Goal: Task Accomplishment & Management: Complete application form

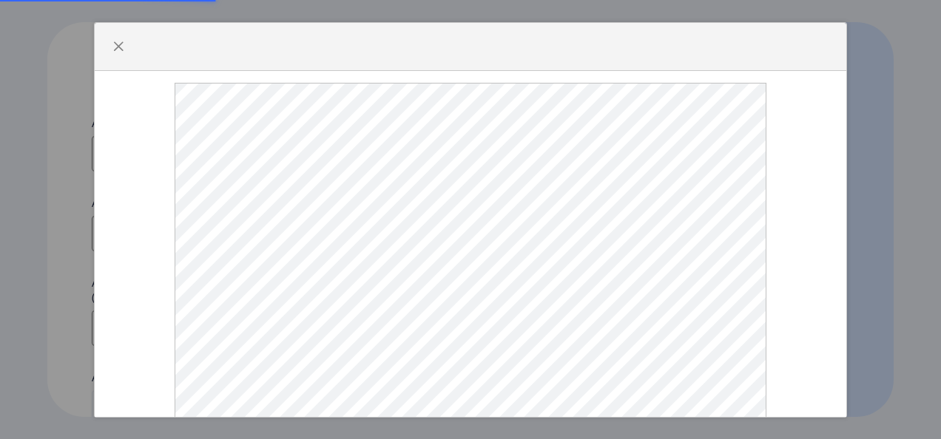
select select
click at [112, 53] on span "button" at bounding box center [118, 47] width 12 height 12
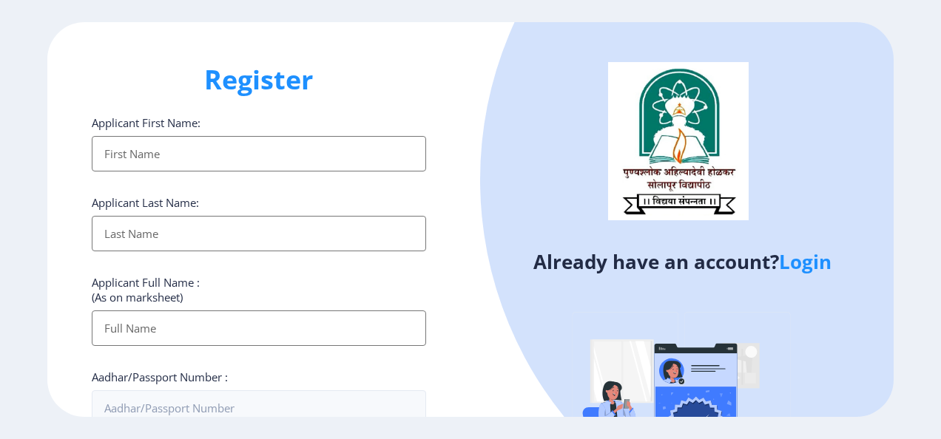
click at [141, 166] on input "Applicant First Name:" at bounding box center [259, 153] width 334 height 35
type input "[PERSON_NAME]"
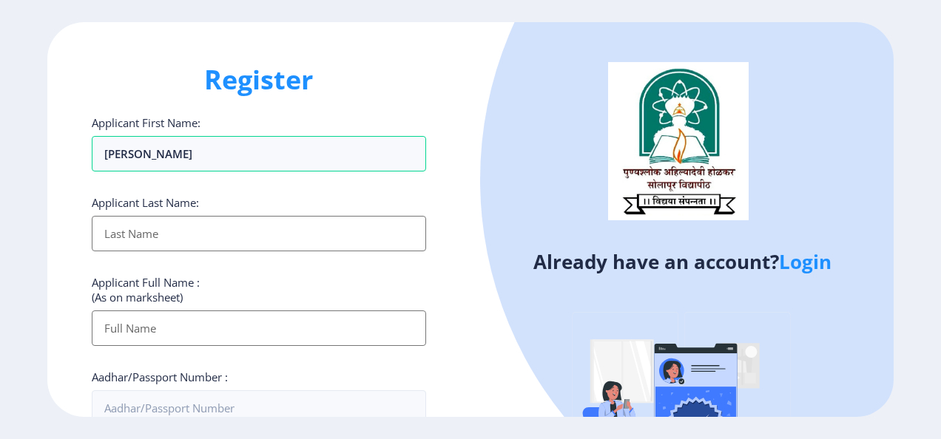
click at [155, 226] on input "Applicant First Name:" at bounding box center [259, 233] width 334 height 35
type input "[PERSON_NAME]"
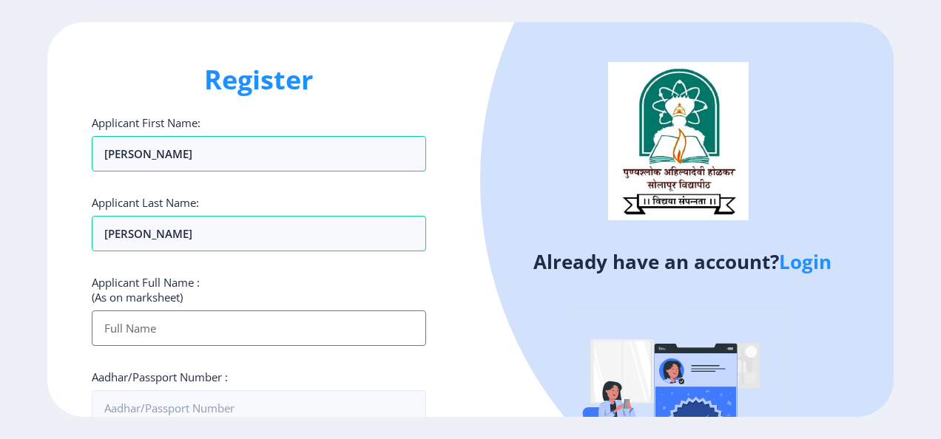
click at [146, 325] on input "Applicant First Name:" at bounding box center [259, 328] width 334 height 35
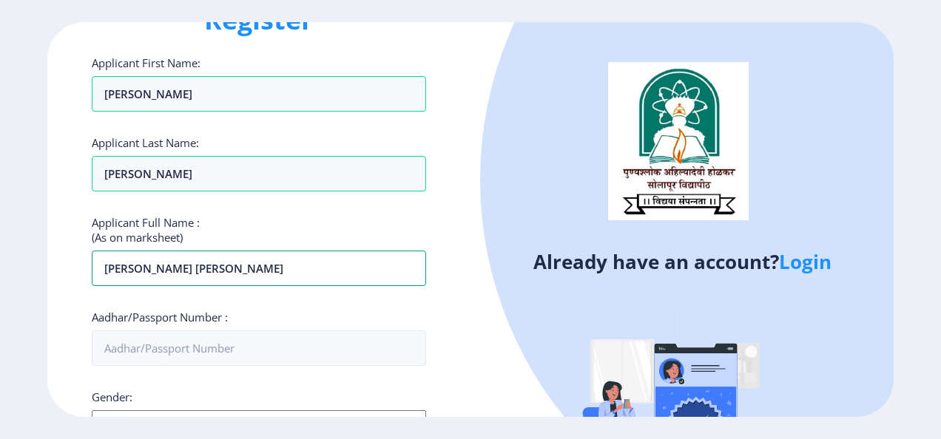
scroll to position [64, 0]
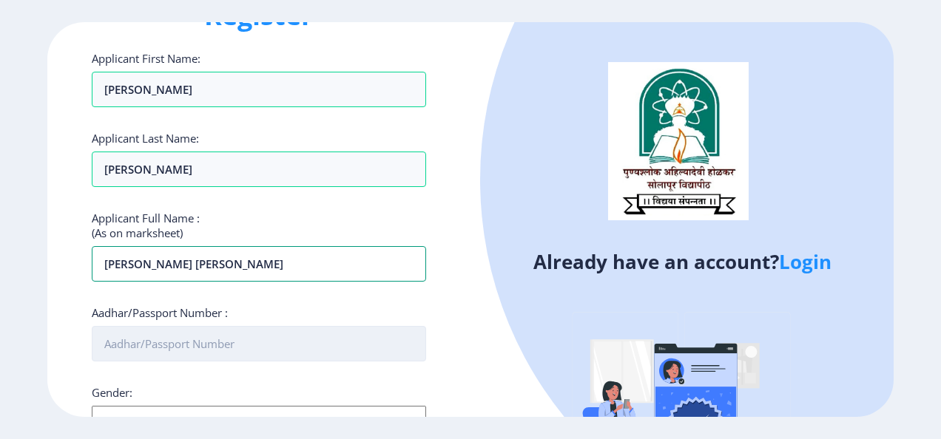
type input "[PERSON_NAME] [PERSON_NAME]"
click at [195, 342] on input "Aadhar/Passport Number :" at bounding box center [259, 343] width 334 height 35
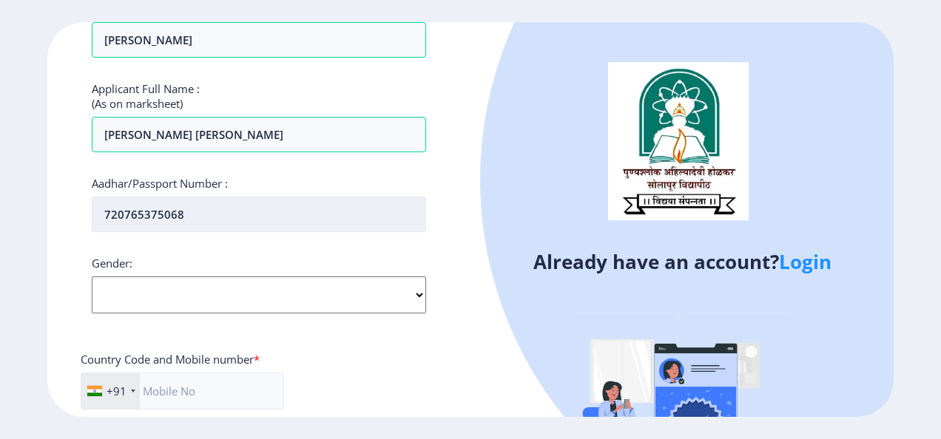
scroll to position [196, 0]
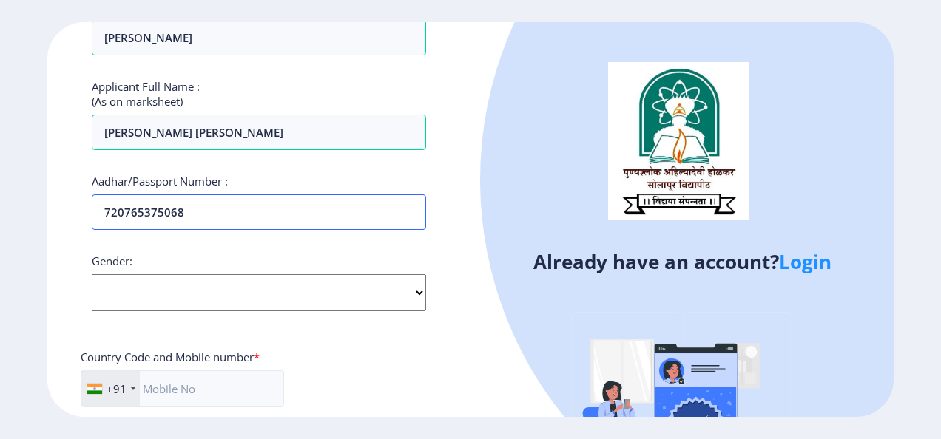
type input "720765375068"
click at [300, 295] on select "Select Gender [DEMOGRAPHIC_DATA] [DEMOGRAPHIC_DATA] Other" at bounding box center [259, 292] width 334 height 37
select select "[DEMOGRAPHIC_DATA]"
click at [92, 274] on select "Select Gender [DEMOGRAPHIC_DATA] [DEMOGRAPHIC_DATA] Other" at bounding box center [259, 292] width 334 height 37
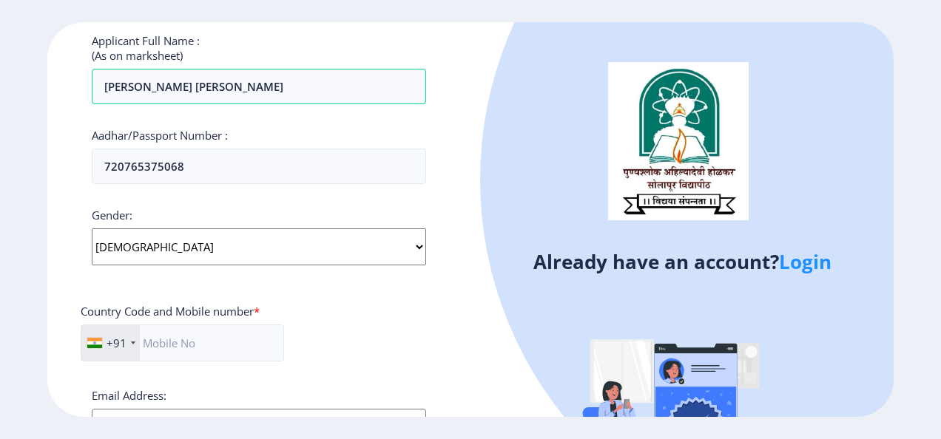
scroll to position [243, 0]
click at [195, 337] on input "text" at bounding box center [182, 341] width 203 height 37
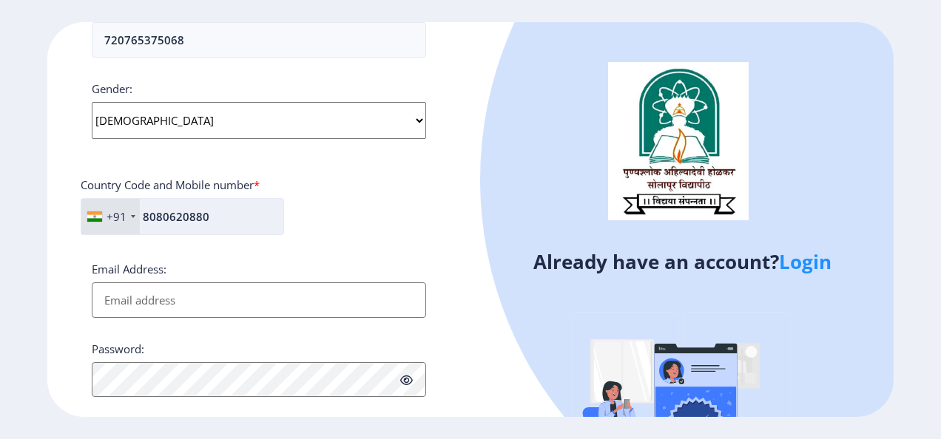
scroll to position [399, 0]
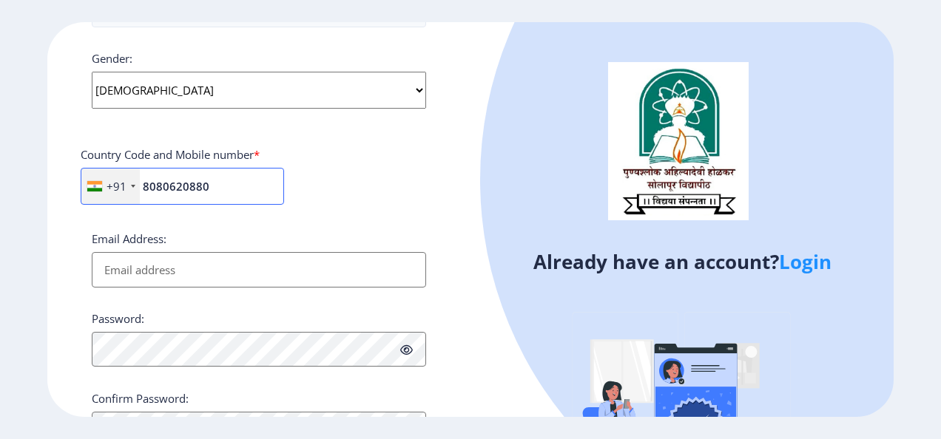
type input "8080620880"
click at [229, 266] on input "Email Address:" at bounding box center [259, 269] width 334 height 35
type input "[EMAIL_ADDRESS][DOMAIN_NAME]"
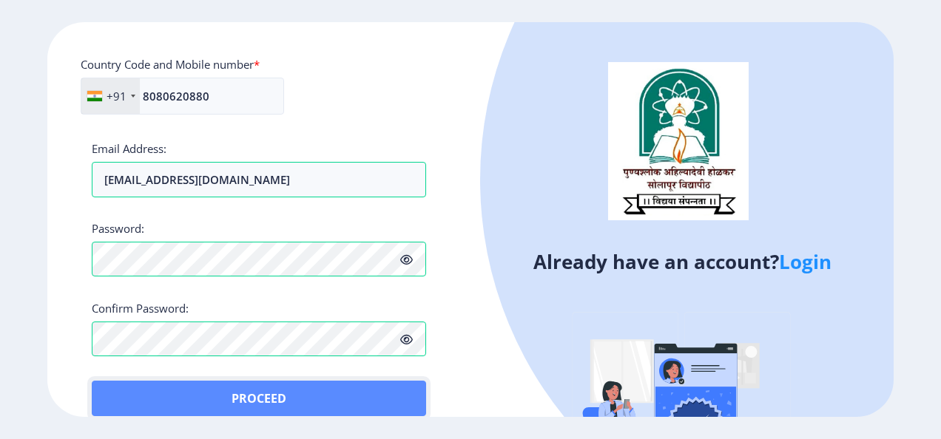
scroll to position [490, 0]
click at [118, 389] on button "Proceed" at bounding box center [259, 397] width 334 height 35
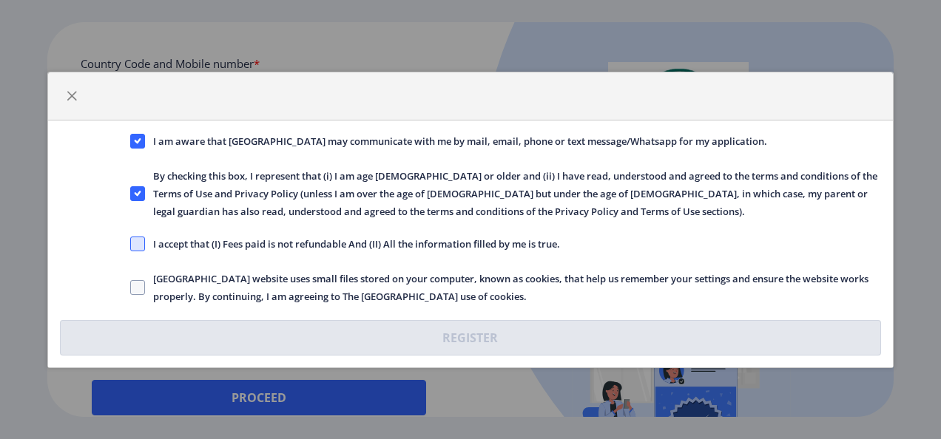
click at [136, 245] on span at bounding box center [137, 244] width 15 height 15
click at [131, 244] on input "I accept that (I) Fees paid is not refundable And (II) All the information fill…" at bounding box center [130, 243] width 1 height 1
checkbox input "true"
click at [141, 289] on span at bounding box center [137, 287] width 15 height 15
click at [131, 288] on input "[GEOGRAPHIC_DATA] website uses small files stored on your computer, known as co…" at bounding box center [130, 287] width 1 height 1
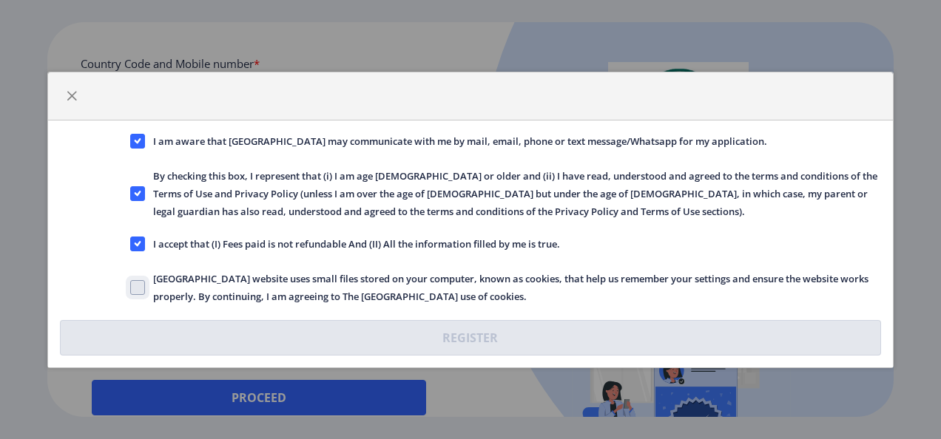
checkbox input "true"
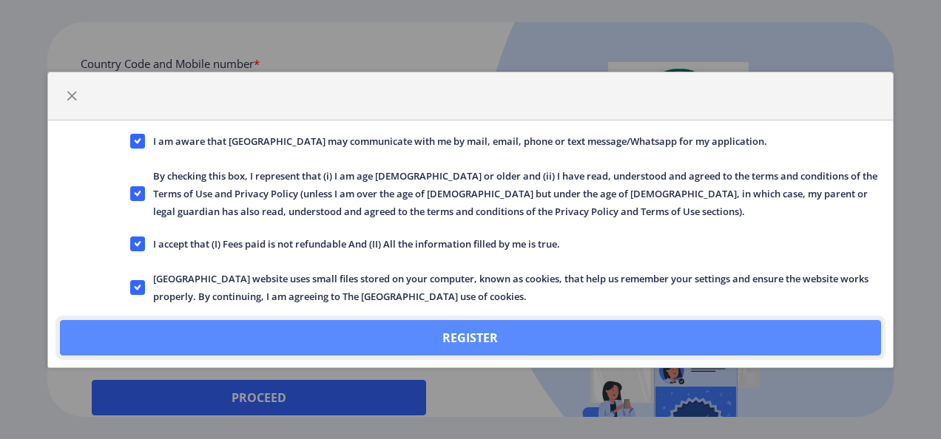
click at [415, 348] on button "Register" at bounding box center [471, 337] width 822 height 35
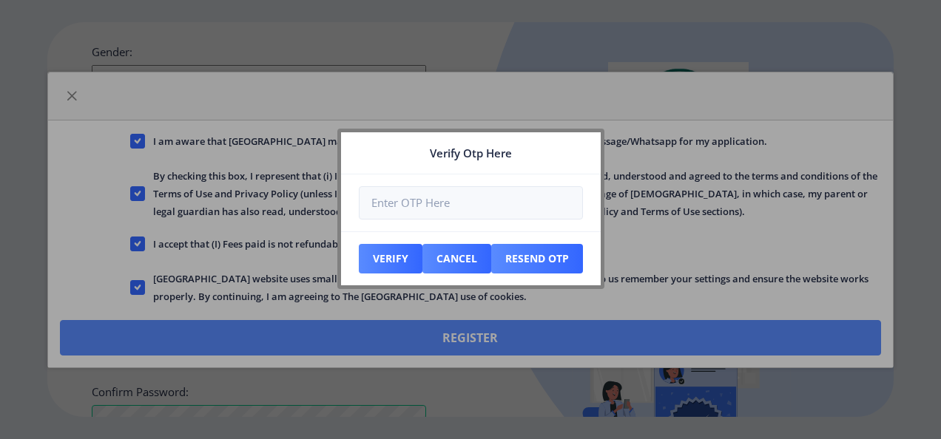
scroll to position [573, 0]
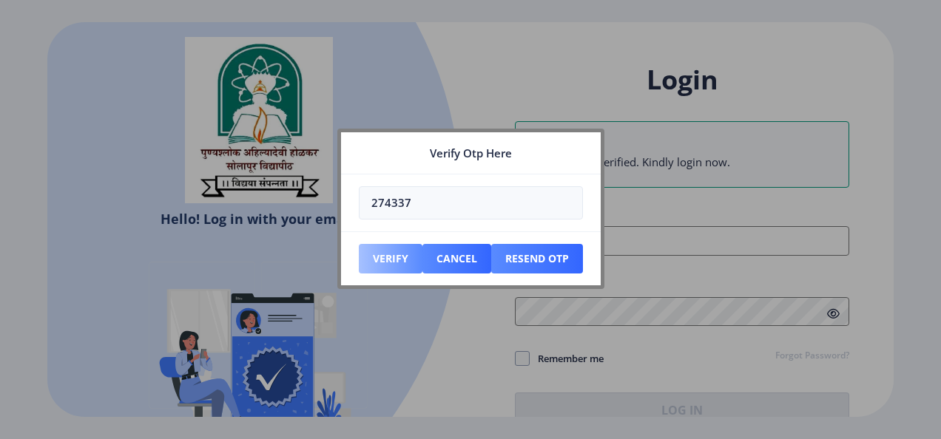
type input "274337"
click at [393, 254] on button "Verify" at bounding box center [391, 259] width 64 height 30
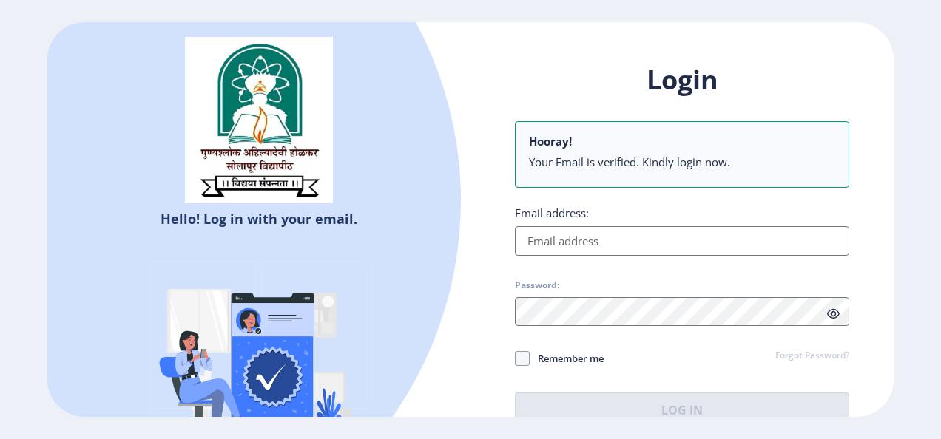
click at [601, 243] on input "Email address:" at bounding box center [682, 241] width 334 height 30
type input "[EMAIL_ADDRESS][DOMAIN_NAME]"
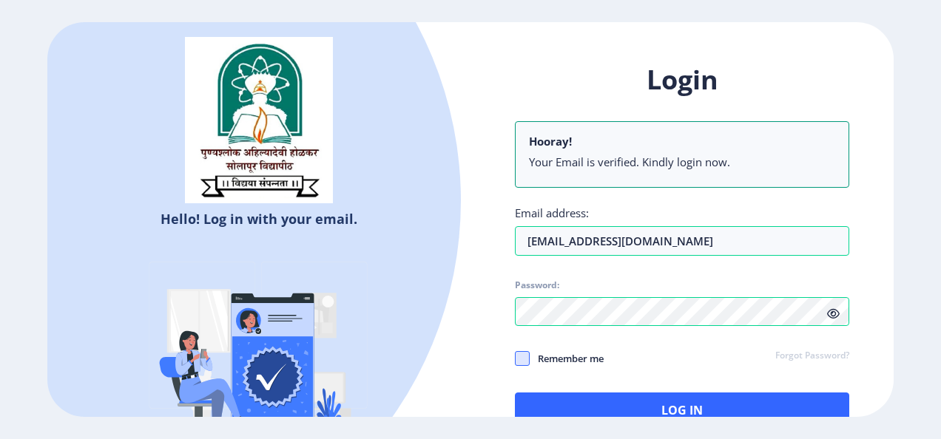
click at [524, 358] on span at bounding box center [522, 358] width 15 height 15
click at [515, 359] on input "Remember me" at bounding box center [515, 359] width 1 height 1
checkbox input "true"
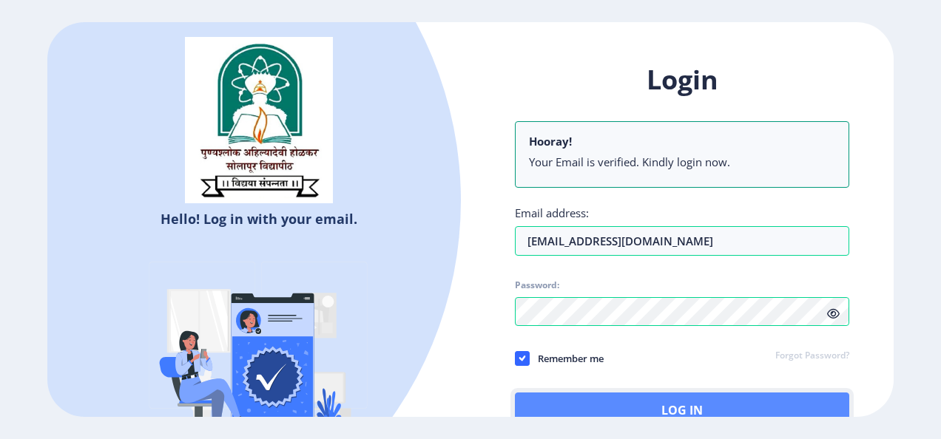
click at [786, 396] on button "Log In" at bounding box center [682, 410] width 334 height 35
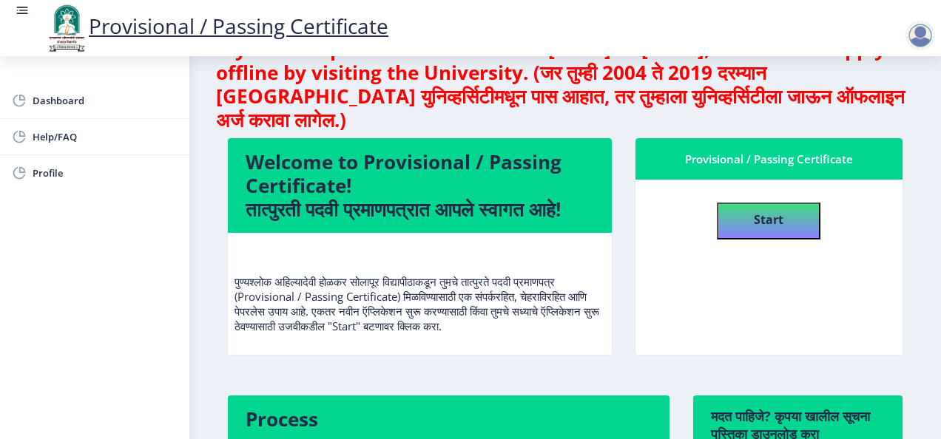
scroll to position [44, 0]
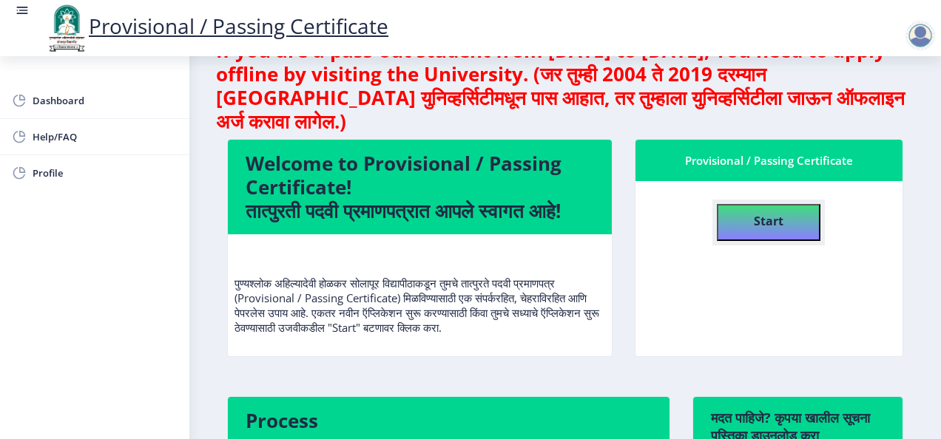
click at [786, 222] on button "Start" at bounding box center [769, 222] width 104 height 37
select select
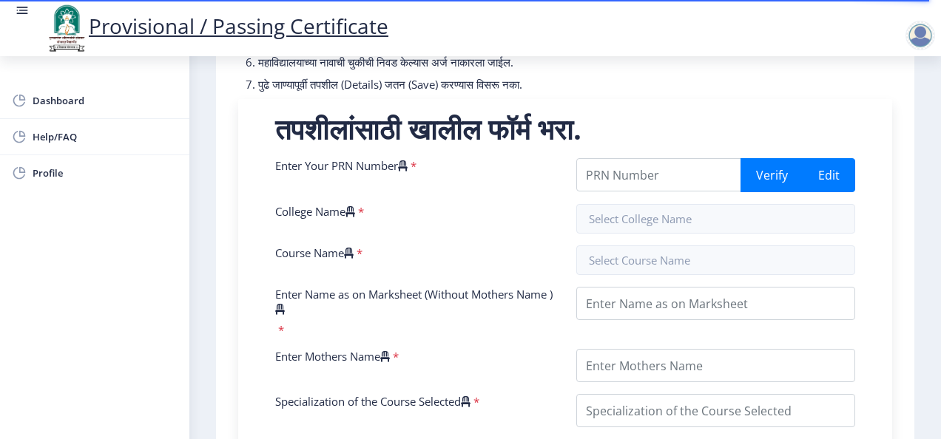
scroll to position [257, 0]
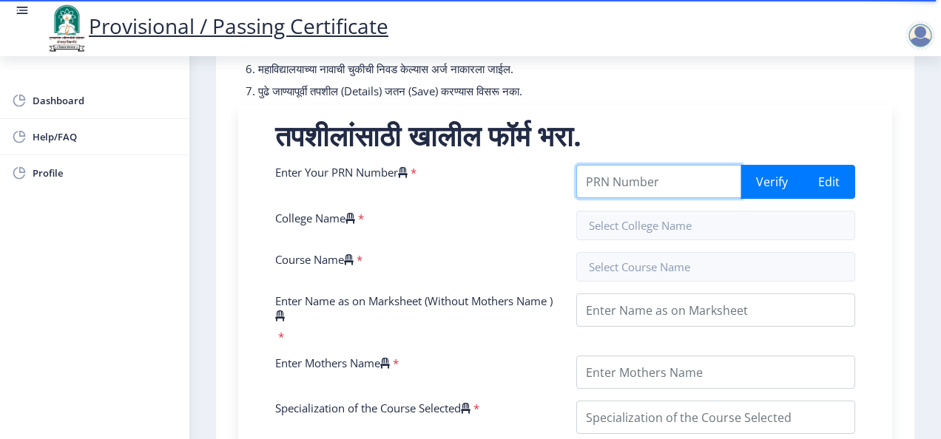
click at [642, 198] on input "Enter Your PRN Number" at bounding box center [658, 181] width 165 height 33
type input "20220179026319"
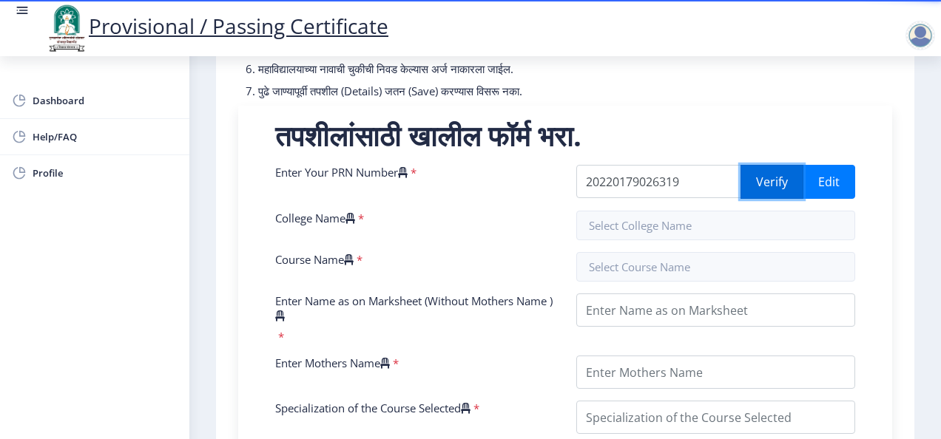
click at [771, 197] on button "Verify" at bounding box center [771, 182] width 63 height 34
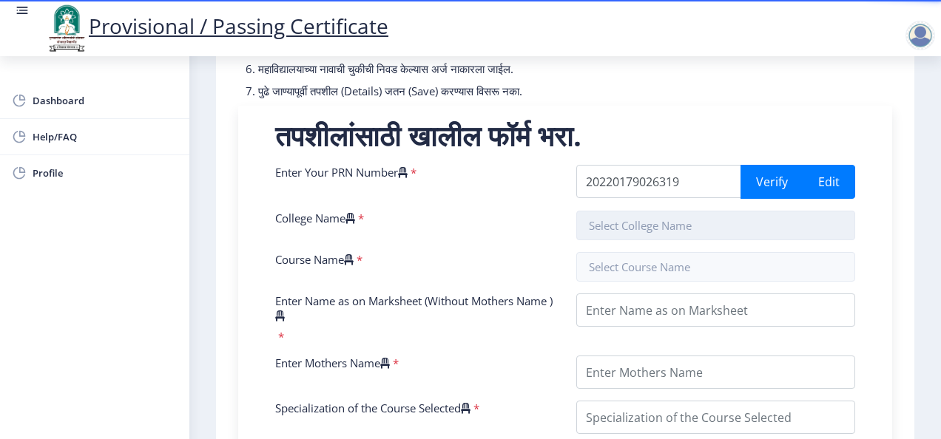
click at [663, 240] on input "text" at bounding box center [715, 226] width 279 height 30
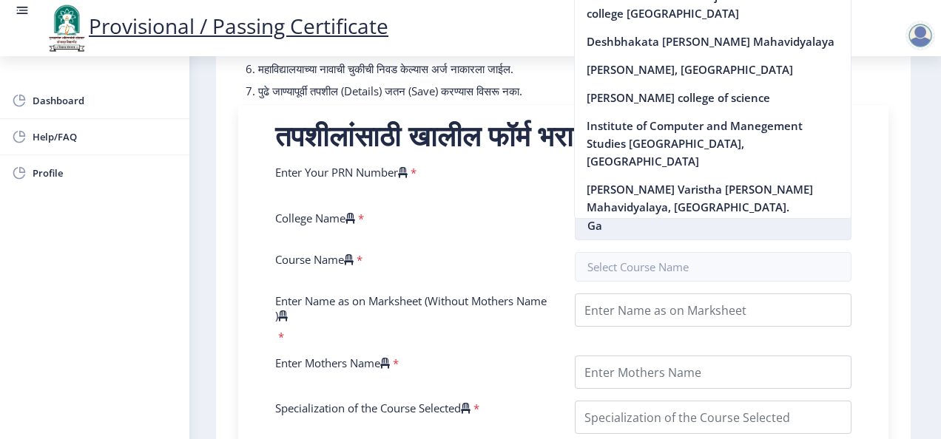
type input "G"
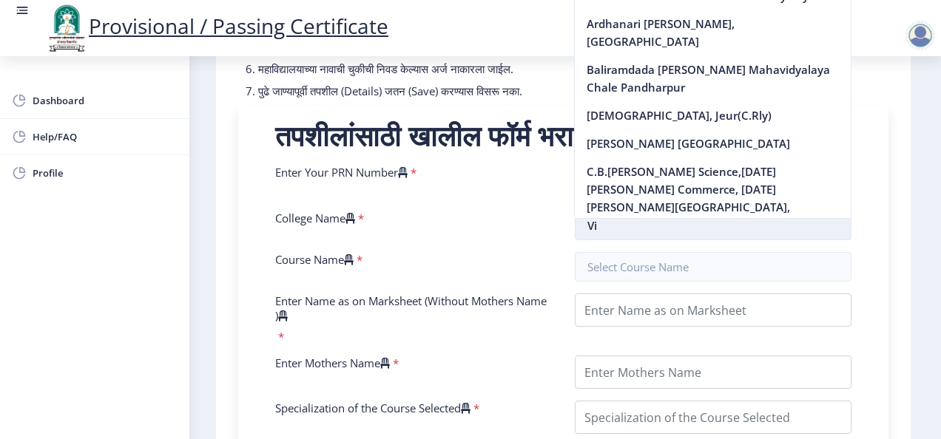
type input "V"
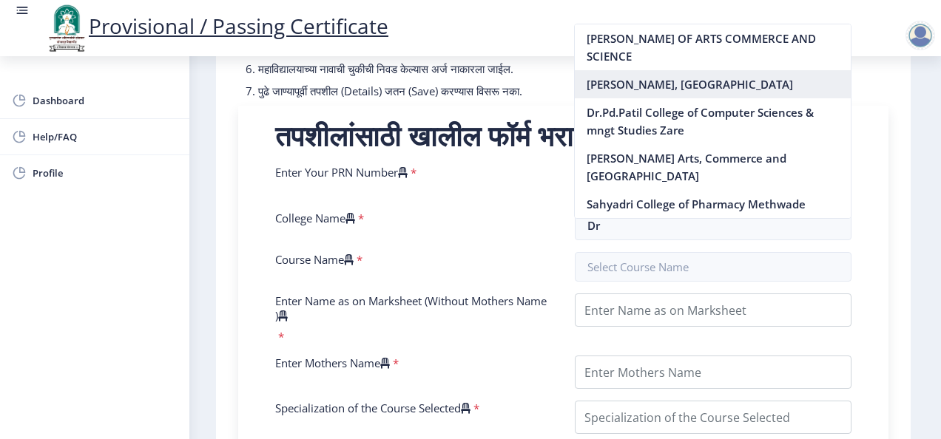
click at [680, 70] on nb-option "[PERSON_NAME], [GEOGRAPHIC_DATA]" at bounding box center [713, 84] width 276 height 28
type input "[PERSON_NAME], [GEOGRAPHIC_DATA]"
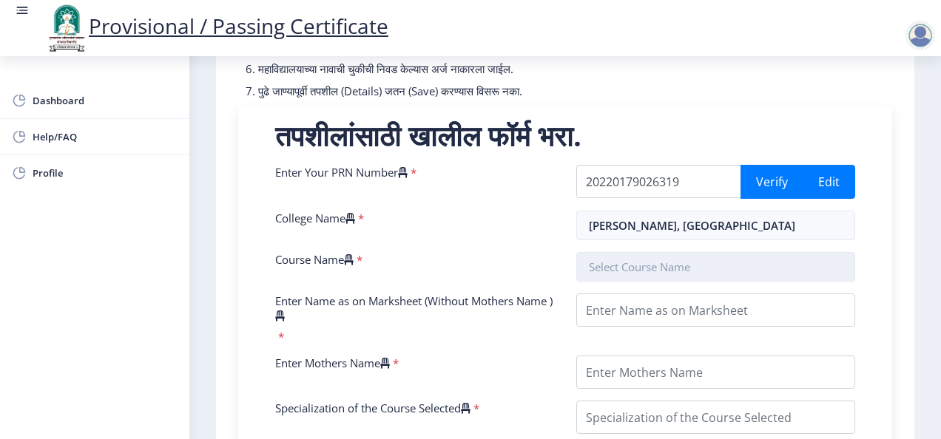
scroll to position [0, 0]
click at [603, 282] on input "text" at bounding box center [715, 267] width 279 height 30
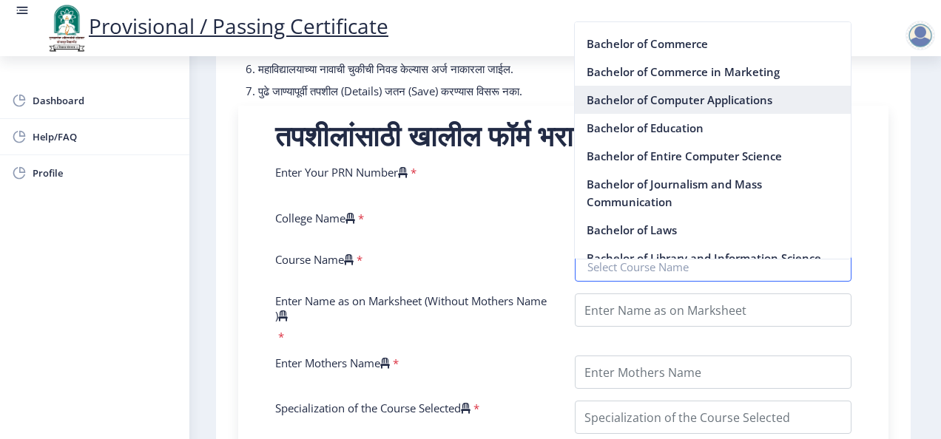
scroll to position [134, 0]
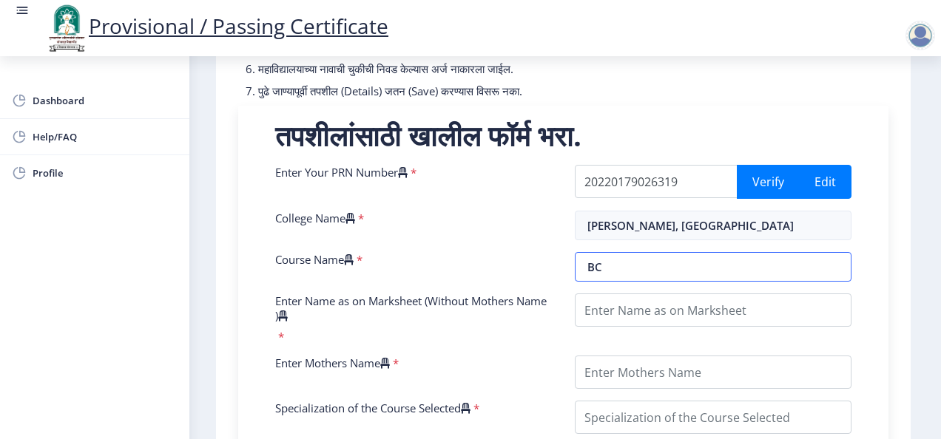
type input "B"
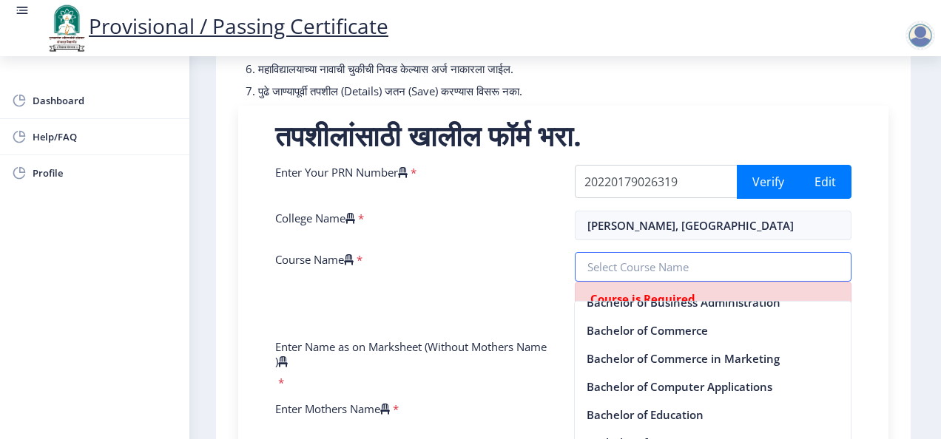
scroll to position [151, 0]
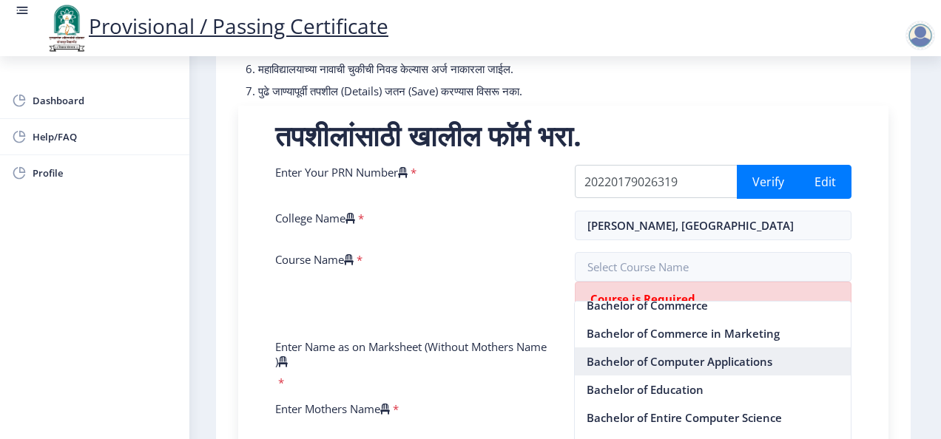
click at [645, 363] on nb-option "Bachelor of Computer Applications" at bounding box center [713, 362] width 276 height 28
type input "Bachelor of Computer Applications"
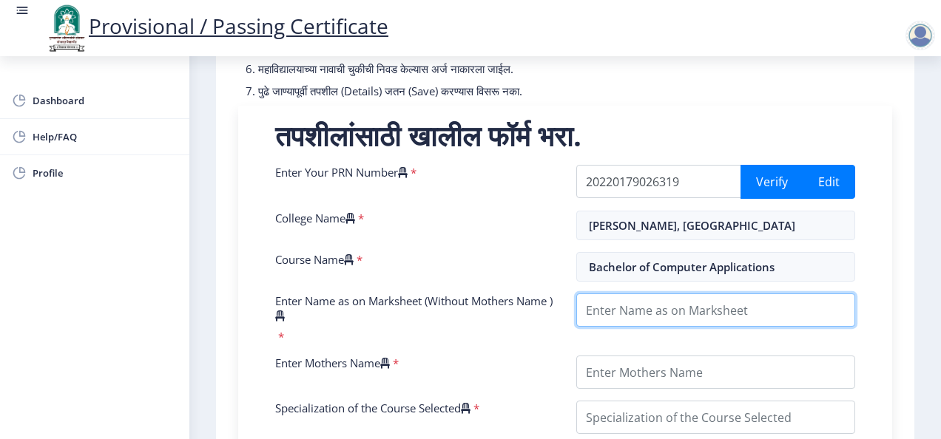
click at [645, 322] on input "Enter Name as on Marksheet (Without Mothers Name )" at bounding box center [715, 310] width 279 height 33
type input "[PERSON_NAME] [PERSON_NAME]"
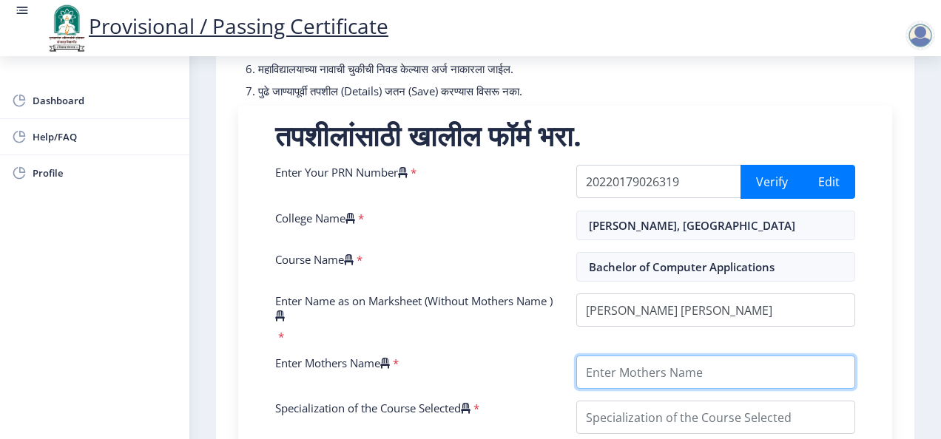
click at [639, 389] on input "Enter Mothers Name" at bounding box center [715, 372] width 279 height 33
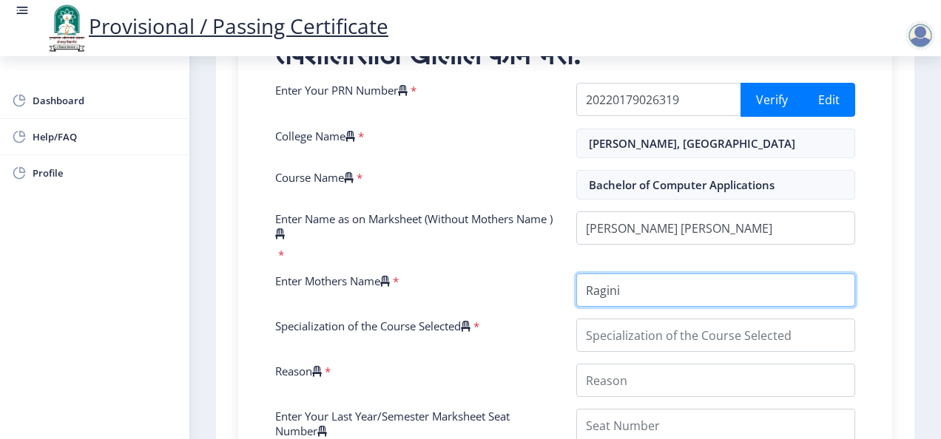
scroll to position [356, 0]
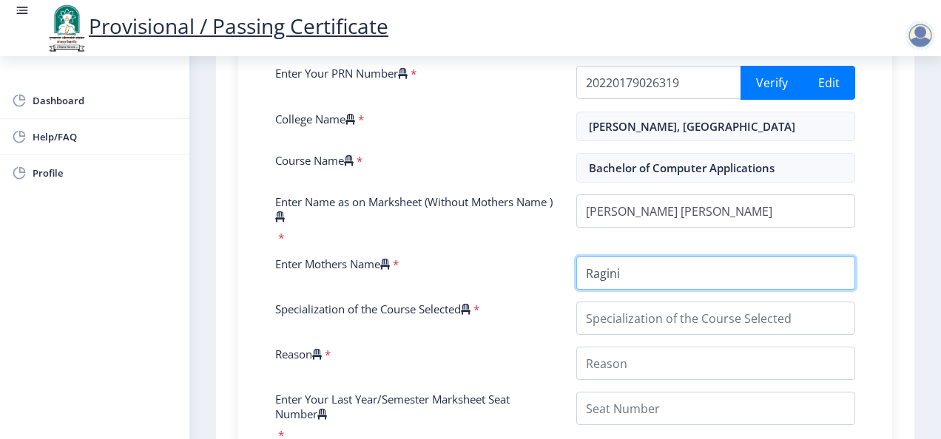
type input "Ragini"
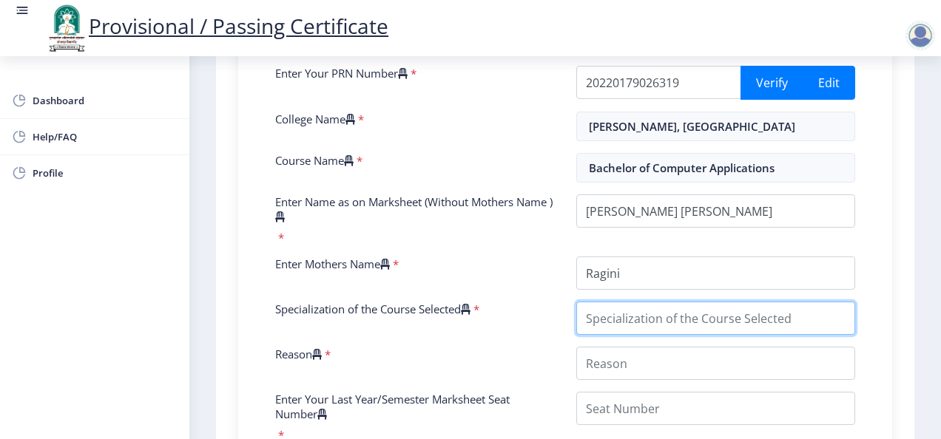
click at [670, 331] on input "Specialization of the Course Selected" at bounding box center [715, 318] width 279 height 33
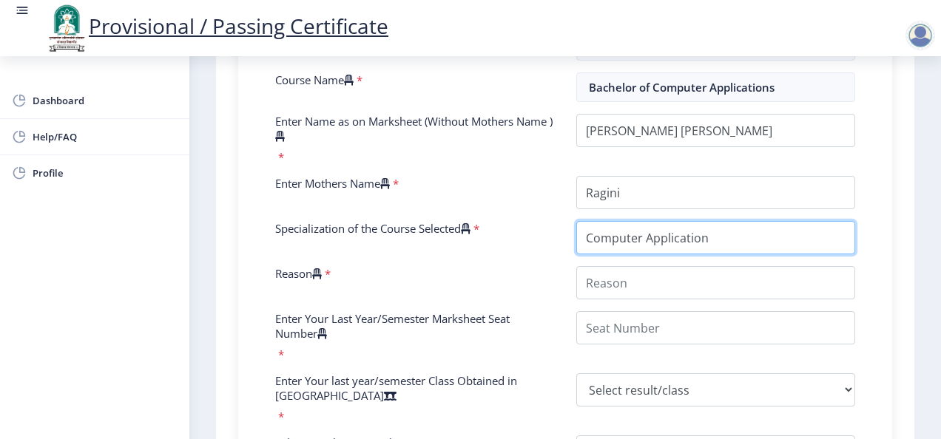
scroll to position [443, 0]
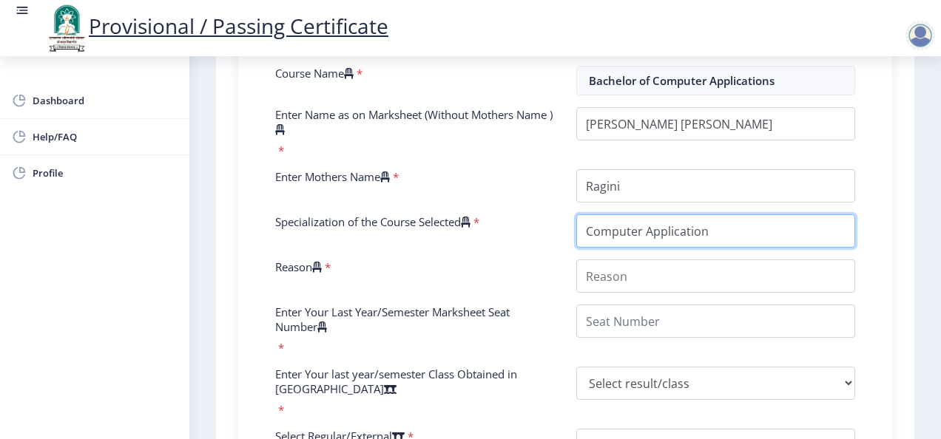
type input "Computer Application"
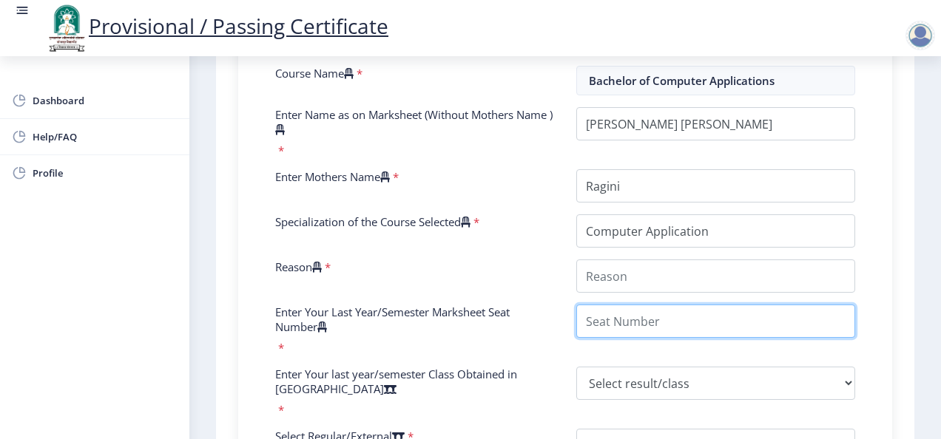
click at [623, 334] on input "Enter Your Last Year/Semester Marksheet Seat Number" at bounding box center [715, 321] width 279 height 33
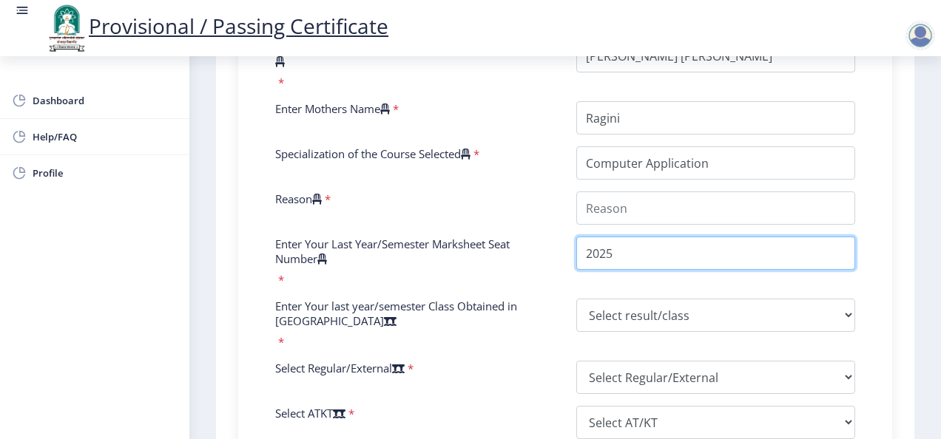
scroll to position [516, 0]
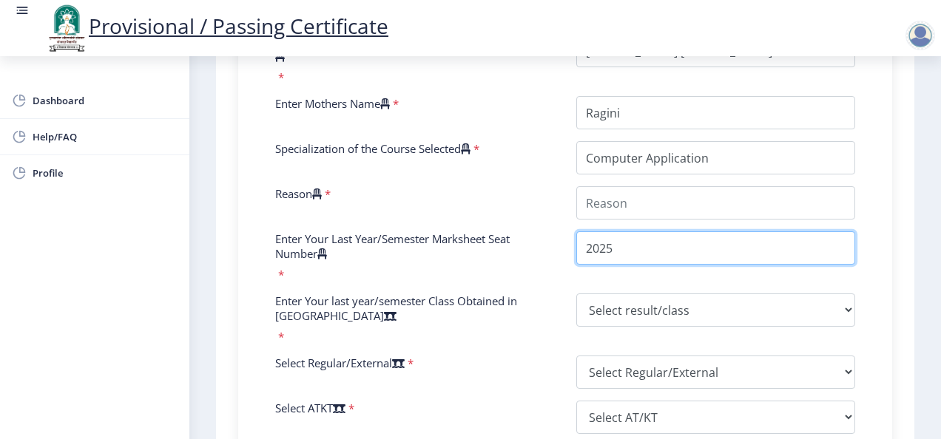
type input "2025"
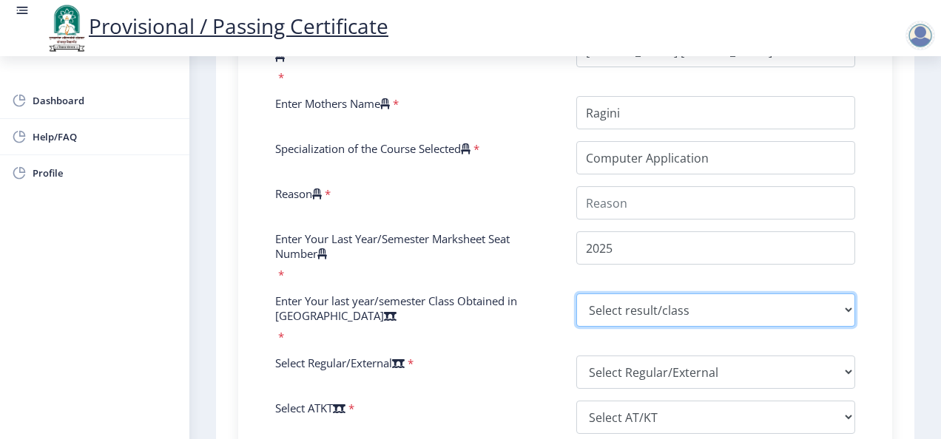
click at [627, 325] on select "Select result/class DISTINCTION FIRST CLASS HIGHER SECOND CLASS SECOND CLASS PA…" at bounding box center [715, 310] width 279 height 33
select select "Grade A+"
click at [576, 306] on select "Select result/class DISTINCTION FIRST CLASS HIGHER SECOND CLASS SECOND CLASS PA…" at bounding box center [715, 310] width 279 height 33
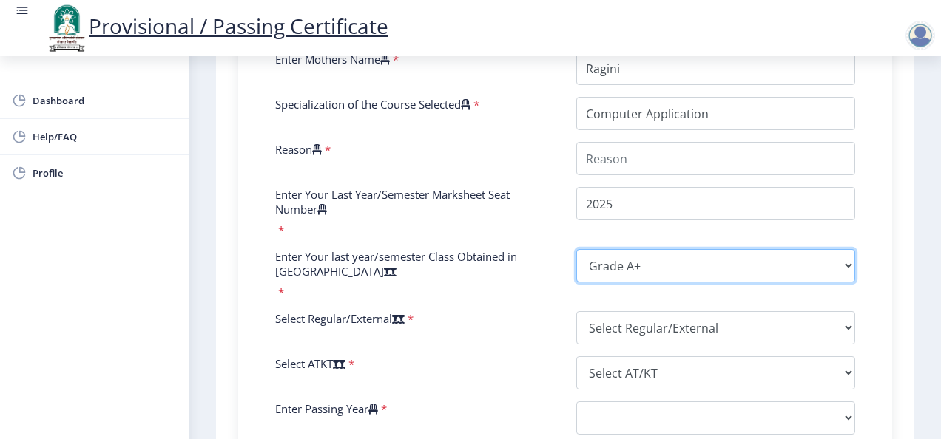
scroll to position [564, 0]
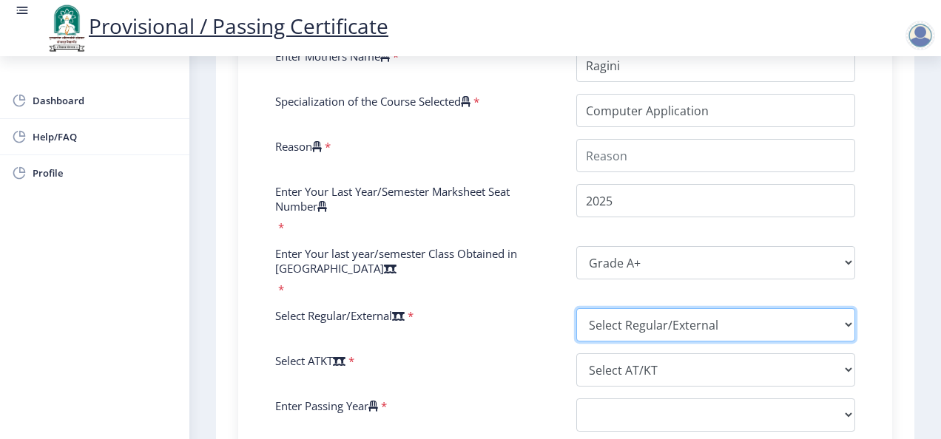
click at [848, 334] on select "Select Regular/External Regular External Special" at bounding box center [715, 324] width 279 height 33
select select "Regular"
click at [576, 321] on select "Select Regular/External Regular External Special" at bounding box center [715, 324] width 279 height 33
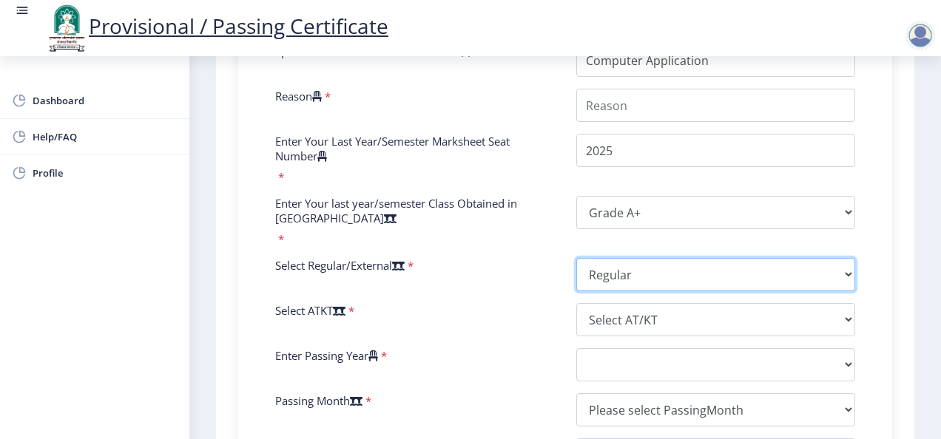
scroll to position [615, 0]
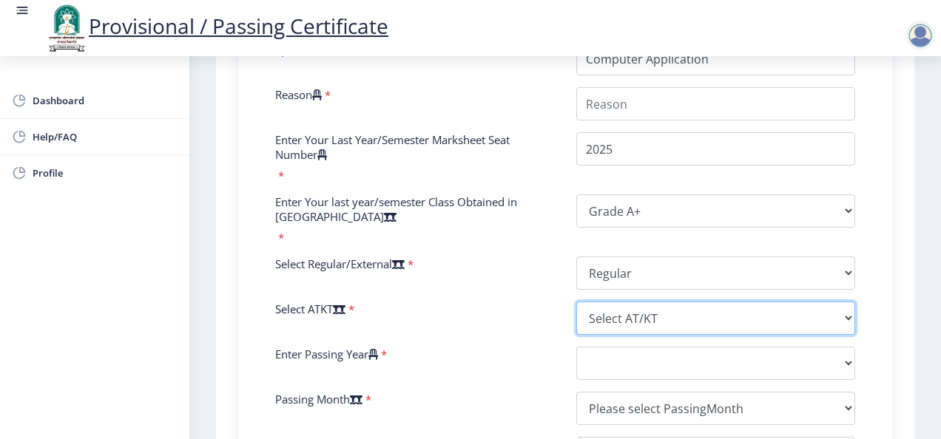
click at [842, 334] on select "Select AT/KT None ATKT" at bounding box center [715, 318] width 279 height 33
select select "None"
click at [576, 314] on select "Select AT/KT None ATKT" at bounding box center [715, 318] width 279 height 33
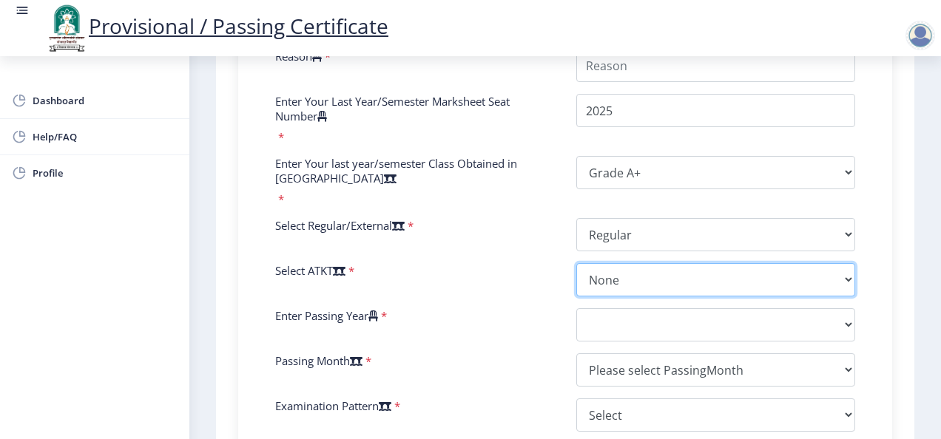
scroll to position [664, 0]
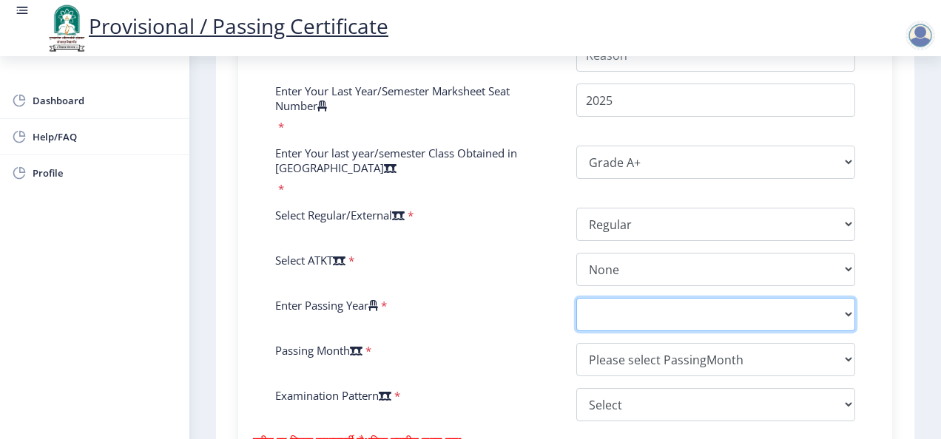
click at [842, 315] on select "2025 2024 2023 2022 2021 2020 2019 2018 2017 2016 2015 2014 2013 2012 2011 2010…" at bounding box center [715, 314] width 279 height 33
select select "2025"
click at [576, 311] on select "2025 2024 2023 2022 2021 2020 2019 2018 2017 2016 2015 2014 2013 2012 2011 2010…" at bounding box center [715, 314] width 279 height 33
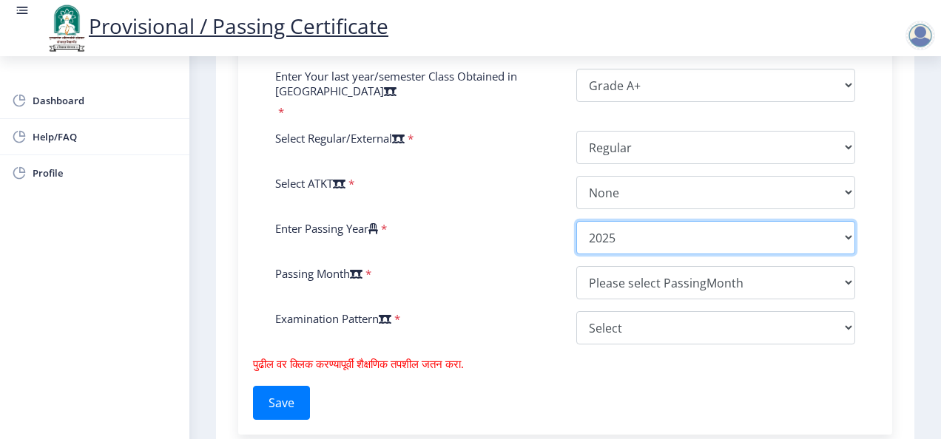
scroll to position [762, 0]
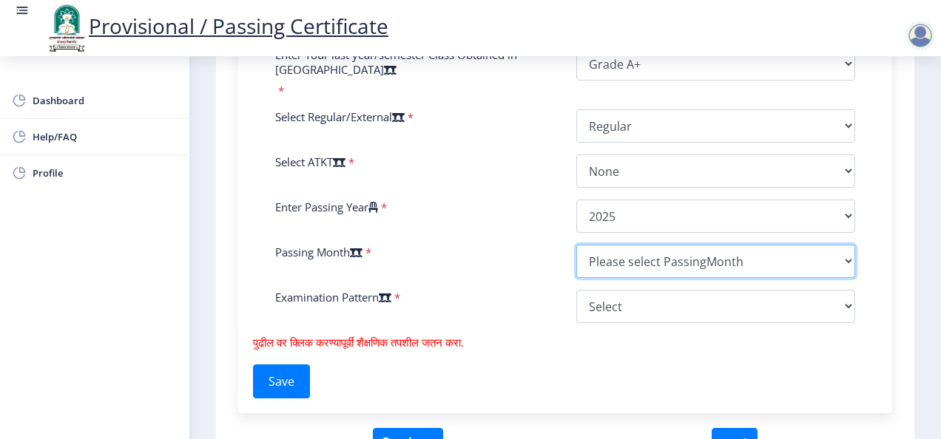
click at [850, 276] on select "Please select PassingMonth (01) January (02) February (03) March (04) April (05…" at bounding box center [715, 261] width 279 height 33
select select "May"
click at [576, 257] on select "Please select PassingMonth (01) January (02) February (03) March (04) April (05…" at bounding box center [715, 261] width 279 height 33
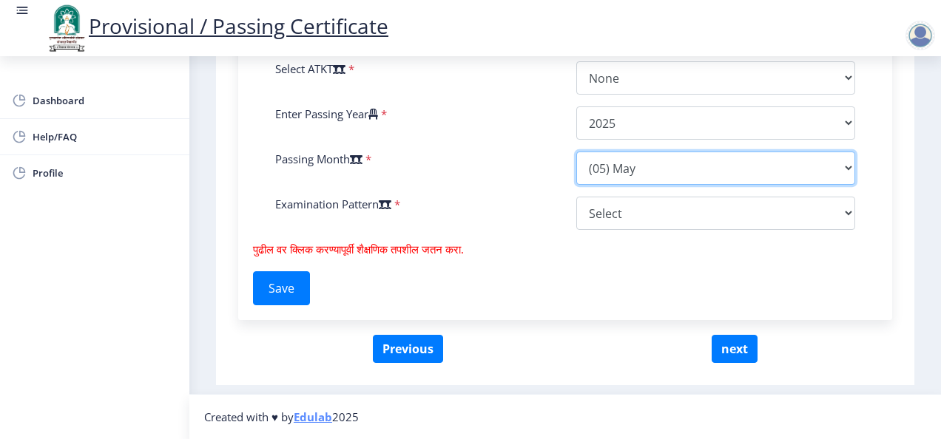
scroll to position [857, 0]
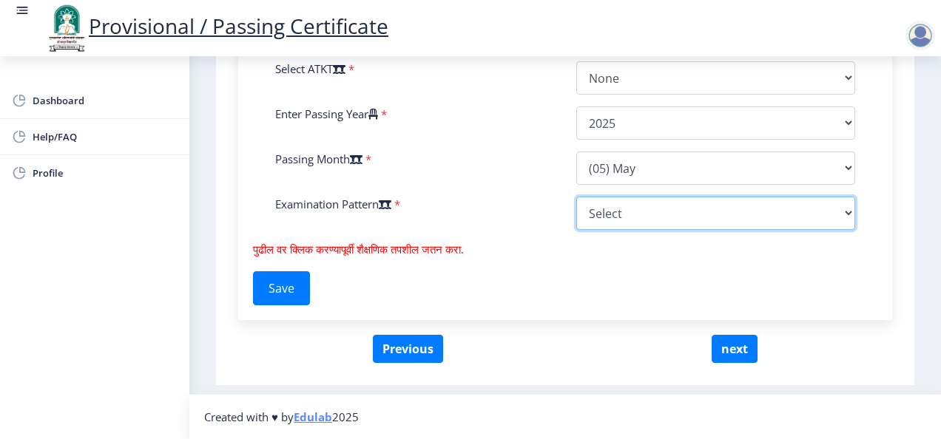
click at [842, 220] on select "Select Yearly Semester" at bounding box center [715, 213] width 279 height 33
select select "Semester"
click at [576, 208] on select "Select Yearly Semester" at bounding box center [715, 213] width 279 height 33
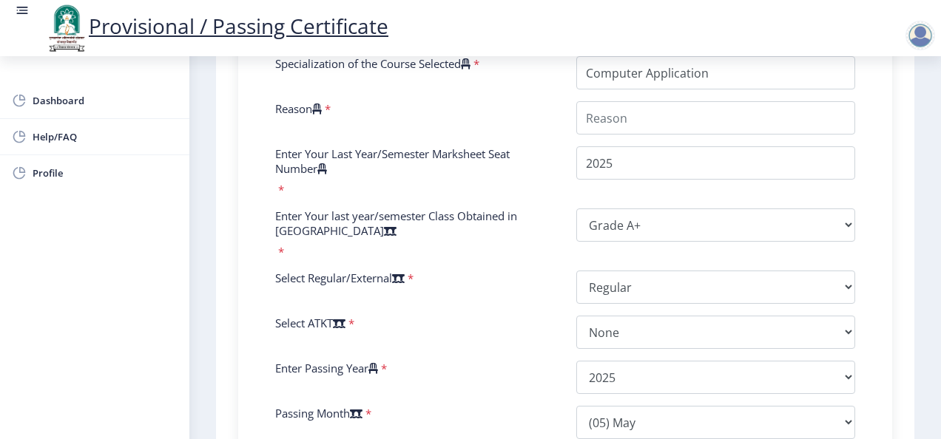
scroll to position [597, 0]
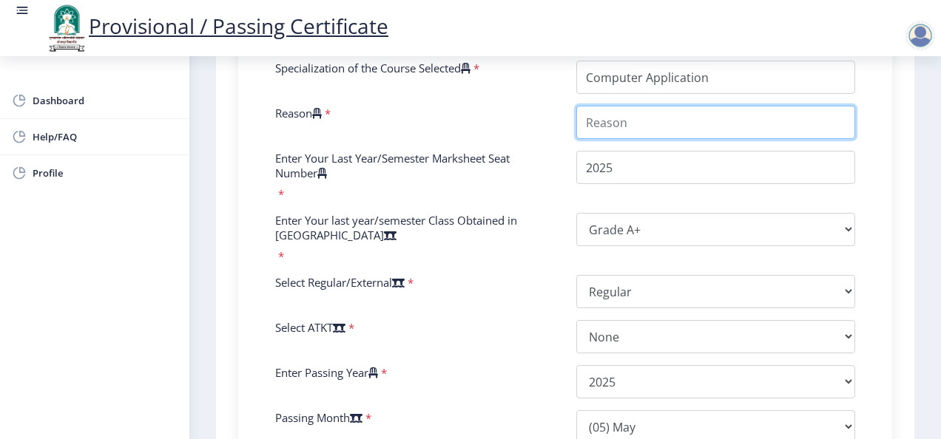
click at [614, 130] on input "Reason" at bounding box center [715, 122] width 279 height 33
paste input "I need the provisional certificate for job application and document verificatio…"
click at [845, 132] on input "Reason" at bounding box center [715, 122] width 279 height 33
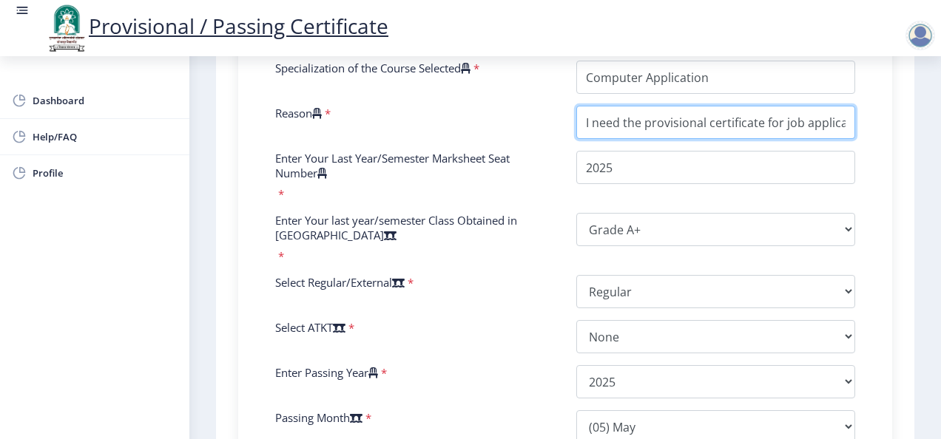
click at [845, 132] on input "Reason" at bounding box center [715, 122] width 279 height 33
click at [827, 136] on input "Reason" at bounding box center [715, 122] width 279 height 33
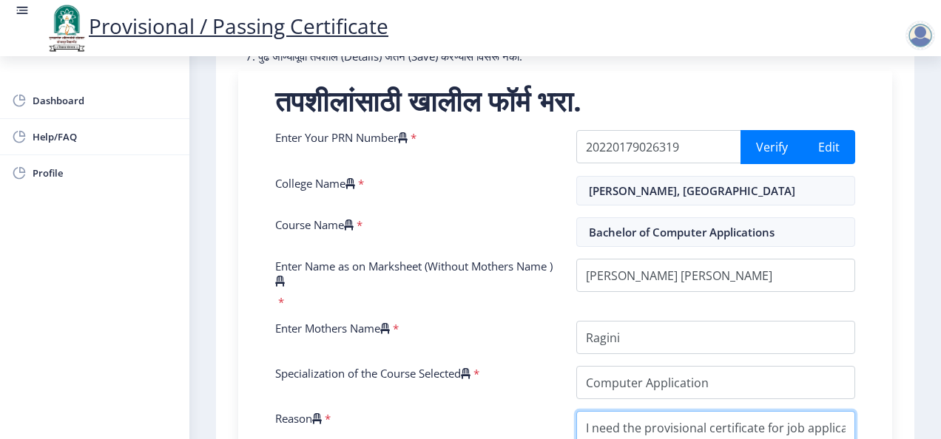
scroll to position [292, 0]
type input "I need the provisional certificate for job application and document verificatio…"
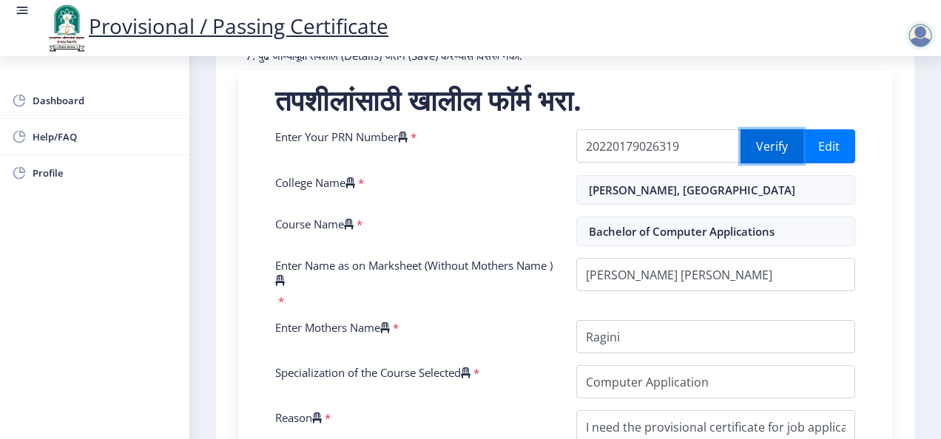
click at [775, 153] on button "Verify" at bounding box center [771, 146] width 63 height 34
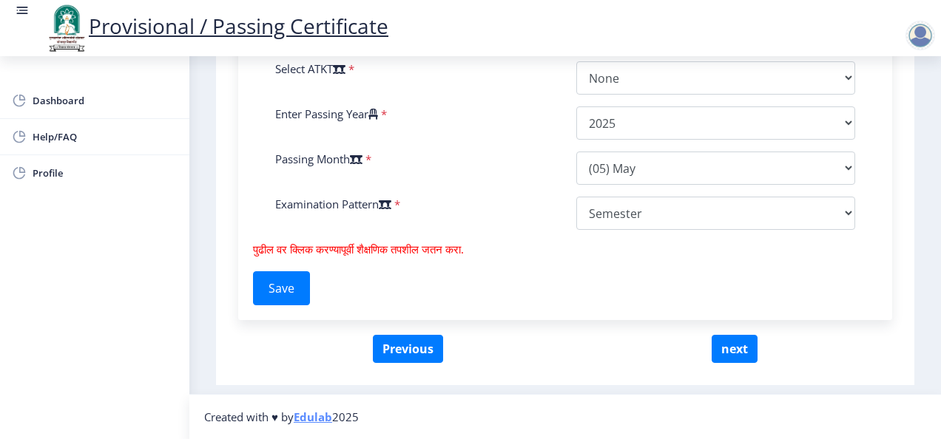
scroll to position [867, 0]
click at [744, 351] on button "next" at bounding box center [734, 349] width 46 height 28
select select
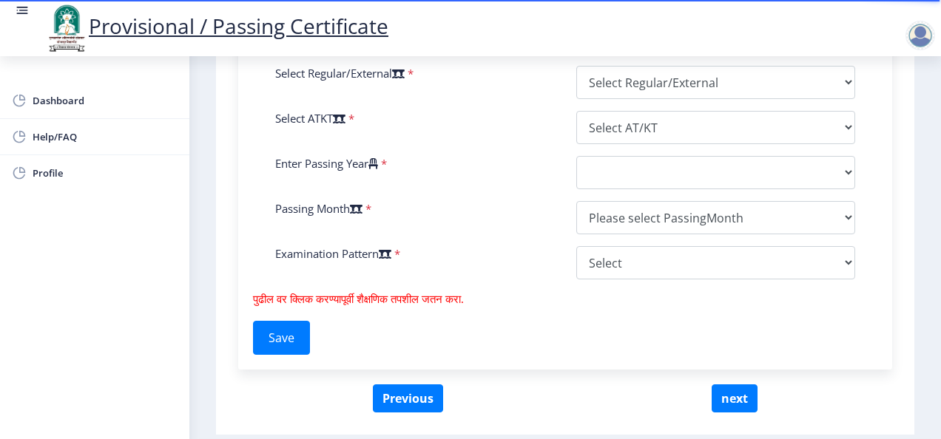
scroll to position [804, 0]
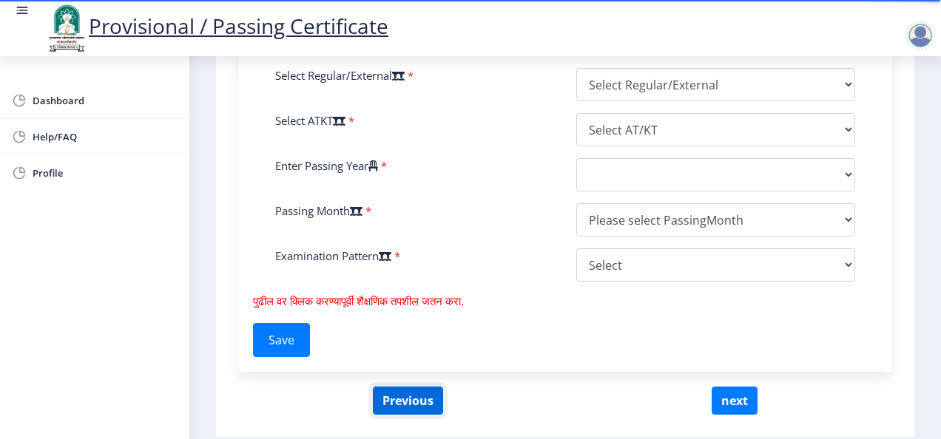
click at [409, 415] on button "Previous" at bounding box center [408, 401] width 70 height 28
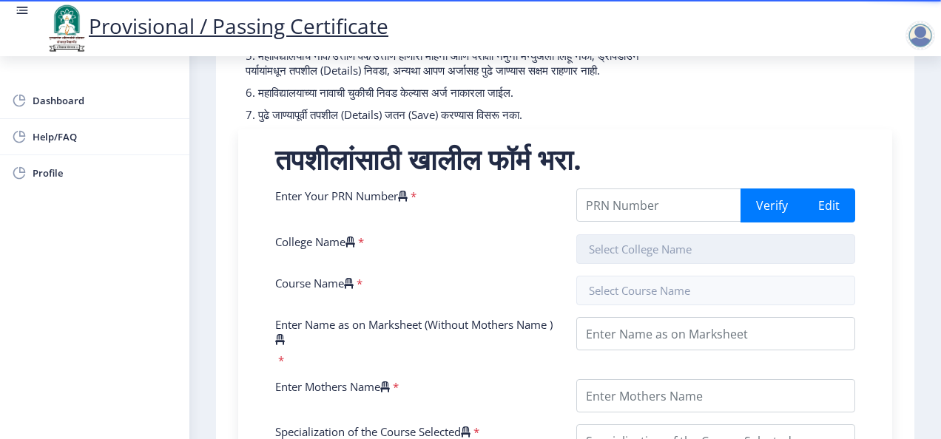
scroll to position [232, 0]
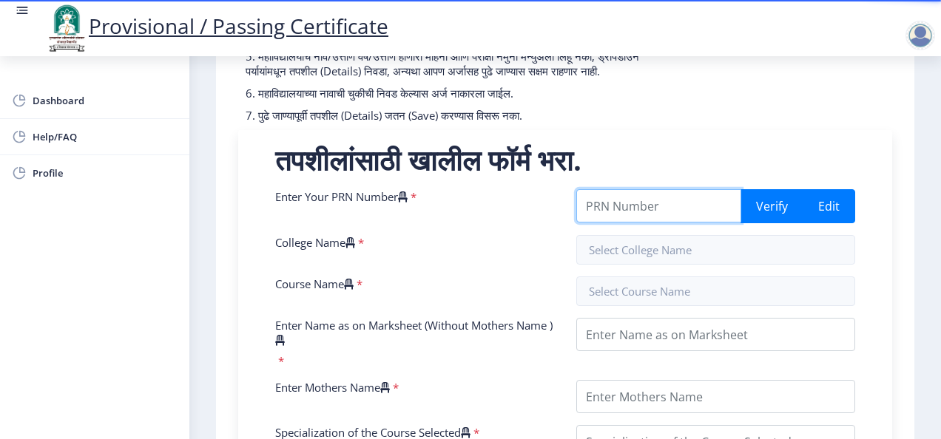
click at [642, 220] on input "Enter Your PRN Number" at bounding box center [658, 205] width 165 height 33
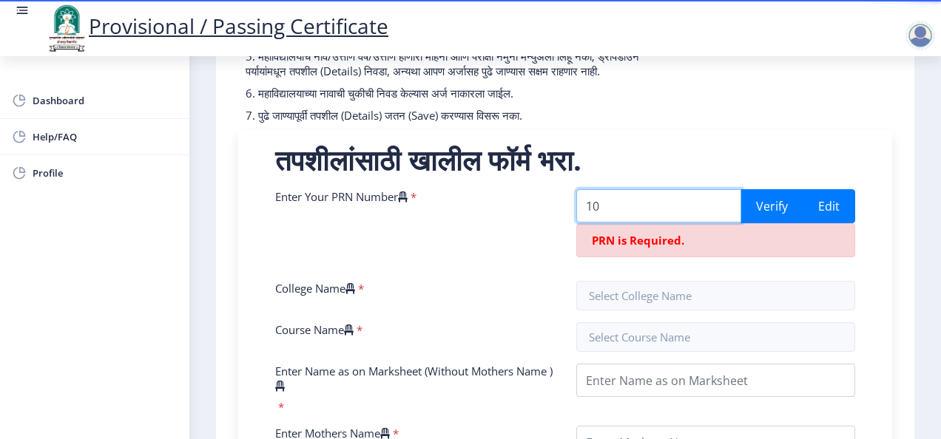
type input "1"
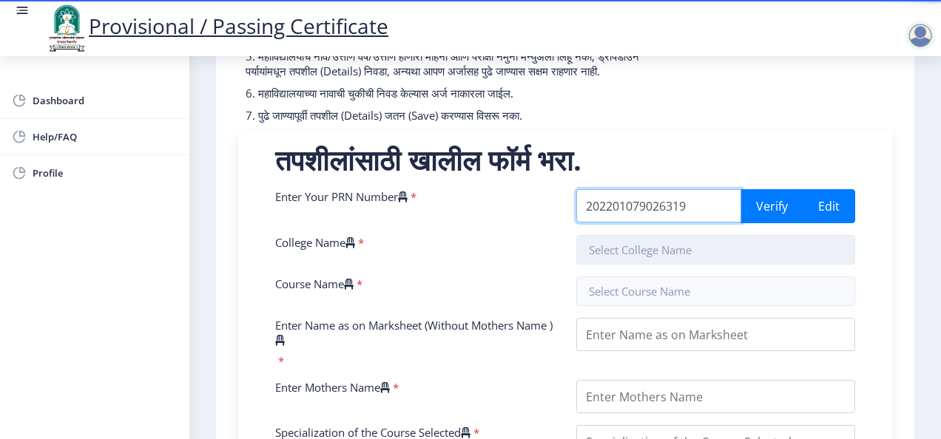
type input "202201079026319"
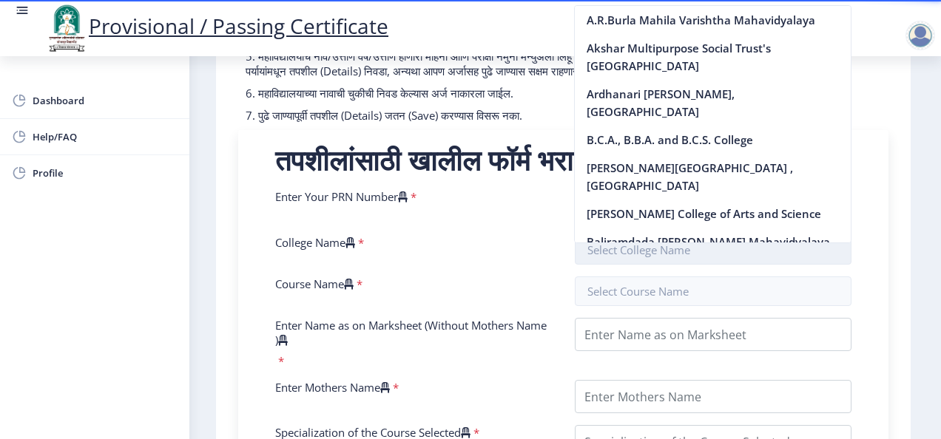
click at [663, 256] on input "text" at bounding box center [713, 250] width 277 height 30
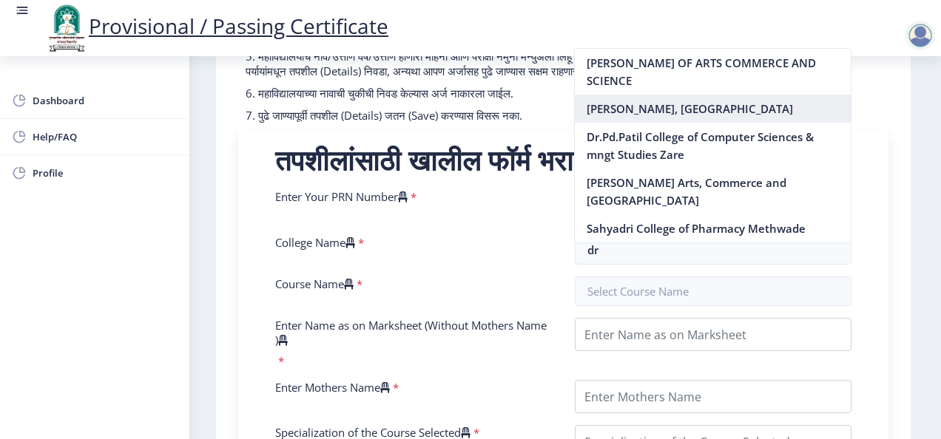
click at [699, 95] on nb-option "[PERSON_NAME], [GEOGRAPHIC_DATA]" at bounding box center [713, 109] width 276 height 28
type input "[PERSON_NAME], [GEOGRAPHIC_DATA]"
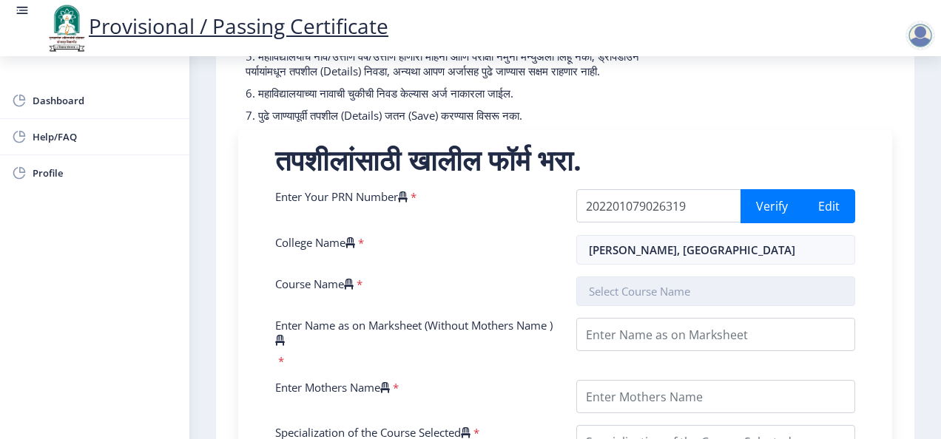
scroll to position [0, 0]
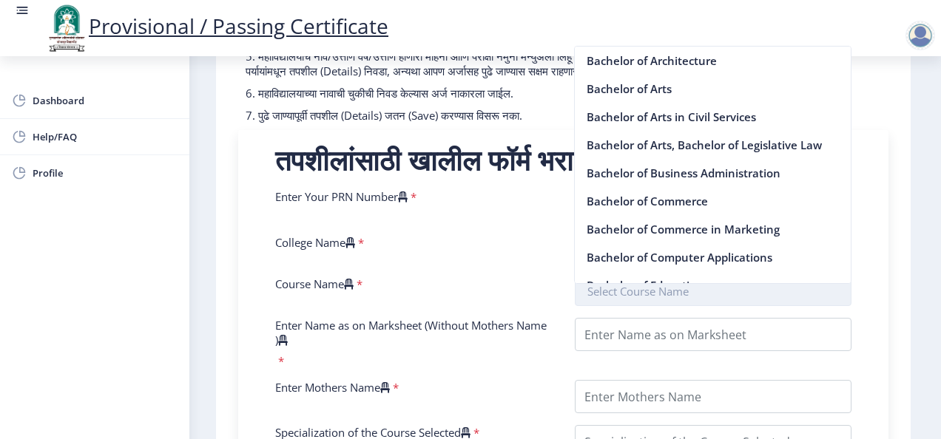
click at [657, 303] on input "text" at bounding box center [713, 292] width 277 height 30
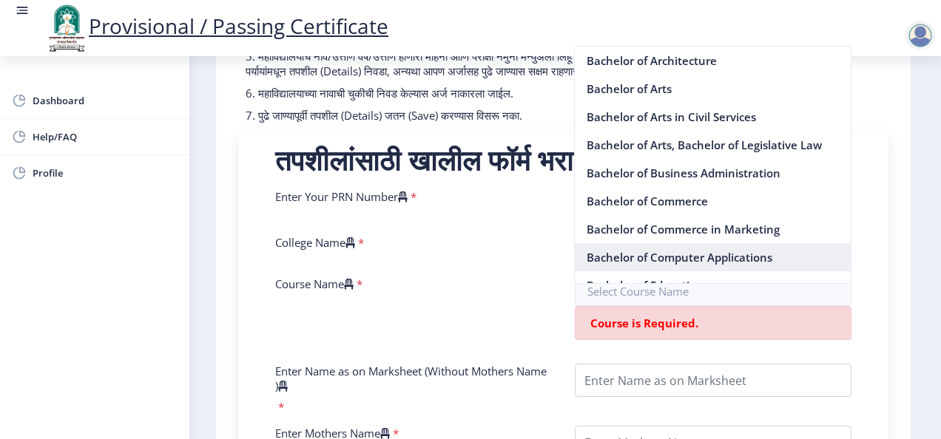
click at [688, 256] on nb-option "Bachelor of Computer Applications" at bounding box center [713, 257] width 276 height 28
type input "Bachelor of Computer Applications"
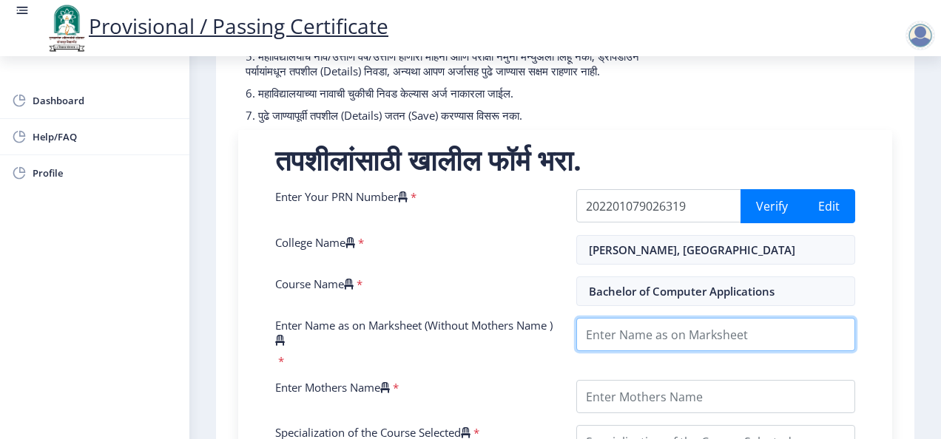
click at [657, 350] on input "Enter Name as on Marksheet (Without Mothers Name )" at bounding box center [715, 334] width 279 height 33
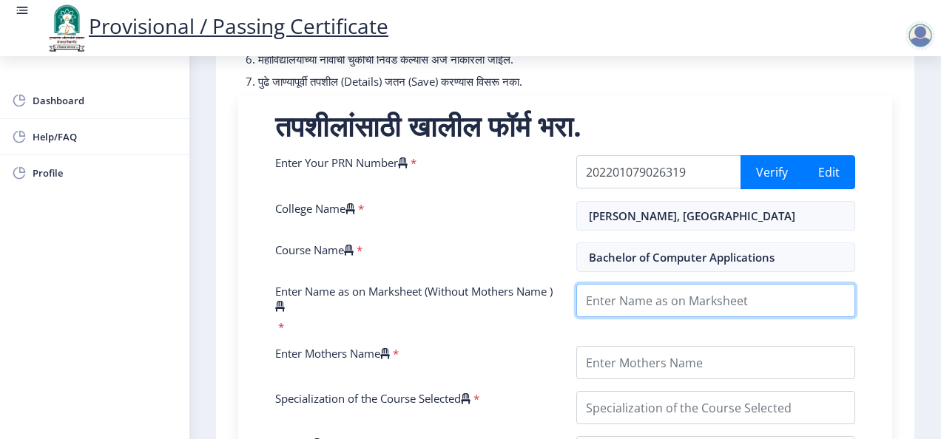
scroll to position [281, 0]
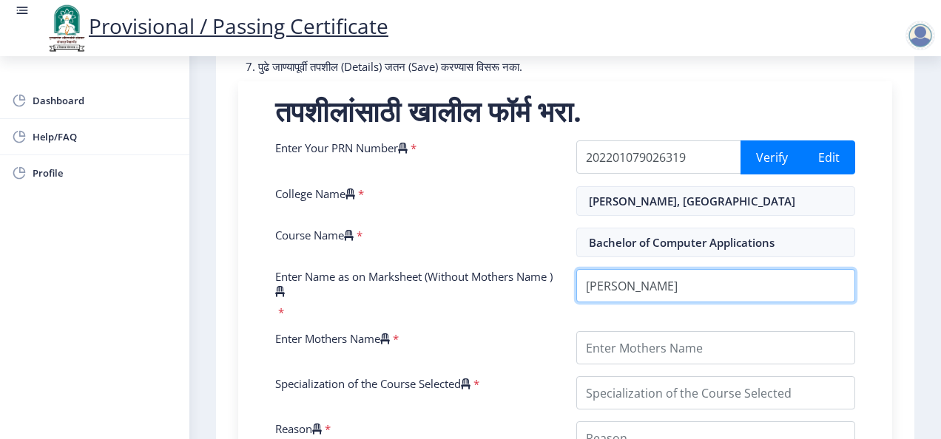
click at [636, 297] on input "Enter Name as on Marksheet (Without Mothers Name )" at bounding box center [715, 285] width 279 height 33
type input "[PERSON_NAME] [PERSON_NAME]"
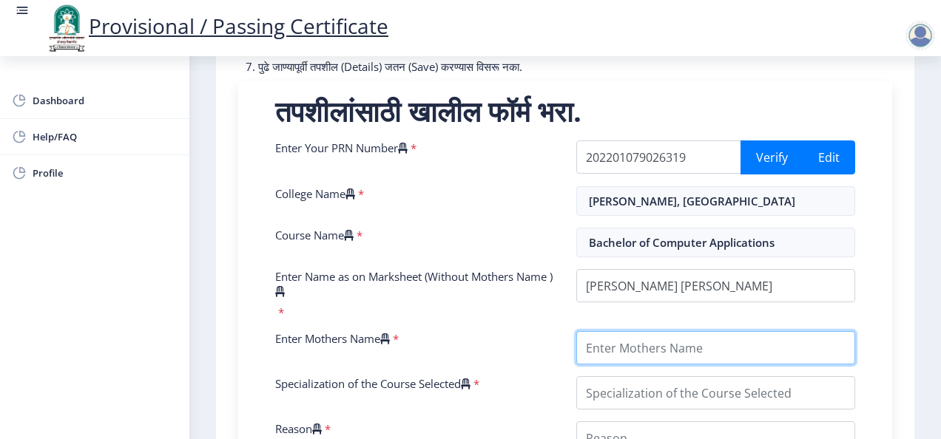
click at [652, 354] on input "Enter Mothers Name" at bounding box center [715, 347] width 279 height 33
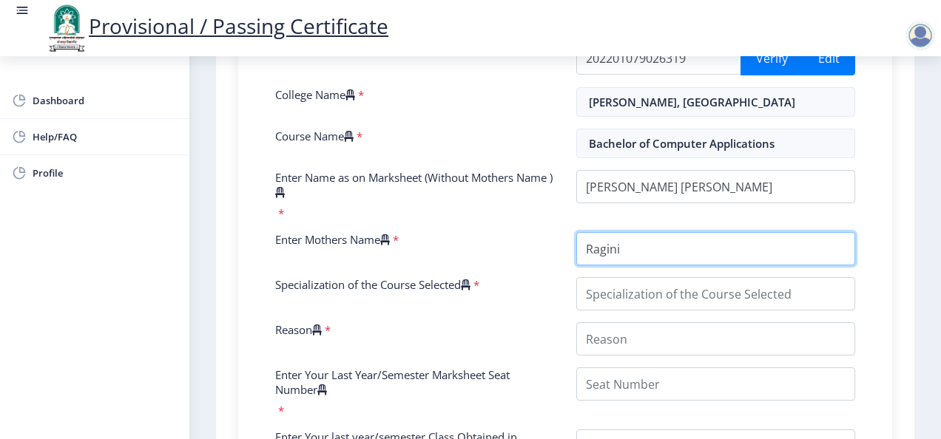
scroll to position [388, 0]
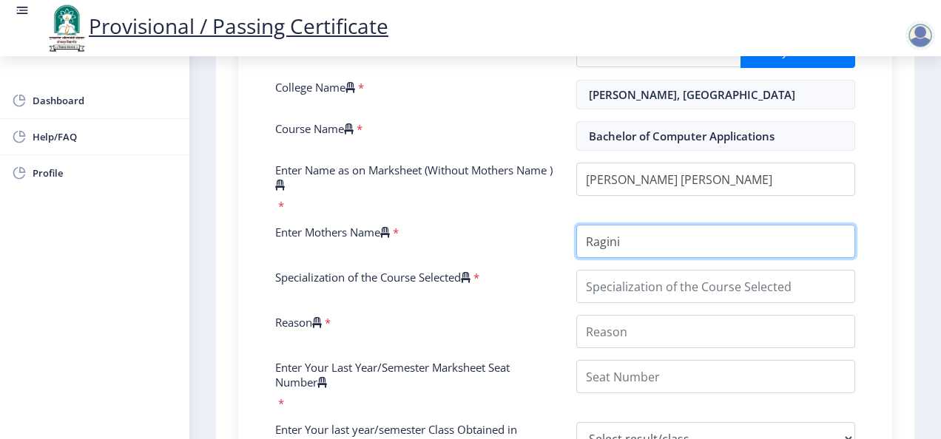
type input "Ragini"
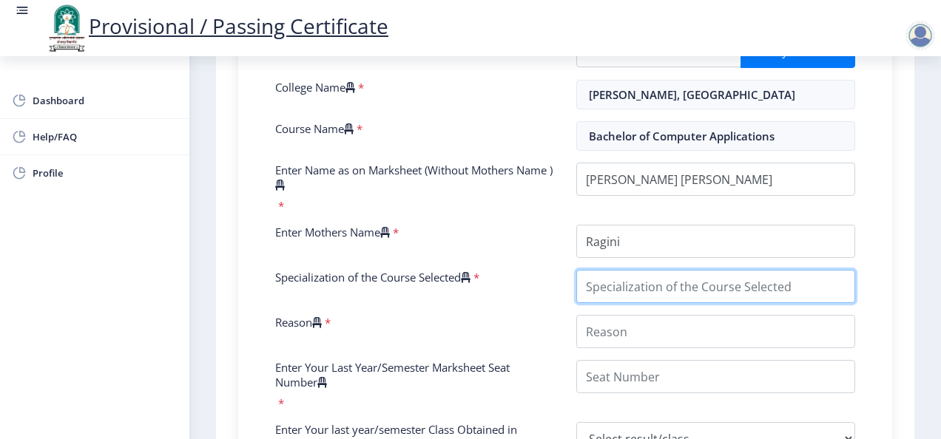
click at [675, 298] on input "Specialization of the Course Selected" at bounding box center [715, 286] width 279 height 33
type input "Computer Application"
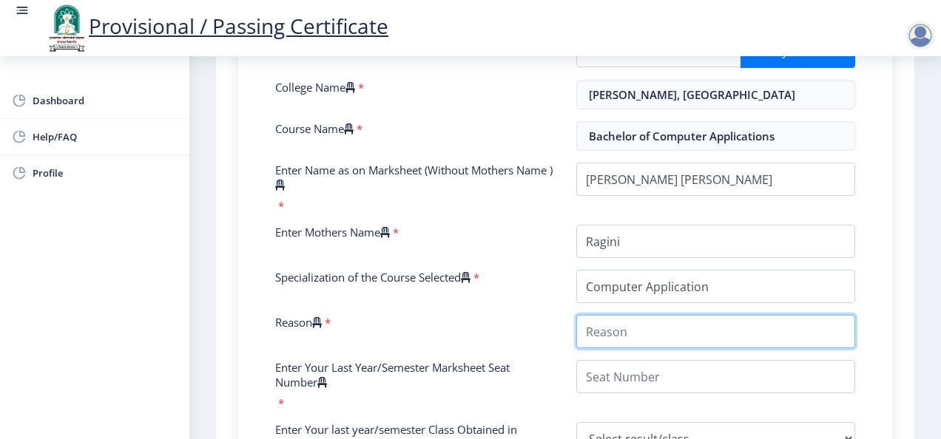
click at [642, 336] on input "Reason" at bounding box center [715, 331] width 279 height 33
paste input "I need the provisional certificate for job application and document verificatio…"
type input "I need the provisional certificate for job application and document verificatio…"
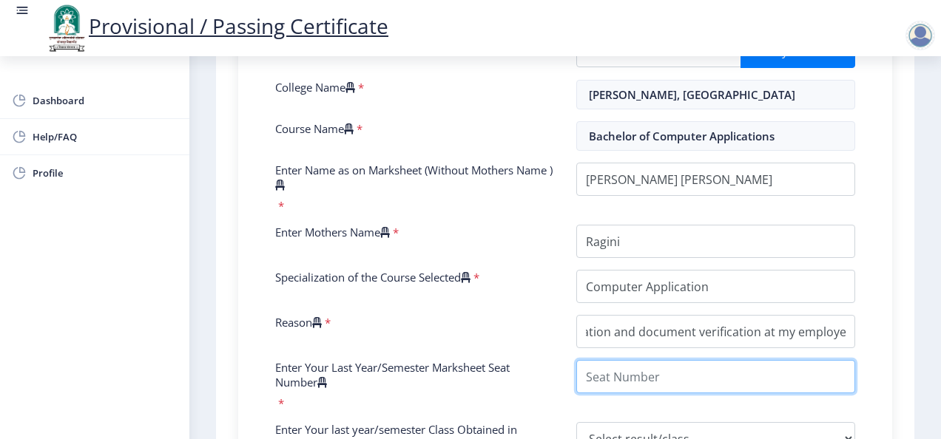
scroll to position [0, 0]
click at [632, 393] on input "Enter Your Last Year/Semester Marksheet Seat Number" at bounding box center [715, 376] width 279 height 33
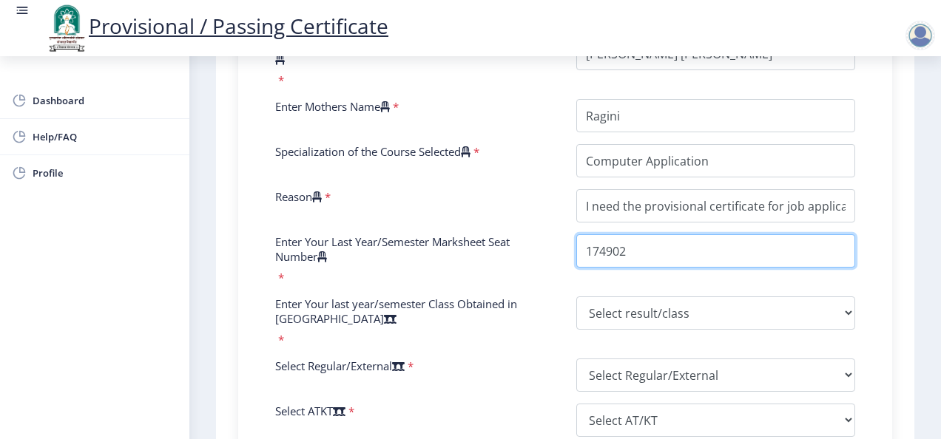
scroll to position [515, 0]
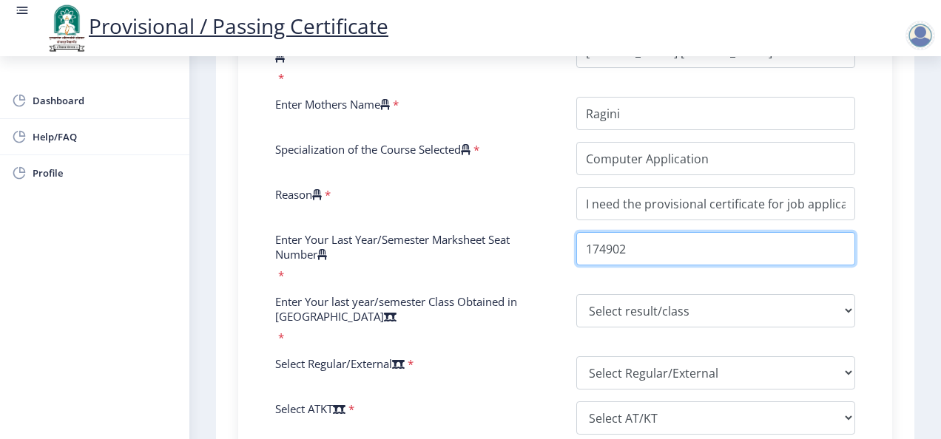
type input "174902"
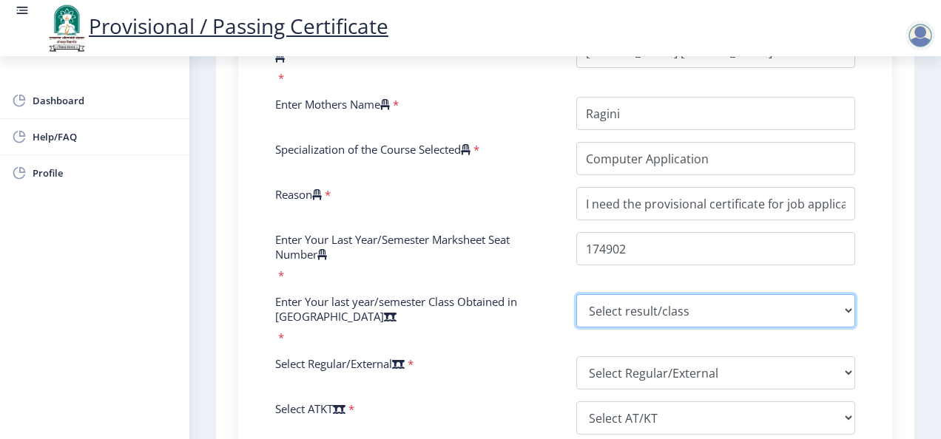
click at [661, 322] on select "Select result/class DISTINCTION FIRST CLASS HIGHER SECOND CLASS SECOND CLASS PA…" at bounding box center [715, 310] width 279 height 33
select select "Grade A+"
click at [576, 307] on select "Select result/class DISTINCTION FIRST CLASS HIGHER SECOND CLASS SECOND CLASS PA…" at bounding box center [715, 310] width 279 height 33
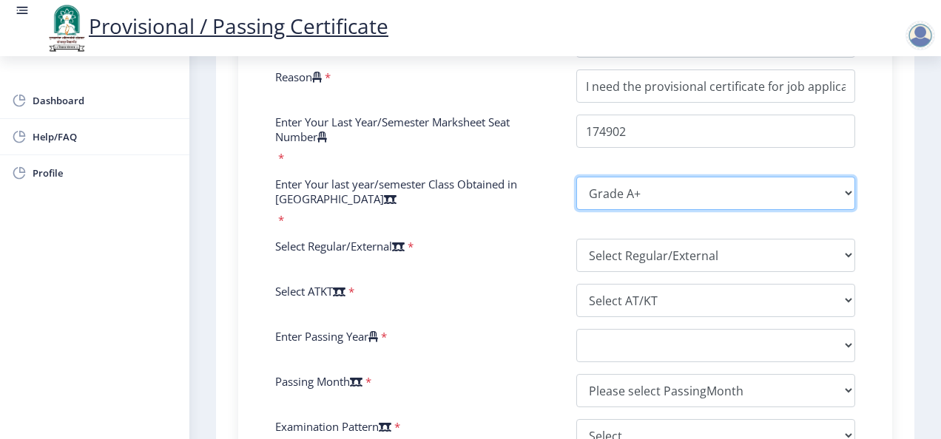
scroll to position [634, 0]
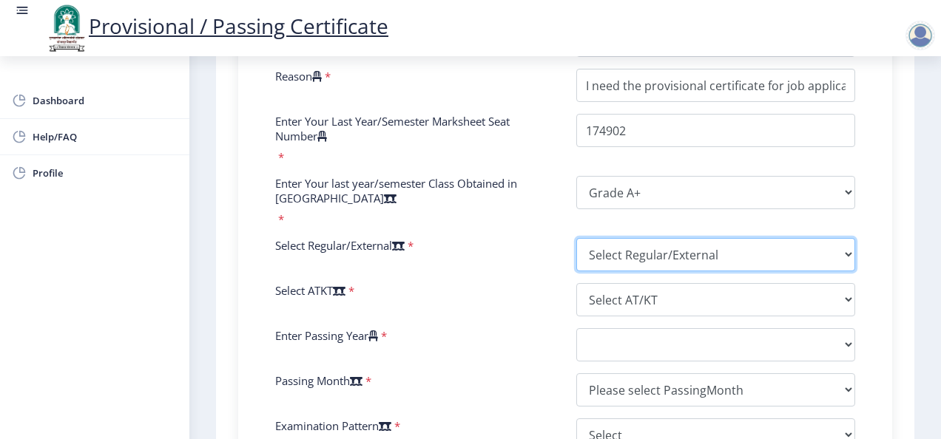
click at [765, 271] on select "Select Regular/External Regular External Special" at bounding box center [715, 254] width 279 height 33
select select "Regular"
click at [576, 251] on select "Select Regular/External Regular External Special" at bounding box center [715, 254] width 279 height 33
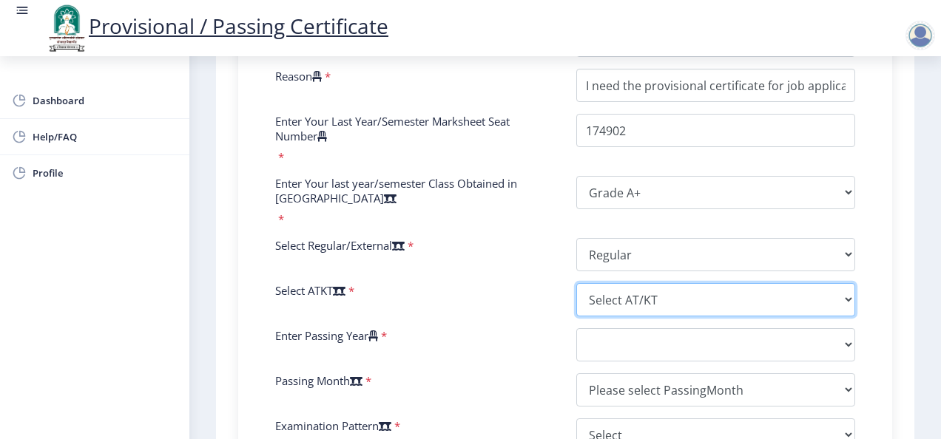
click at [603, 315] on select "Select AT/KT None ATKT" at bounding box center [715, 299] width 279 height 33
select select "None"
click at [576, 296] on select "Select AT/KT None ATKT" at bounding box center [715, 299] width 279 height 33
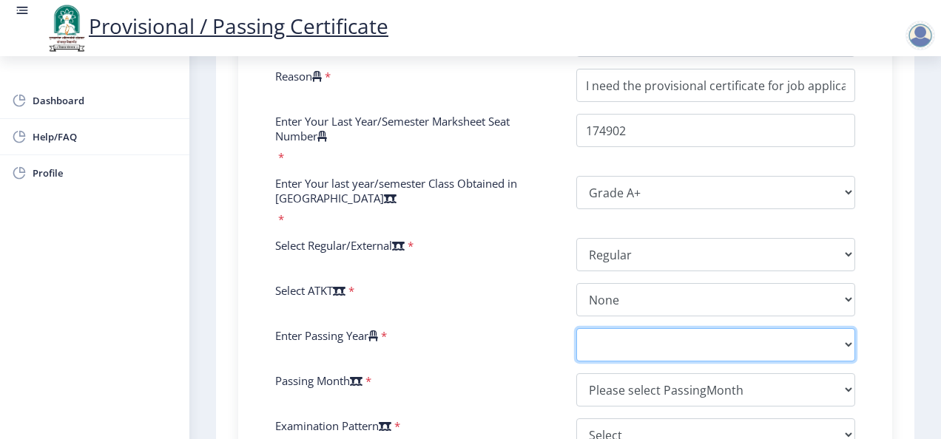
click at [609, 356] on select "2025 2024 2023 2022 2021 2020 2019 2018 2017 2016 2015 2014 2013 2012 2011 2010…" at bounding box center [715, 344] width 279 height 33
select select "2025"
click at [576, 341] on select "2025 2024 2023 2022 2021 2020 2019 2018 2017 2016 2015 2014 2013 2012 2011 2010…" at bounding box center [715, 344] width 279 height 33
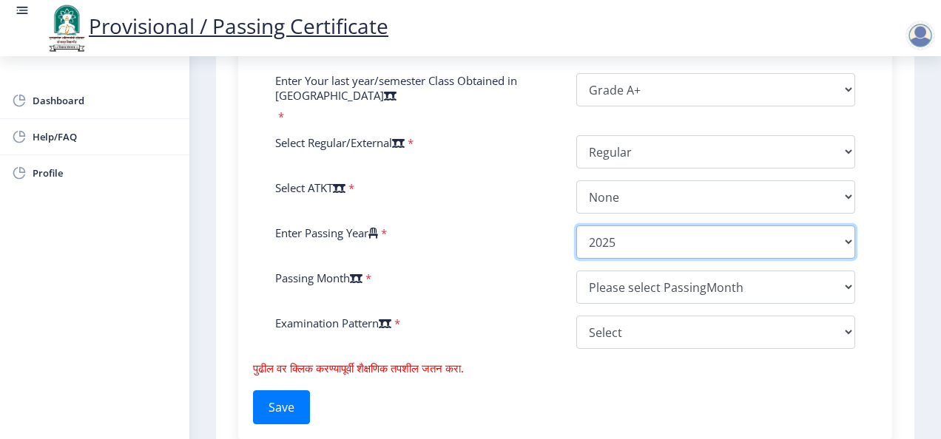
scroll to position [737, 0]
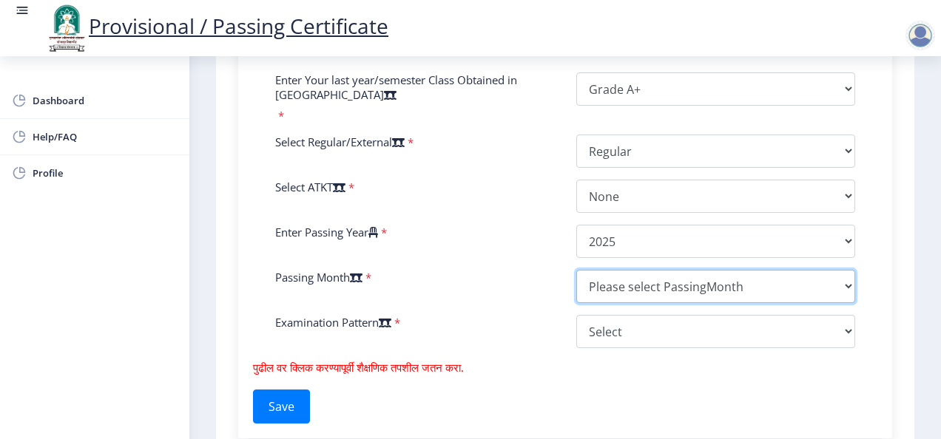
click at [608, 303] on select "Please select PassingMonth (01) January (02) February (03) March (04) April (05…" at bounding box center [715, 286] width 279 height 33
select select "May"
click at [576, 283] on select "Please select PassingMonth (01) January (02) February (03) March (04) April (05…" at bounding box center [715, 286] width 279 height 33
click at [843, 300] on select "Please select PassingMonth (01) January (02) February (03) March (04) April (05…" at bounding box center [715, 286] width 279 height 33
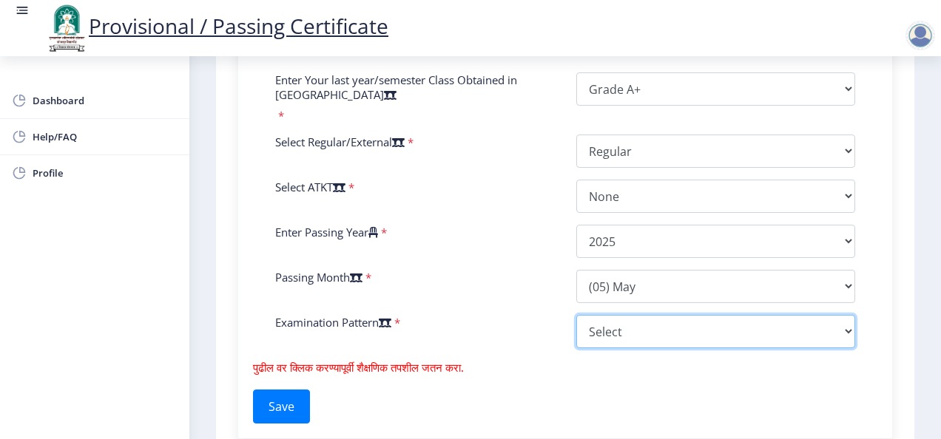
click at [629, 348] on select "Select Yearly Semester" at bounding box center [715, 331] width 279 height 33
select select "Semester"
click at [576, 328] on select "Select Yearly Semester" at bounding box center [715, 331] width 279 height 33
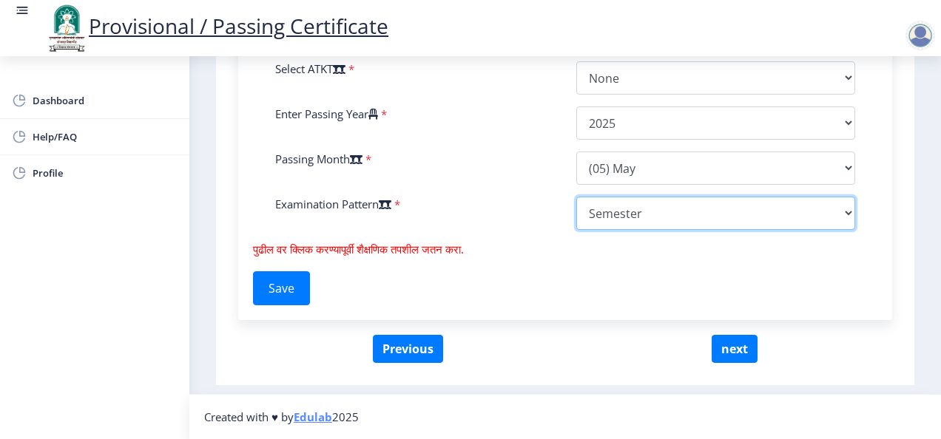
scroll to position [867, 0]
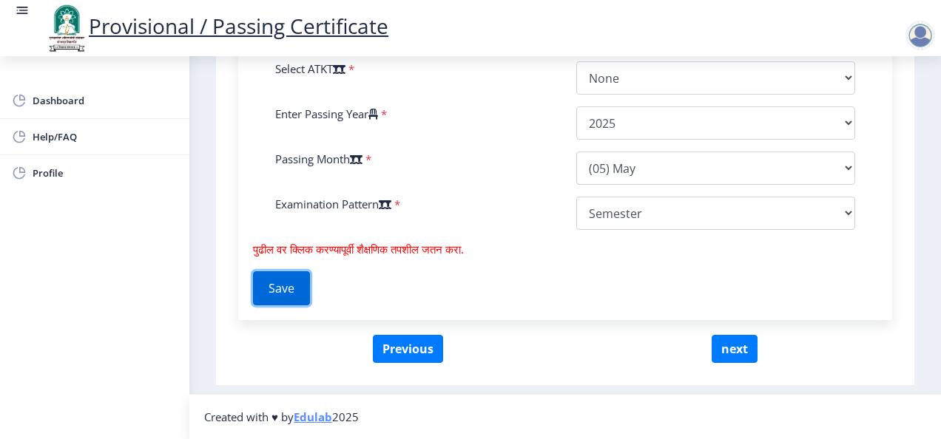
click at [297, 281] on button "Save" at bounding box center [281, 288] width 57 height 34
click at [739, 345] on button "next" at bounding box center [734, 349] width 46 height 28
select select
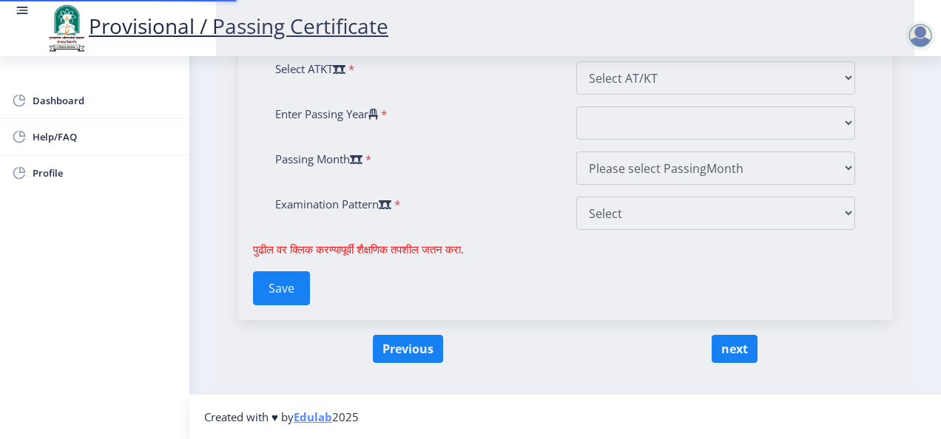
scroll to position [0, 0]
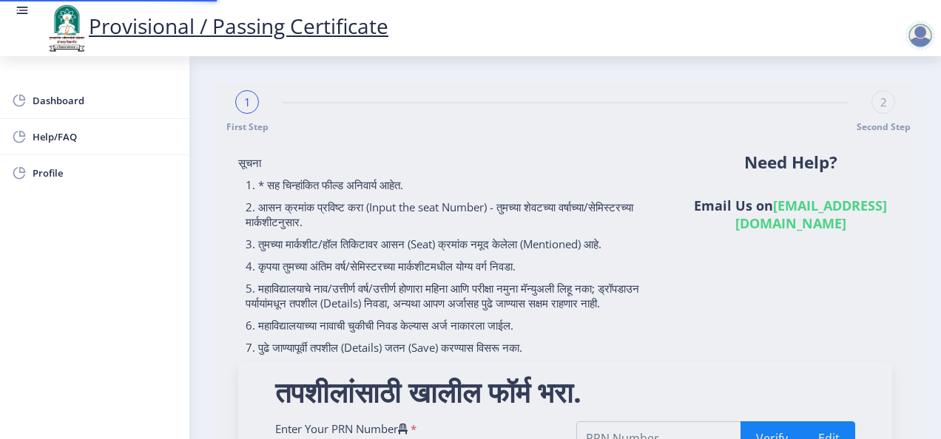
type input "202201079026319"
type input "[PERSON_NAME], [GEOGRAPHIC_DATA]"
type input "Bachelor of Computer Applications"
type input "[PERSON_NAME] [PERSON_NAME]"
type input "Ragini"
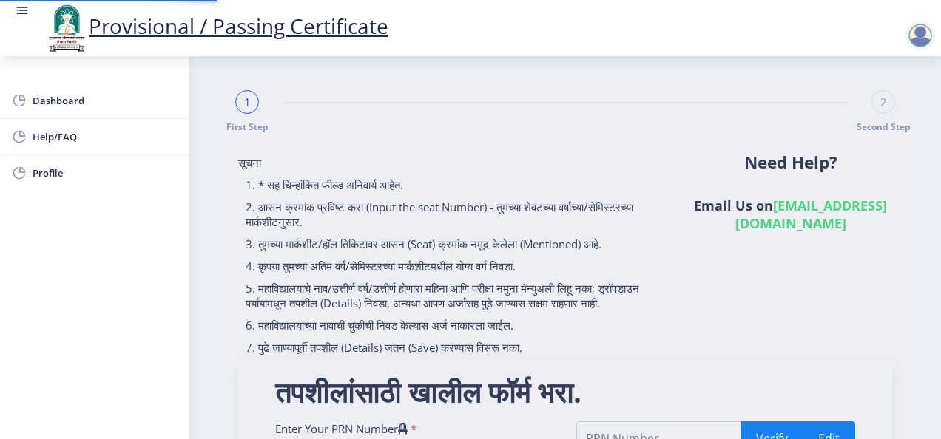
type input "Computer Application"
type input "I need the provisional certificate for job application and document verificatio…"
type input "174902"
select select "Grade A+"
select select "Regular"
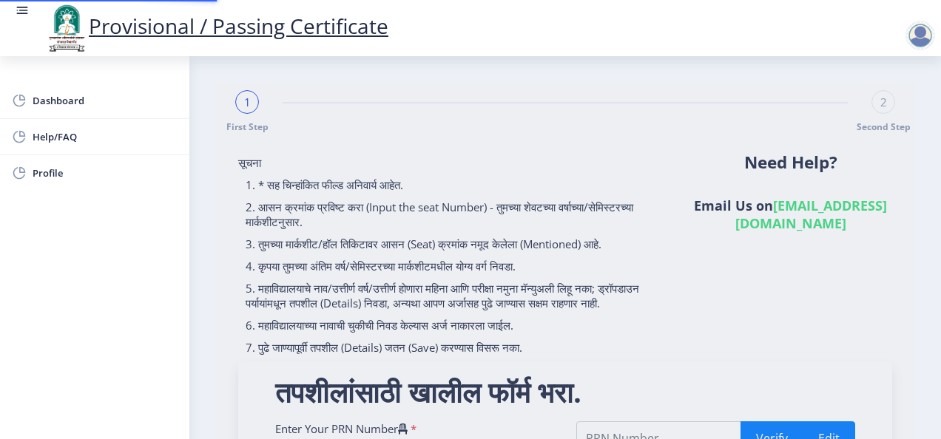
select select "None"
select select "2025"
select select "May"
select select "Semester"
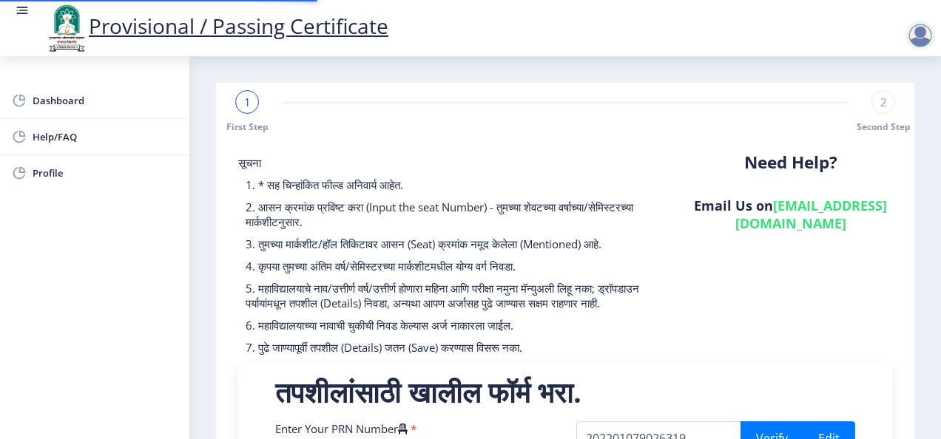
scroll to position [0, 13]
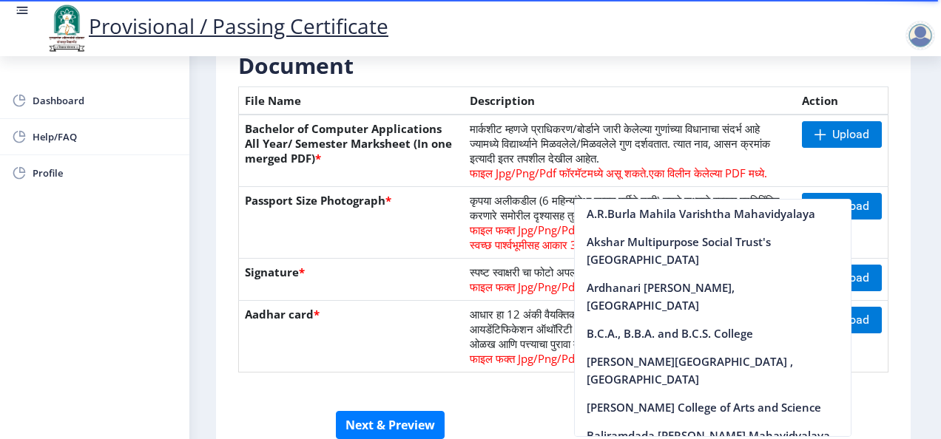
click at [18, 328] on div "Dashboard Help/FAQ Profile" at bounding box center [94, 247] width 189 height 383
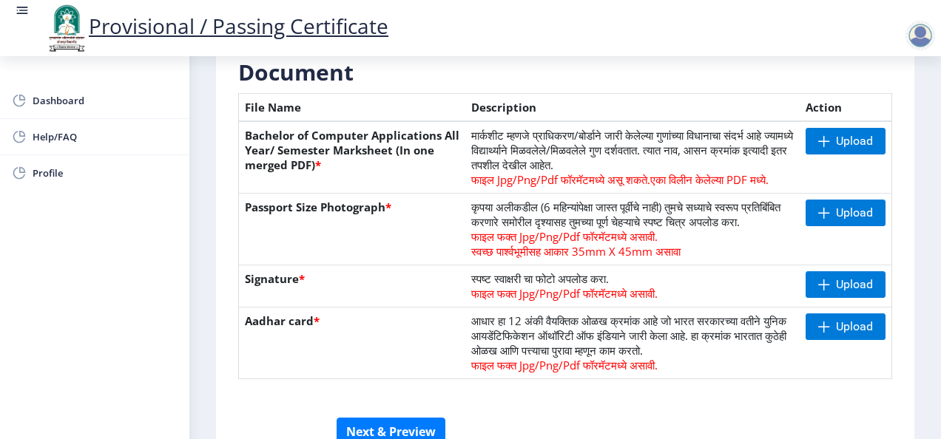
scroll to position [305, 0]
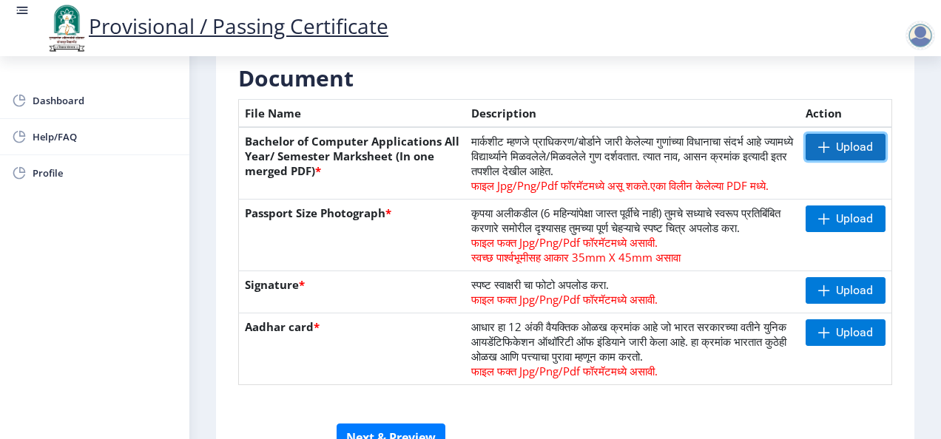
click at [825, 149] on span at bounding box center [824, 147] width 12 height 12
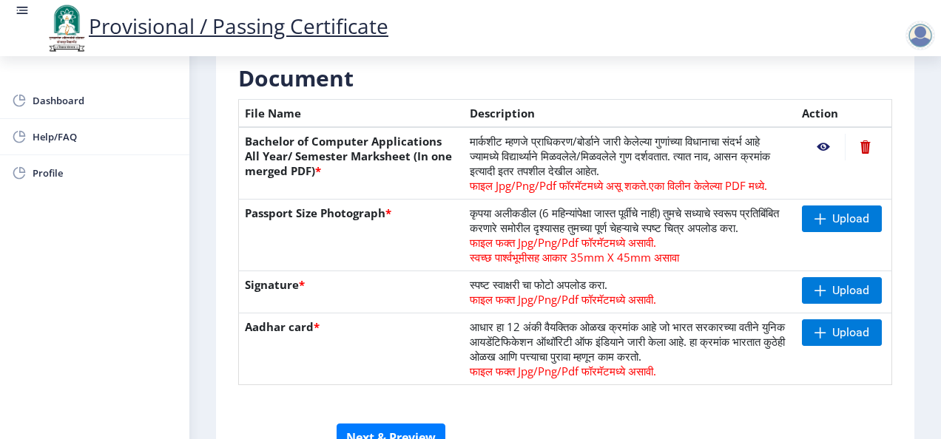
click at [817, 149] on nb-action at bounding box center [823, 147] width 43 height 27
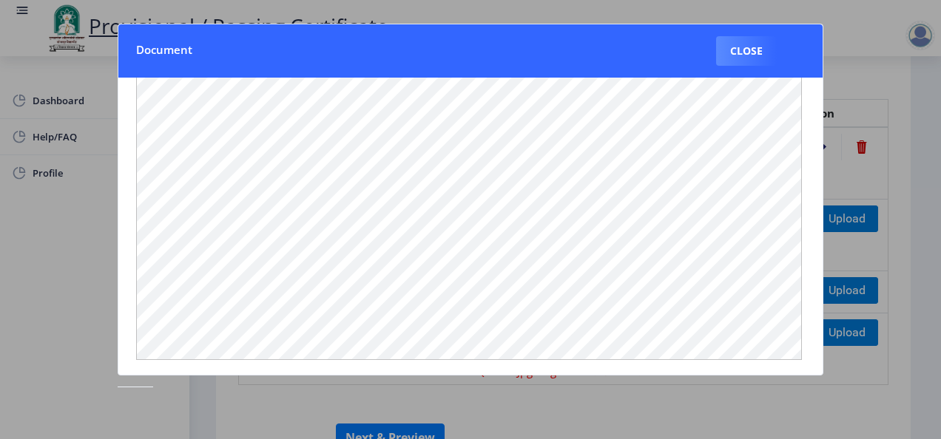
scroll to position [0, 0]
click at [748, 50] on button "Close" at bounding box center [746, 51] width 61 height 30
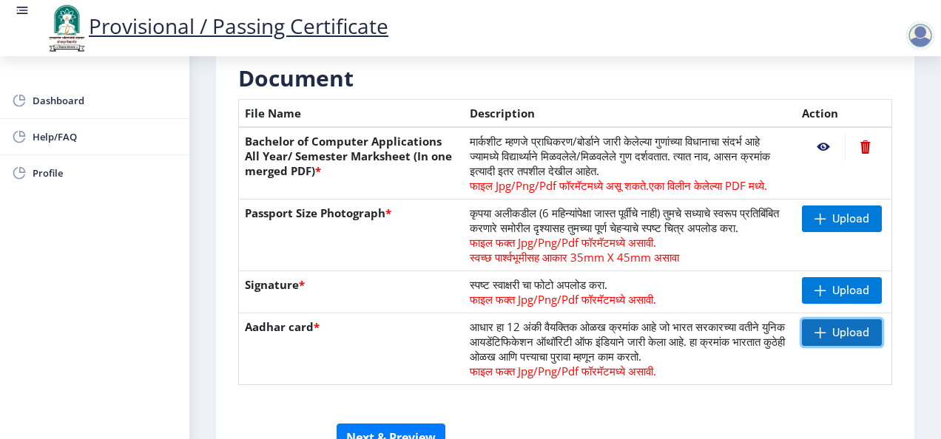
click at [838, 340] on span "Upload" at bounding box center [850, 332] width 37 height 15
click at [818, 345] on nb-action at bounding box center [823, 332] width 43 height 27
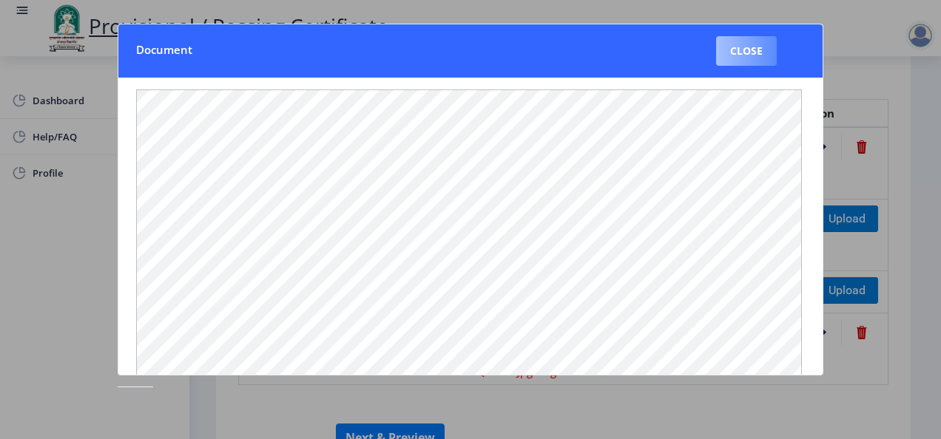
click at [753, 44] on button "Close" at bounding box center [746, 51] width 61 height 30
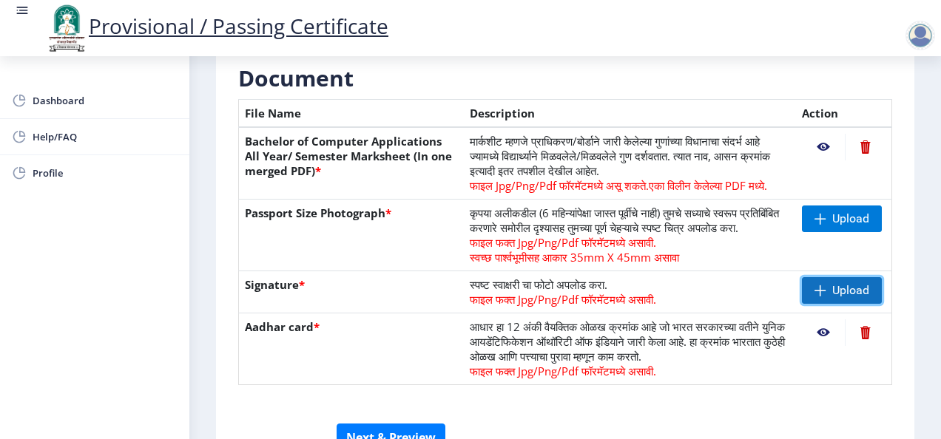
click at [853, 298] on span "Upload" at bounding box center [850, 290] width 37 height 15
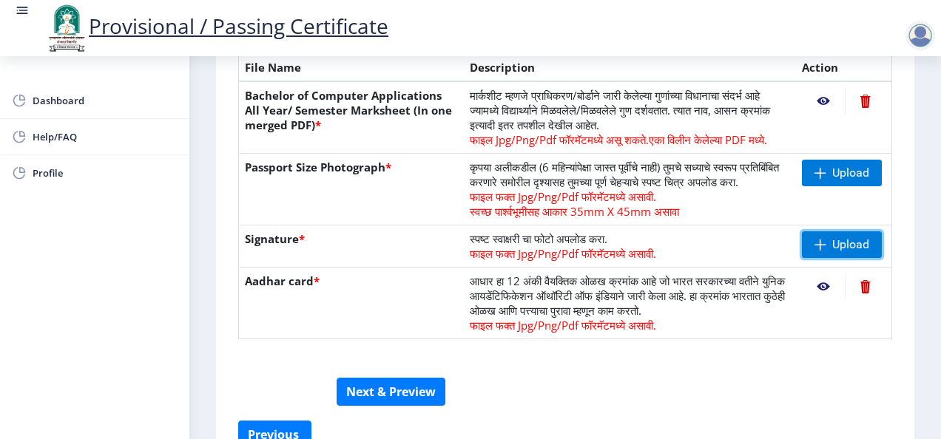
scroll to position [448, 0]
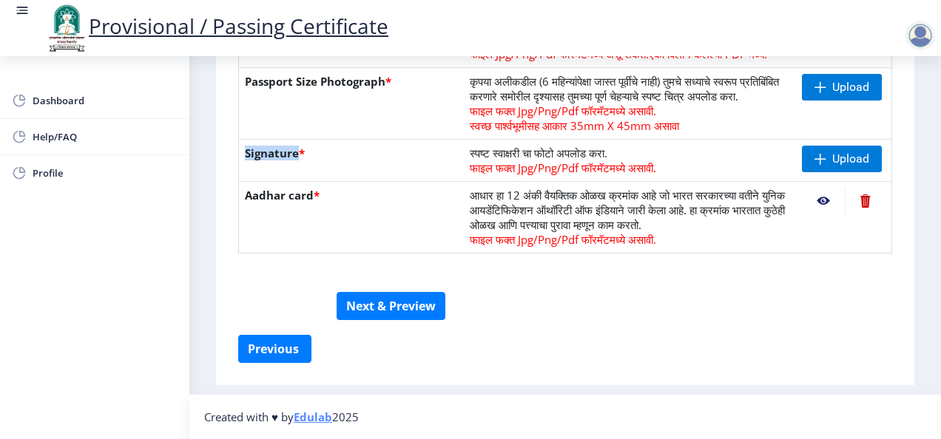
drag, startPoint x: 300, startPoint y: 154, endPoint x: 243, endPoint y: 154, distance: 56.9
click at [243, 154] on th "Signature *" at bounding box center [352, 161] width 226 height 42
copy th "Signature"
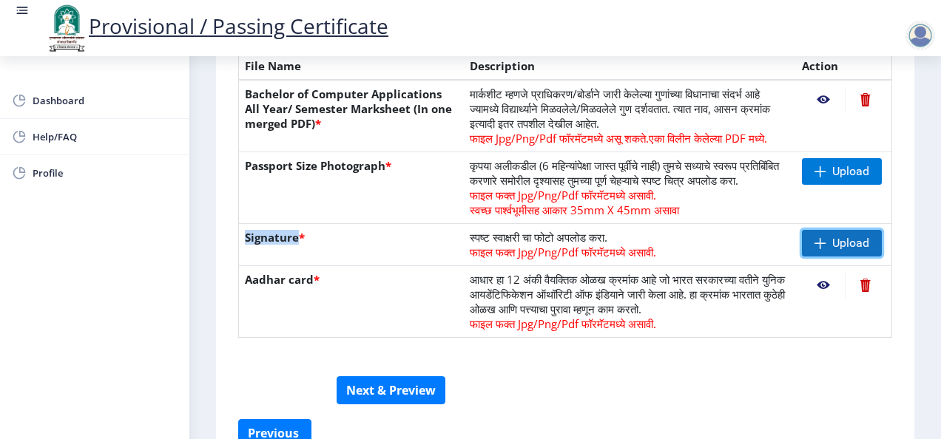
click at [833, 251] on span "Upload" at bounding box center [850, 243] width 37 height 15
click at [824, 257] on nb-action at bounding box center [823, 243] width 43 height 27
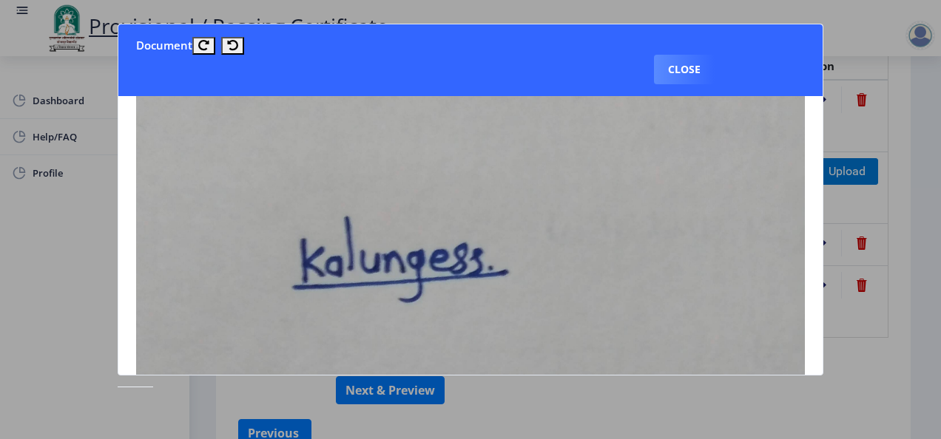
scroll to position [186, 0]
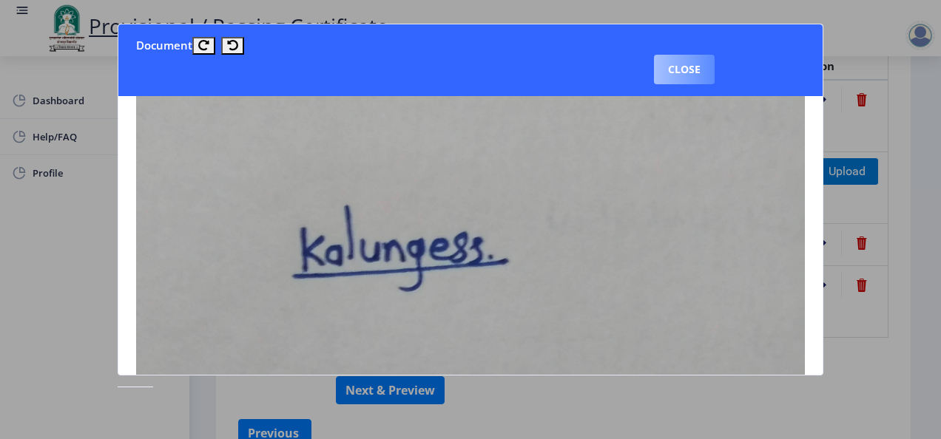
click at [700, 72] on button "Close" at bounding box center [684, 70] width 61 height 30
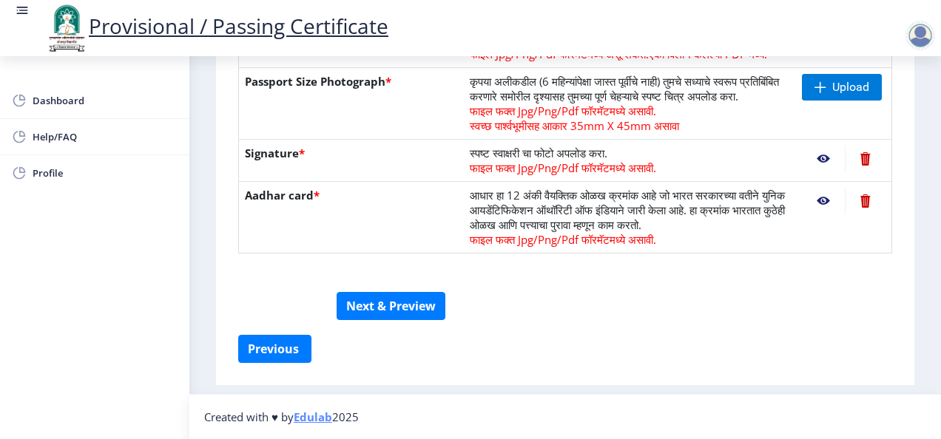
scroll to position [448, 0]
click at [819, 81] on span at bounding box center [820, 87] width 12 height 12
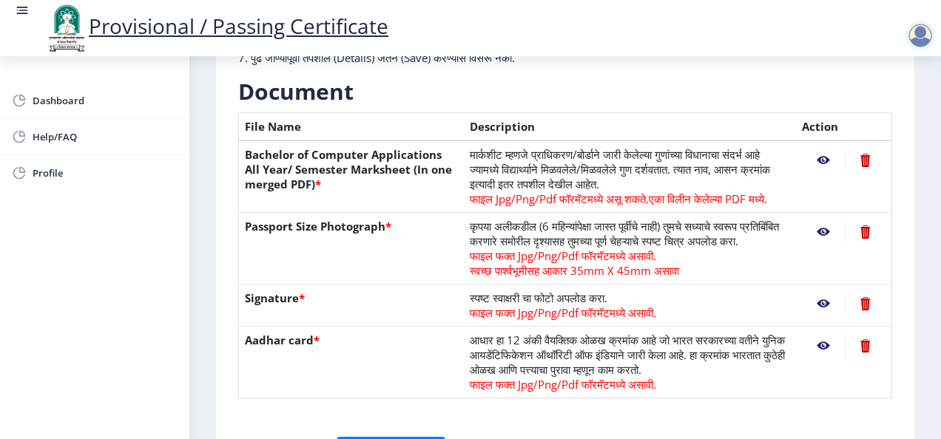
scroll to position [291, 0]
click at [822, 233] on nb-action at bounding box center [823, 232] width 43 height 27
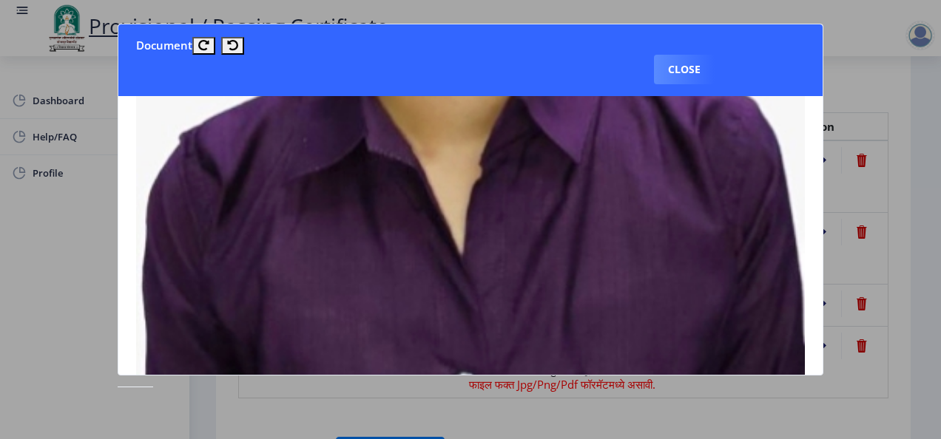
scroll to position [585, 0]
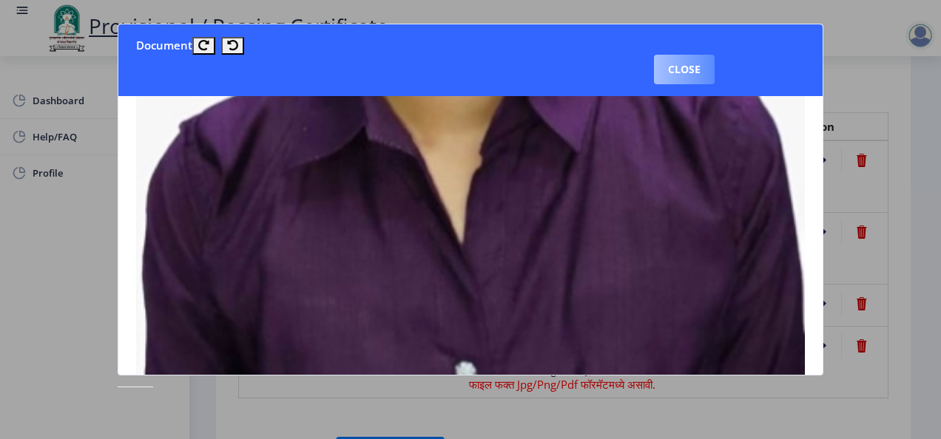
click at [685, 68] on button "Close" at bounding box center [684, 70] width 61 height 30
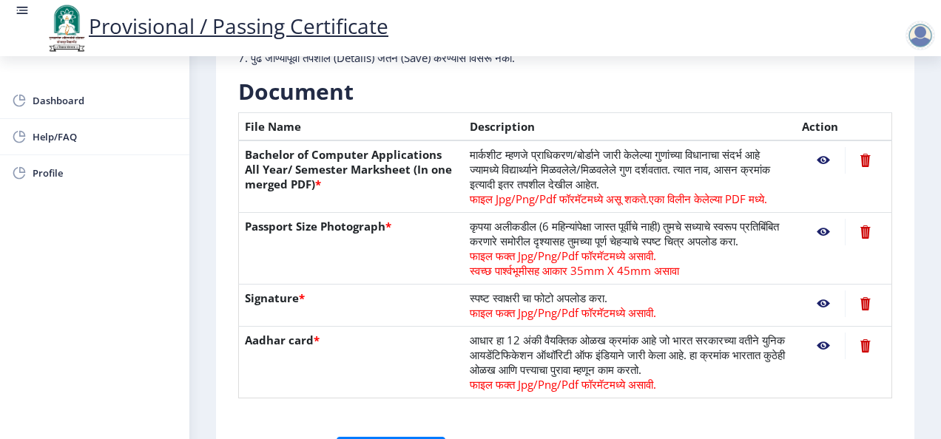
click at [864, 236] on nb-action at bounding box center [865, 232] width 41 height 27
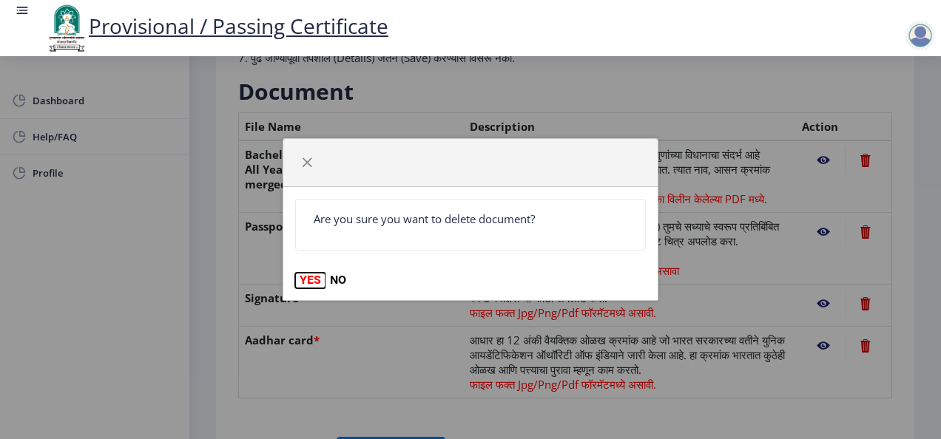
click at [303, 283] on button "YES" at bounding box center [310, 280] width 30 height 15
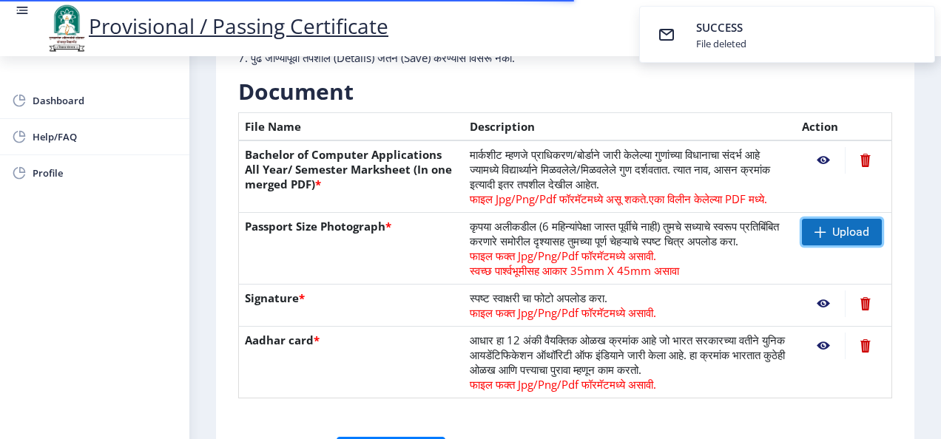
click at [834, 226] on span "Upload" at bounding box center [850, 232] width 37 height 15
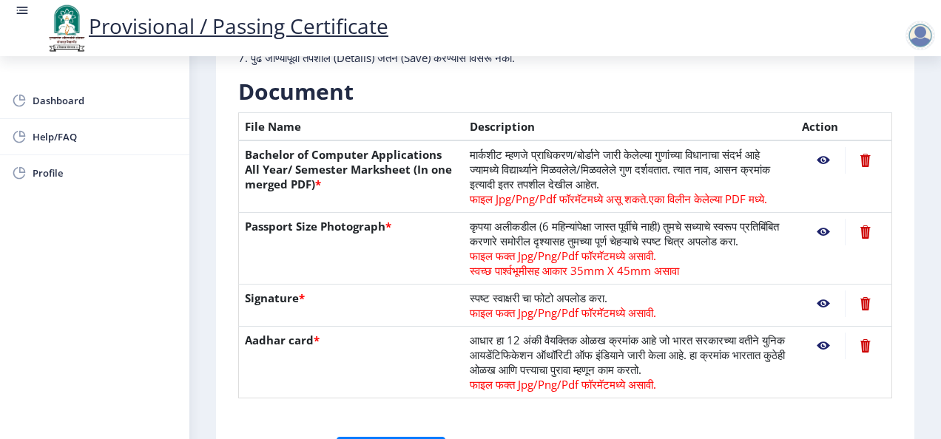
click at [819, 231] on nb-action at bounding box center [823, 232] width 43 height 27
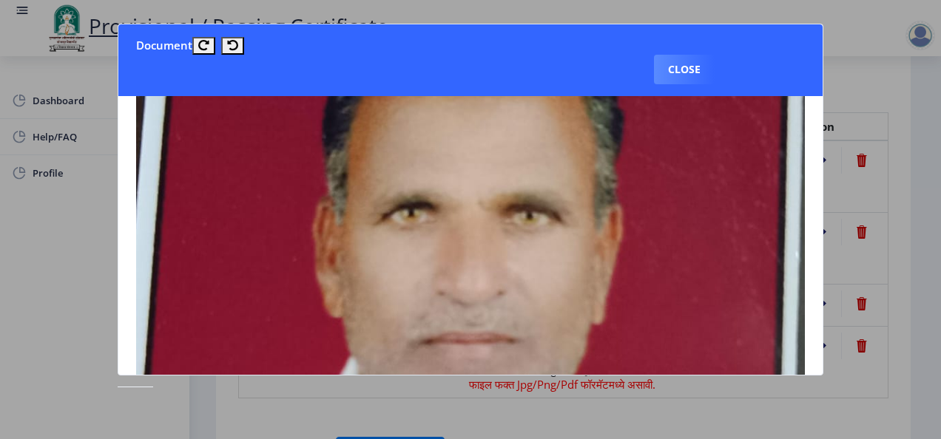
scroll to position [152, 0]
click at [689, 65] on button "Close" at bounding box center [684, 70] width 61 height 30
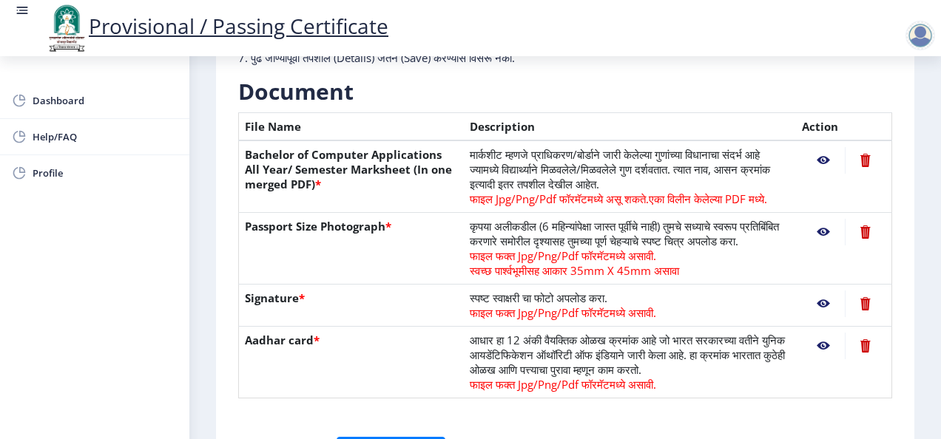
click at [859, 229] on nb-action at bounding box center [865, 232] width 41 height 27
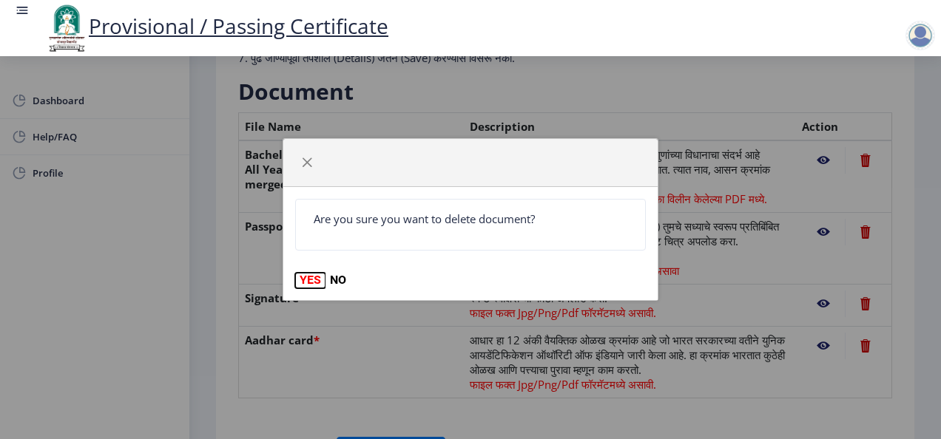
click at [303, 286] on button "YES" at bounding box center [310, 280] width 30 height 15
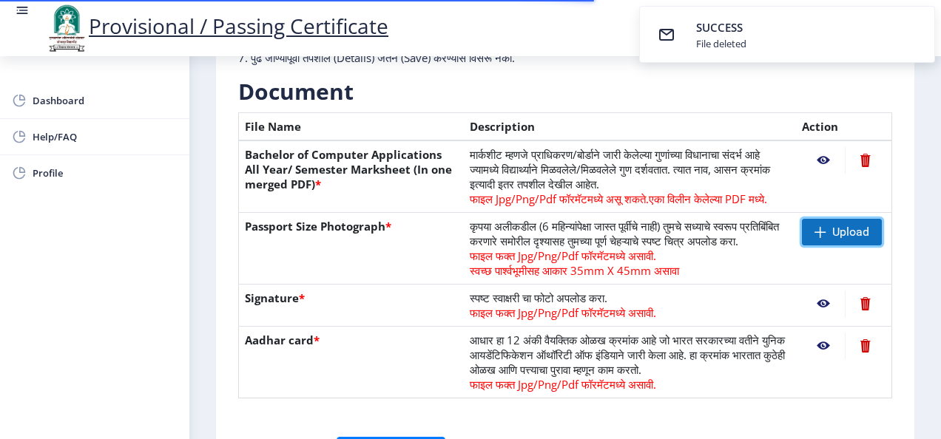
click at [845, 234] on span "Upload" at bounding box center [850, 232] width 37 height 15
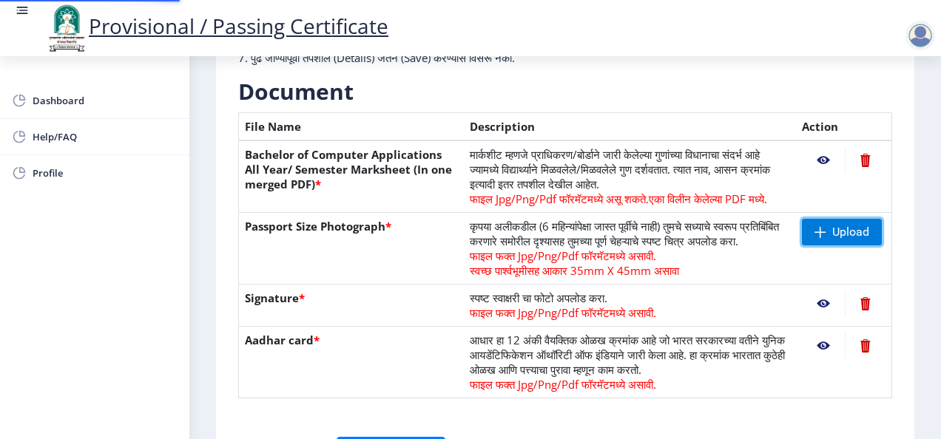
click at [832, 232] on span "Upload" at bounding box center [850, 232] width 37 height 15
click at [821, 226] on nb-action at bounding box center [823, 232] width 43 height 27
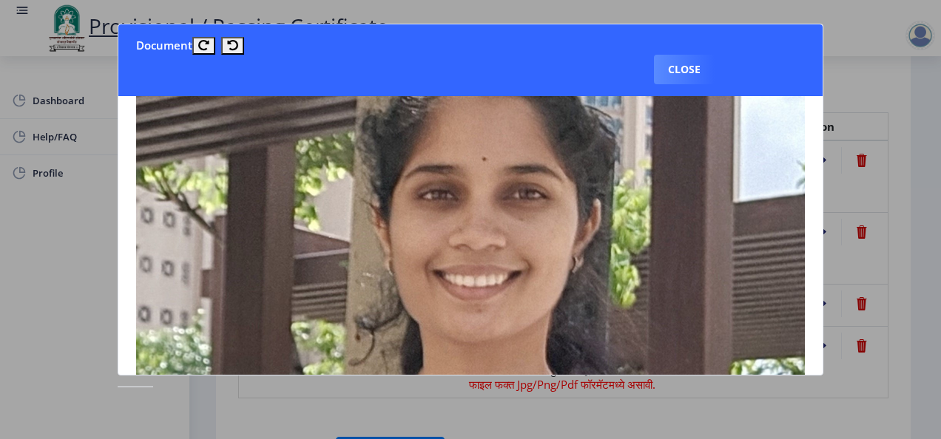
scroll to position [104, 0]
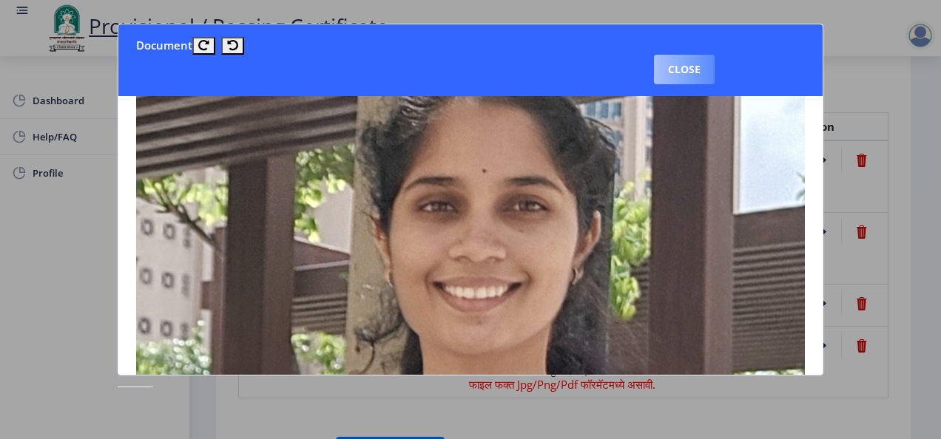
click at [691, 70] on button "Close" at bounding box center [684, 70] width 61 height 30
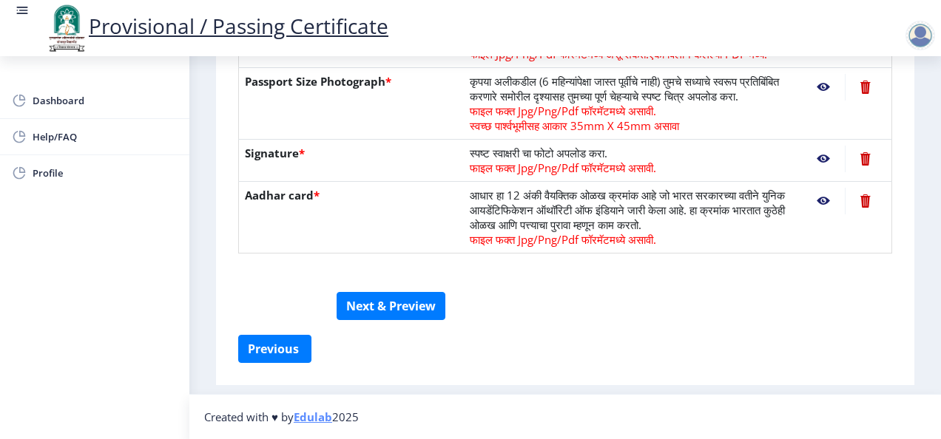
scroll to position [448, 0]
click at [408, 306] on button "Next & Preview" at bounding box center [390, 306] width 109 height 28
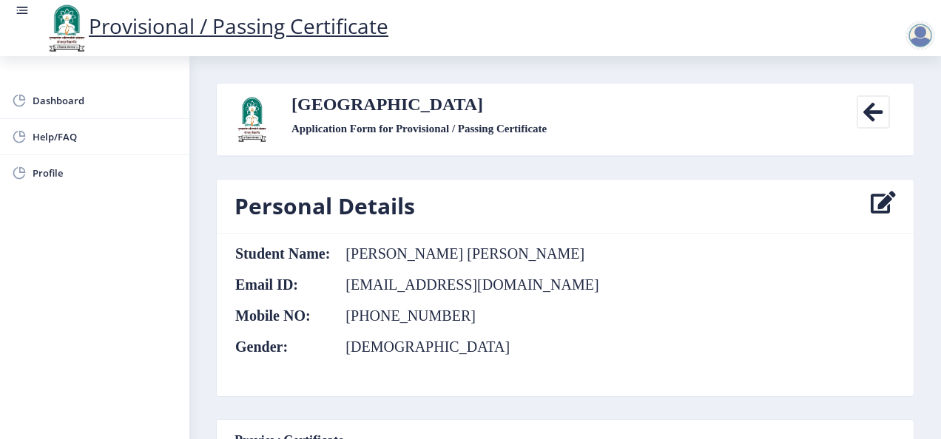
click at [880, 201] on icon at bounding box center [882, 207] width 25 height 30
select select
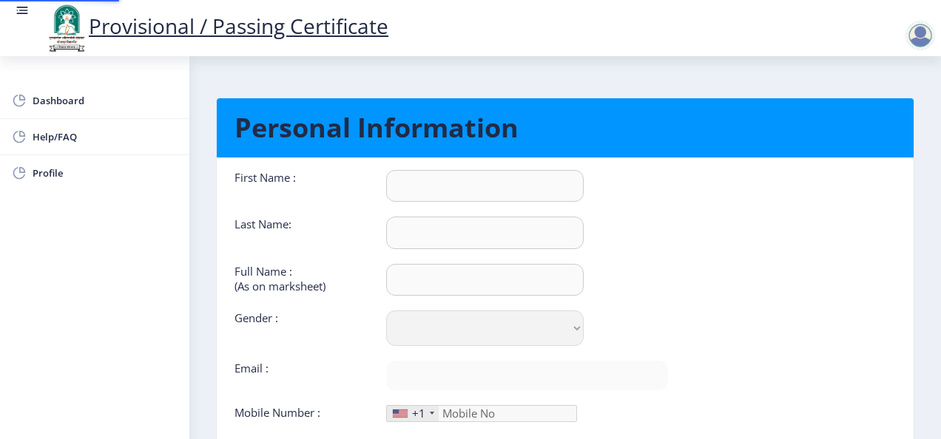
type input "[PERSON_NAME]"
type input "[PERSON_NAME] [PERSON_NAME]"
select select "[DEMOGRAPHIC_DATA]"
type input "[EMAIL_ADDRESS][DOMAIN_NAME]"
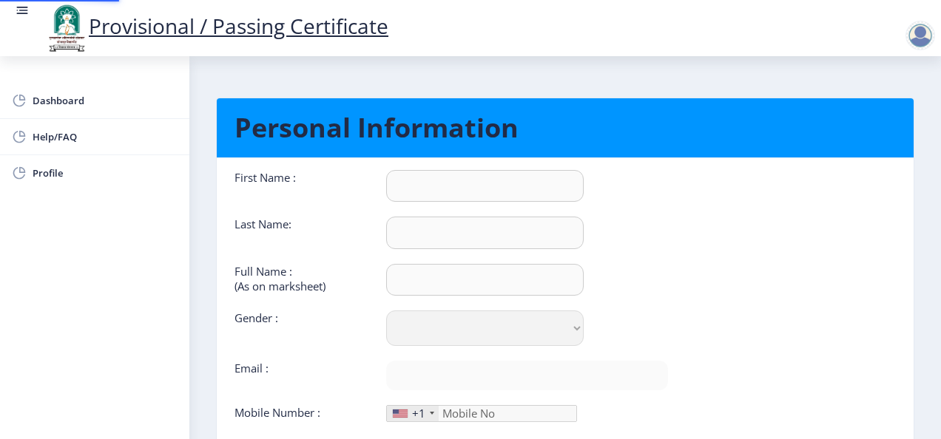
type input "8080620880"
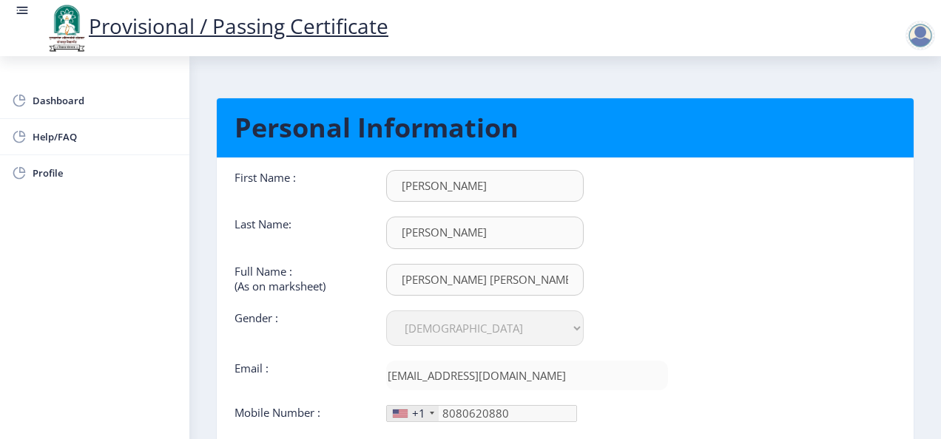
scroll to position [142, 0]
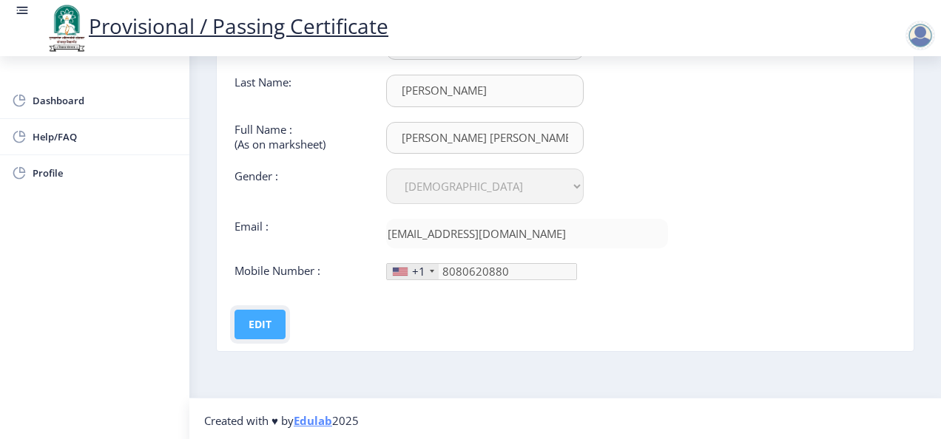
click at [256, 319] on button "Edit" at bounding box center [259, 325] width 51 height 30
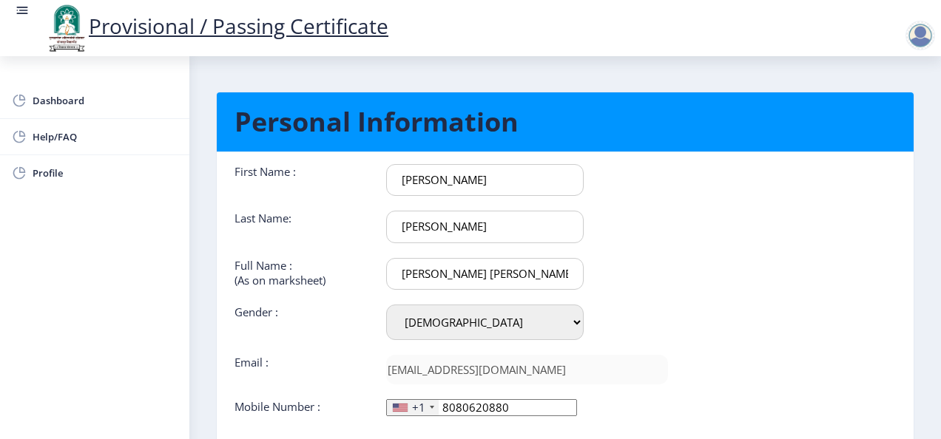
scroll to position [0, 0]
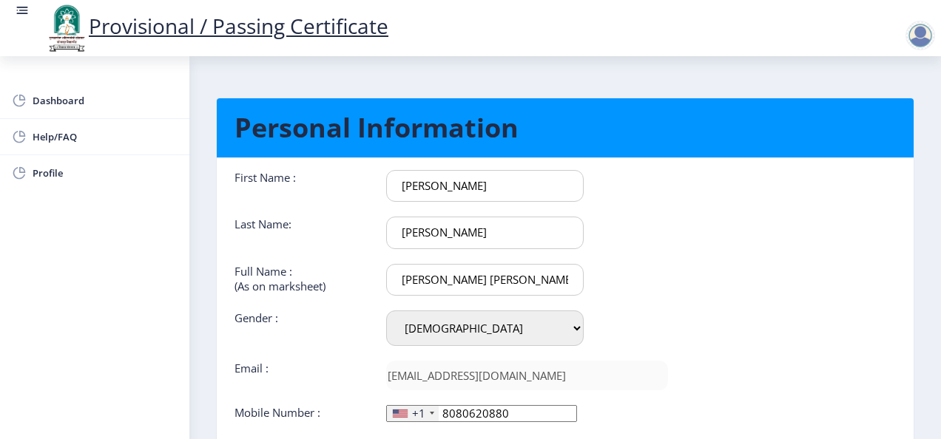
click at [457, 280] on input "[PERSON_NAME] [PERSON_NAME]" at bounding box center [484, 280] width 197 height 32
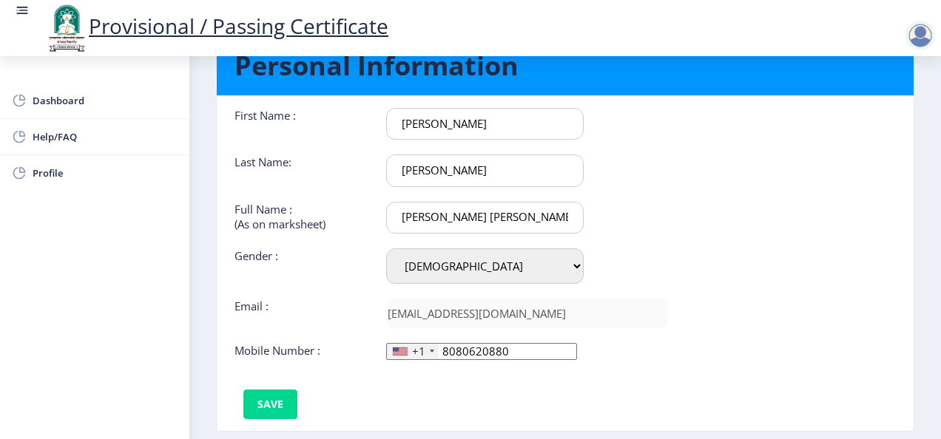
scroll to position [46, 0]
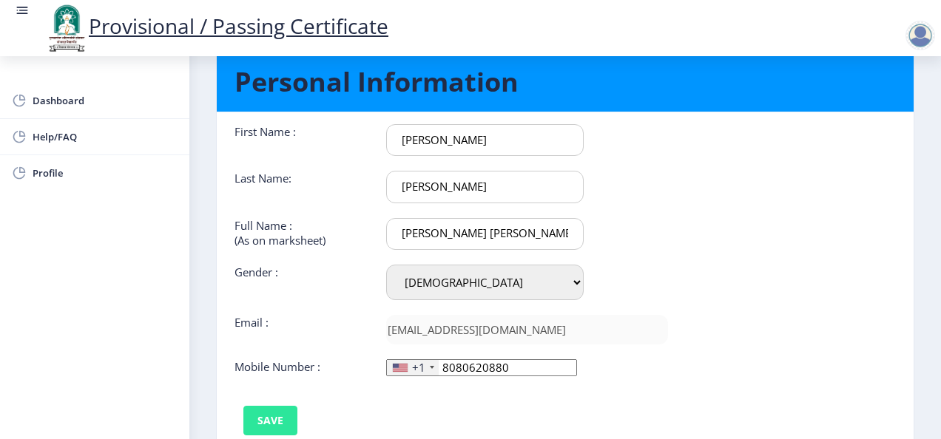
type input "[PERSON_NAME] [PERSON_NAME]"
click at [279, 410] on button "Save" at bounding box center [270, 421] width 54 height 30
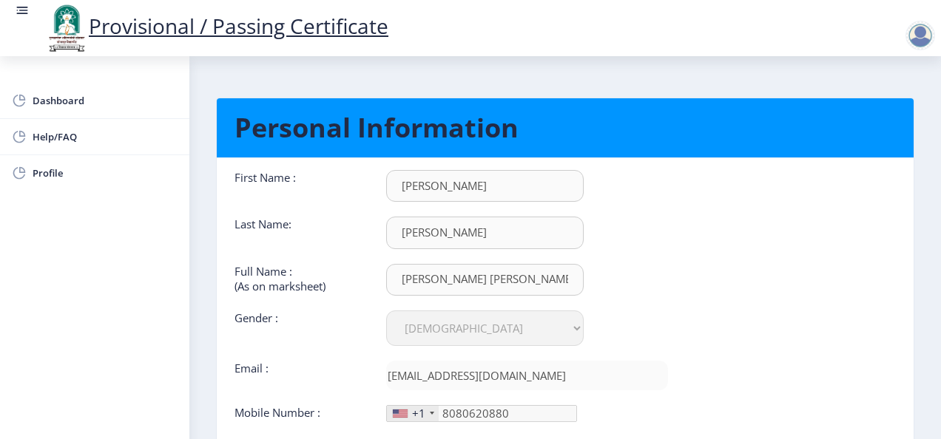
scroll to position [142, 0]
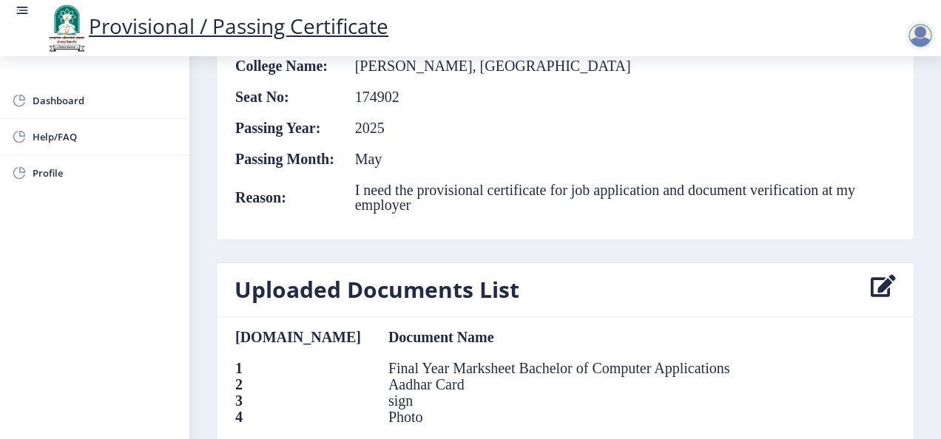
scroll to position [815, 0]
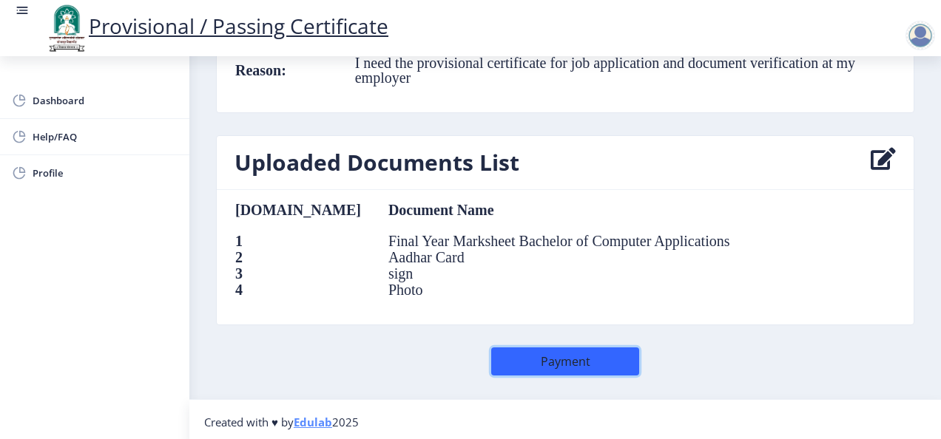
click at [601, 355] on button "Payment" at bounding box center [565, 362] width 148 height 28
select select
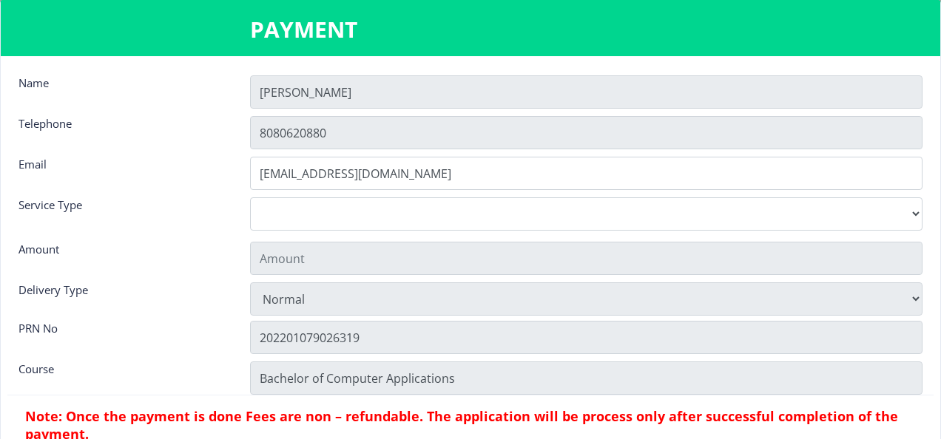
type input "155"
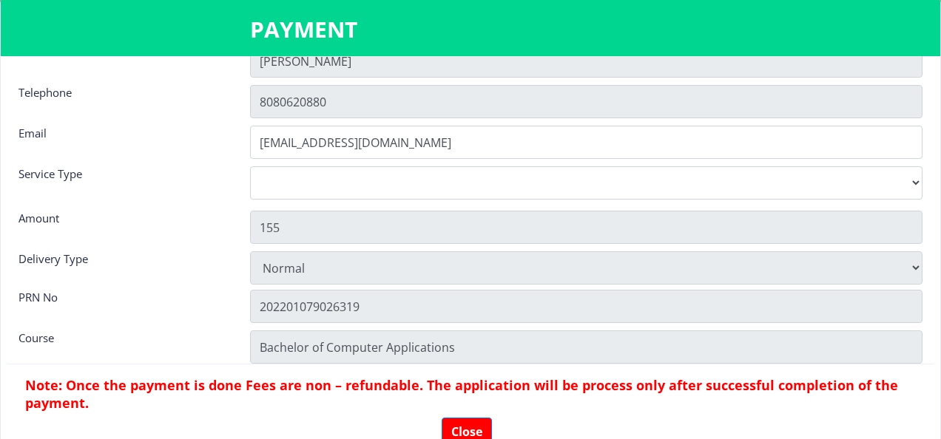
scroll to position [40, 0]
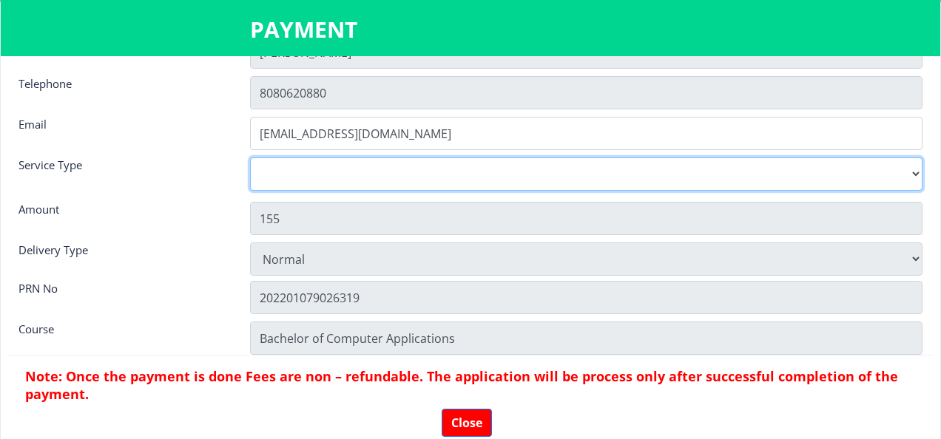
click at [914, 172] on select "Digital Courier Pickup" at bounding box center [586, 174] width 672 height 33
select select "old"
click at [250, 158] on select "Digital Courier Pickup" at bounding box center [586, 174] width 672 height 33
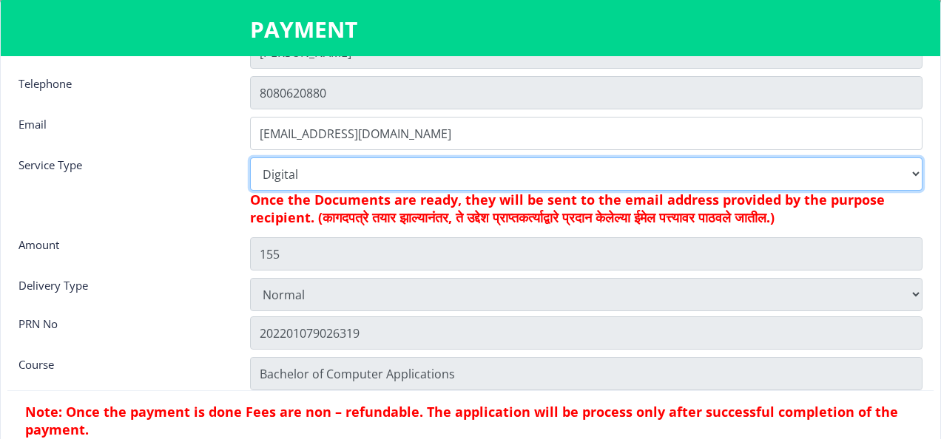
scroll to position [99, 0]
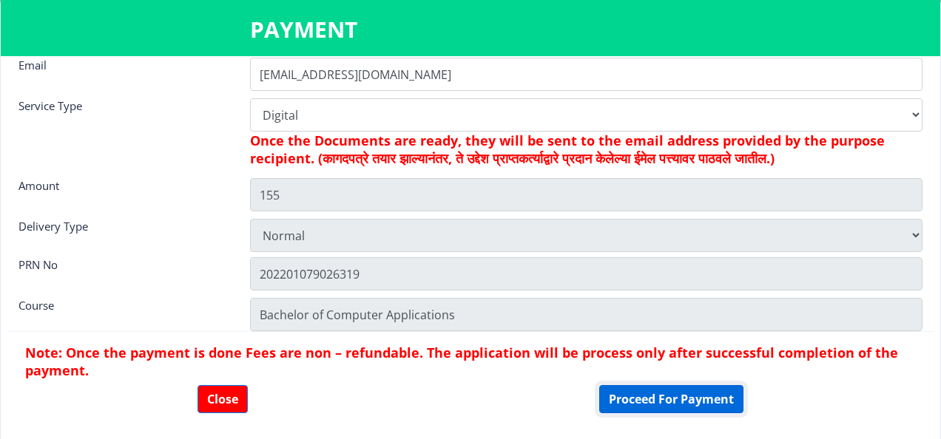
click at [669, 401] on button "Proceed For Payment" at bounding box center [671, 399] width 144 height 28
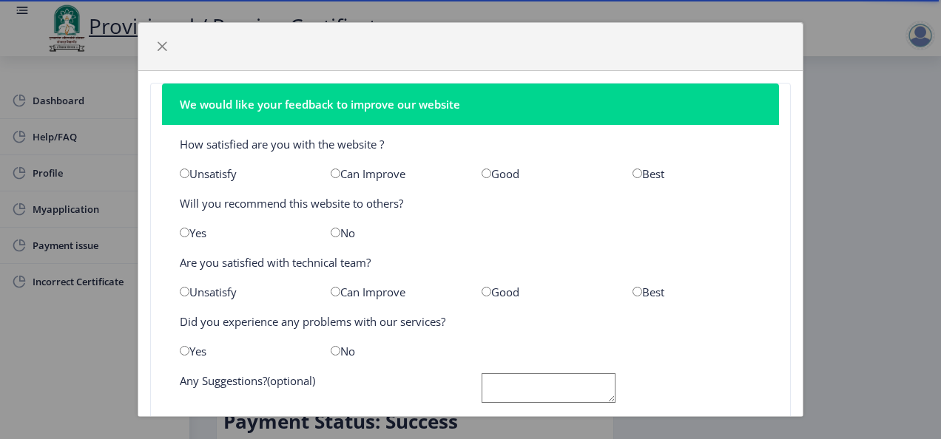
click at [481, 172] on input "radio" at bounding box center [486, 174] width 10 height 10
radio input "true"
click at [184, 234] on input "radio" at bounding box center [185, 233] width 10 height 10
radio input "true"
click at [483, 293] on input "radio" at bounding box center [486, 292] width 10 height 10
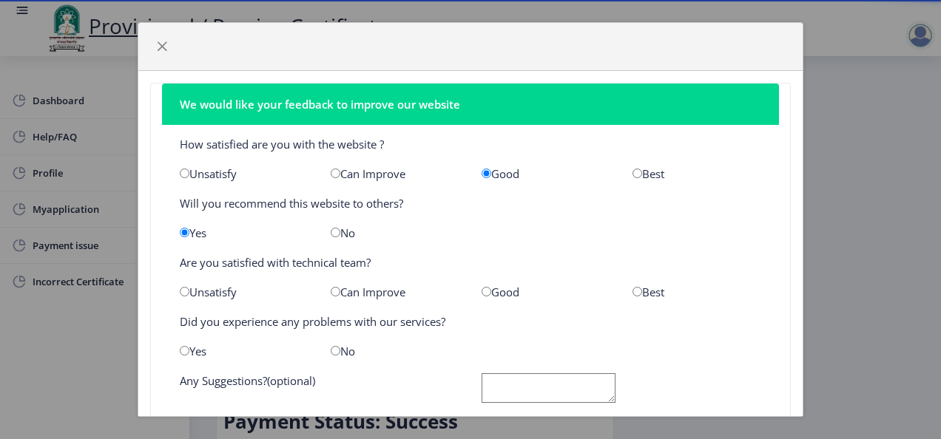
radio input "true"
click at [333, 350] on input "radio" at bounding box center [336, 351] width 10 height 10
radio input "true"
click at [513, 386] on textarea at bounding box center [548, 388] width 134 height 30
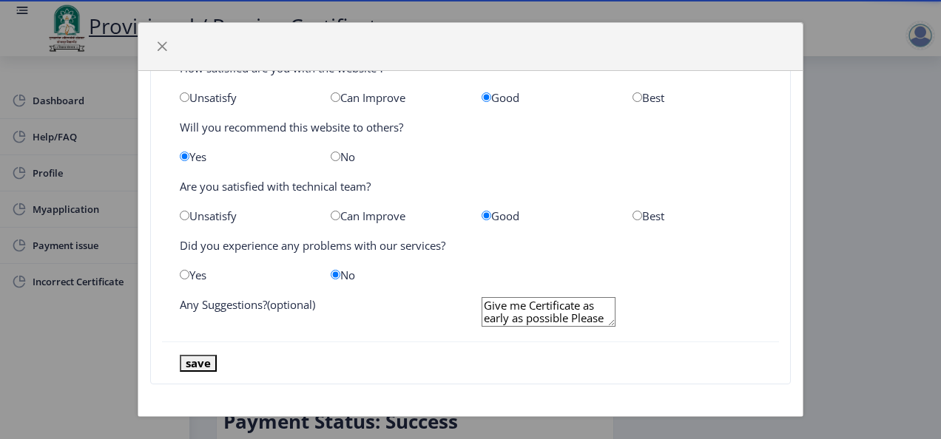
type textarea "Give me Certificate as early as possible Please"
click at [198, 356] on button "save" at bounding box center [198, 363] width 37 height 17
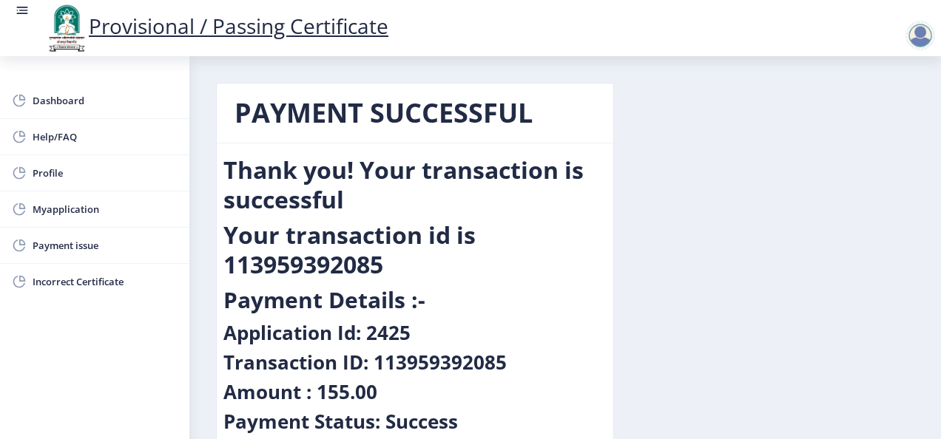
scroll to position [87, 0]
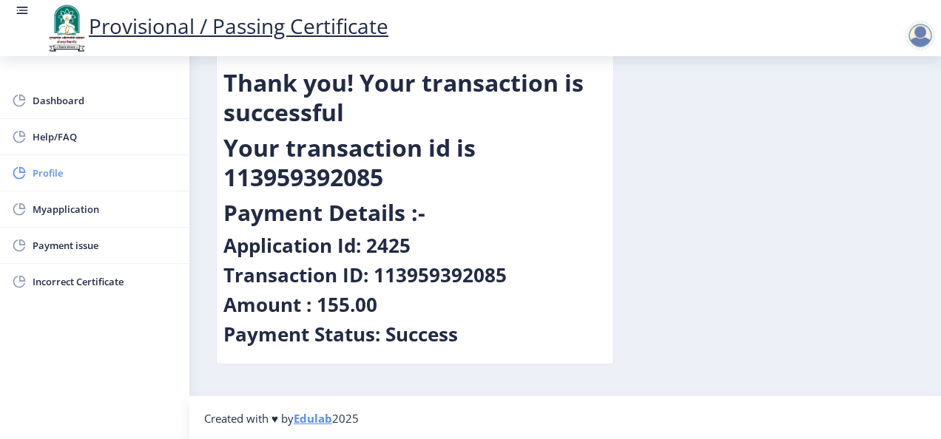
click at [61, 175] on span "Profile" at bounding box center [105, 173] width 145 height 18
select select
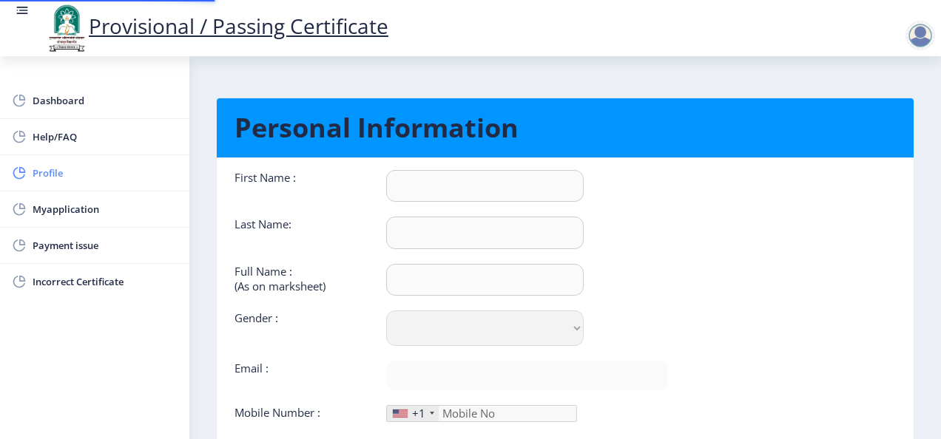
type input "[PERSON_NAME]"
type input "[PERSON_NAME] [PERSON_NAME]"
select select "[DEMOGRAPHIC_DATA]"
type input "[EMAIL_ADDRESS][DOMAIN_NAME]"
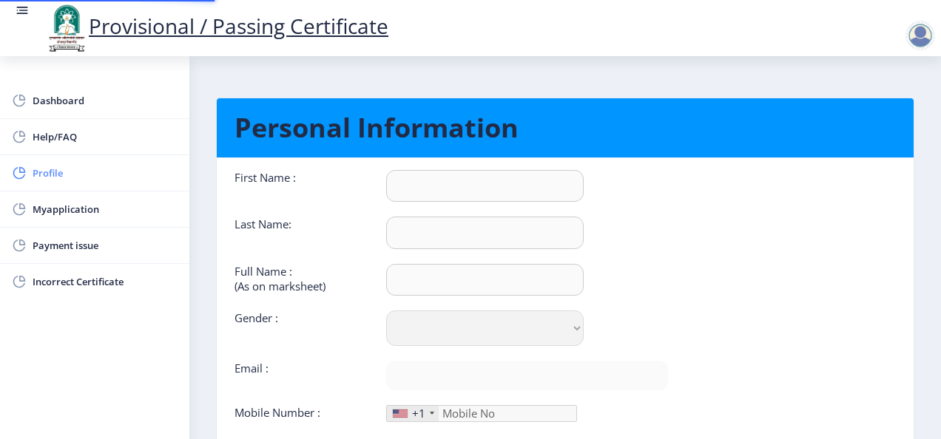
type input "8080620880"
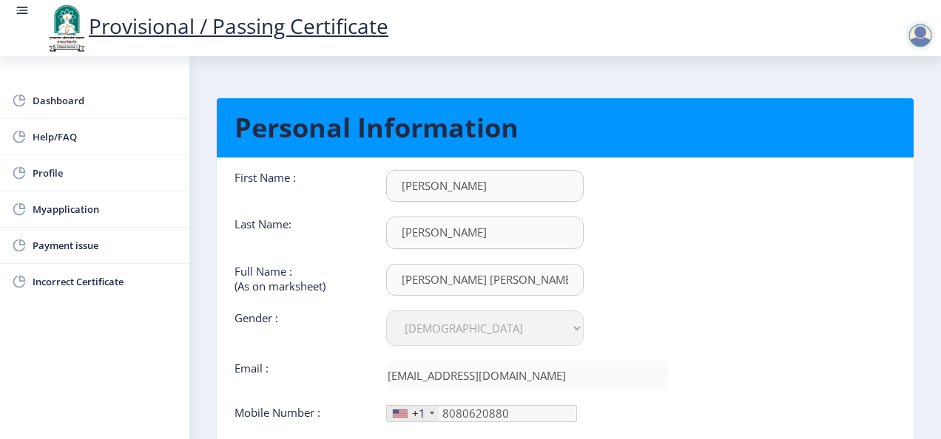
scroll to position [142, 0]
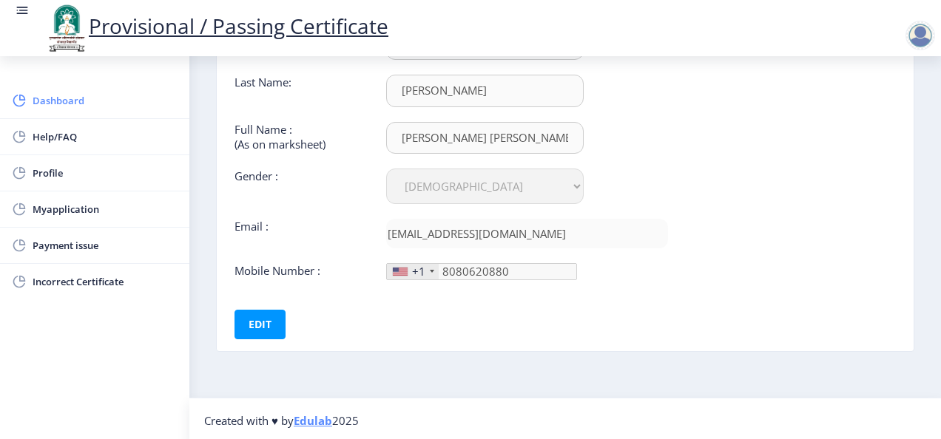
click at [67, 100] on span "Dashboard" at bounding box center [105, 101] width 145 height 18
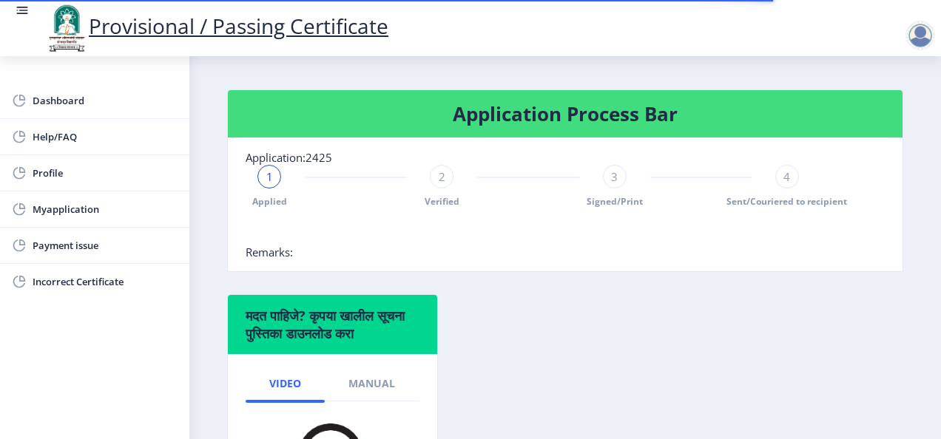
scroll to position [352, 0]
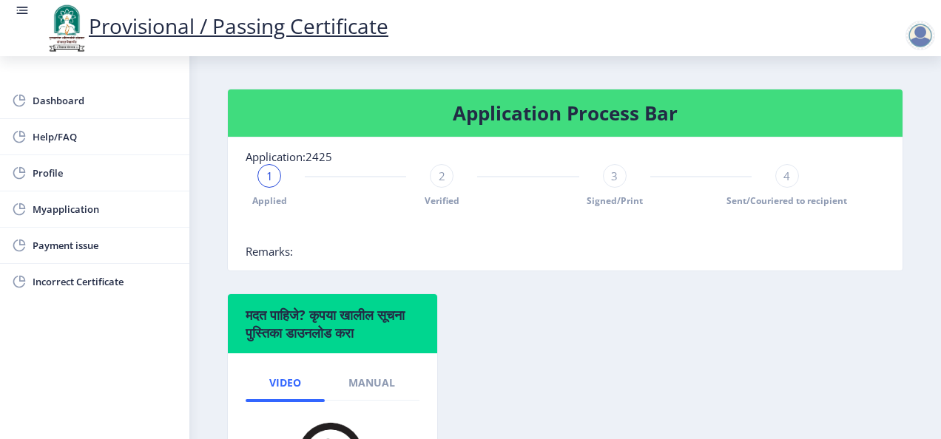
click at [440, 183] on span "2" at bounding box center [442, 176] width 7 height 15
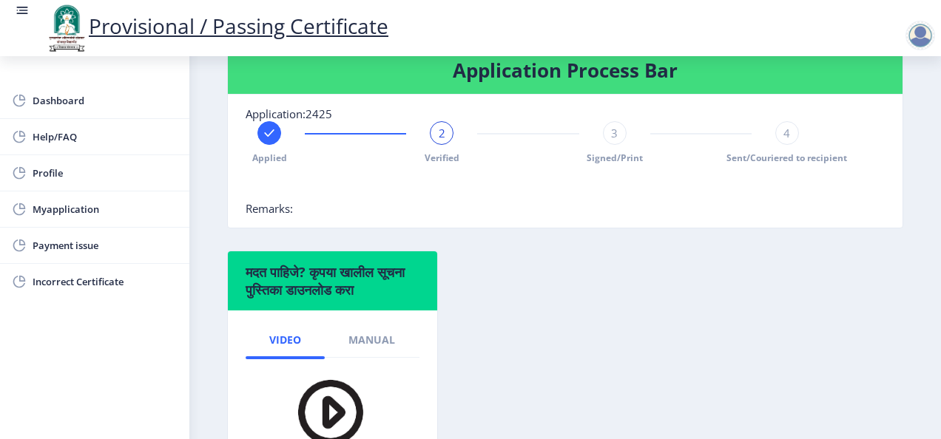
scroll to position [390, 0]
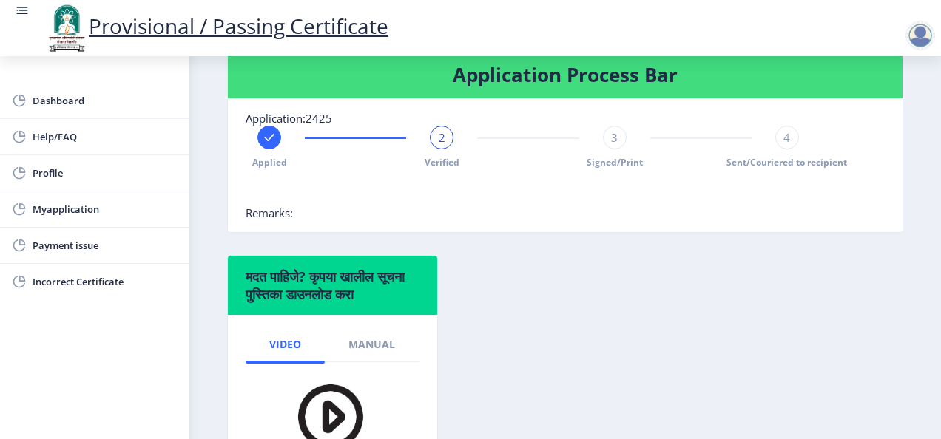
click at [430, 150] on div "2 Verified" at bounding box center [442, 147] width 24 height 43
click at [442, 145] on span "2" at bounding box center [442, 137] width 7 height 15
click at [611, 145] on span "3" at bounding box center [614, 137] width 7 height 15
click at [784, 145] on span "4" at bounding box center [786, 137] width 7 height 15
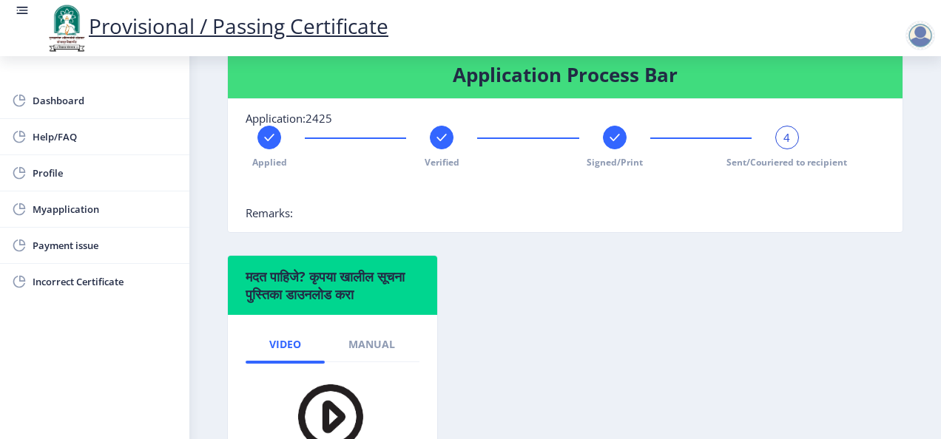
click at [784, 145] on span "4" at bounding box center [786, 137] width 7 height 15
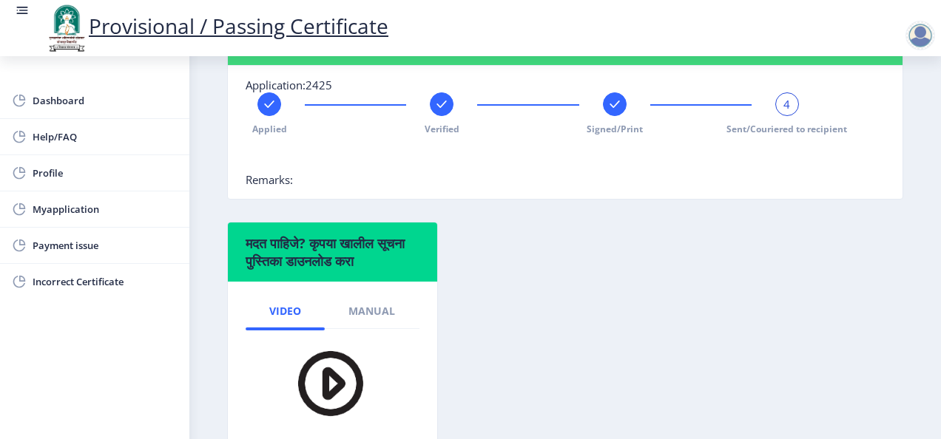
scroll to position [413, 0]
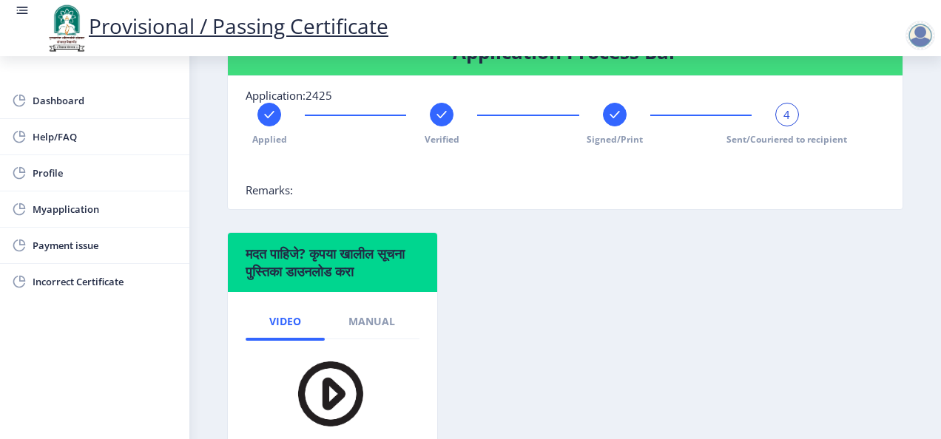
click at [791, 127] on div "4 Sent/Couriered to recipient" at bounding box center [787, 124] width 24 height 43
click at [788, 126] on div "4" at bounding box center [787, 115] width 24 height 24
click at [657, 183] on div at bounding box center [528, 168] width 565 height 30
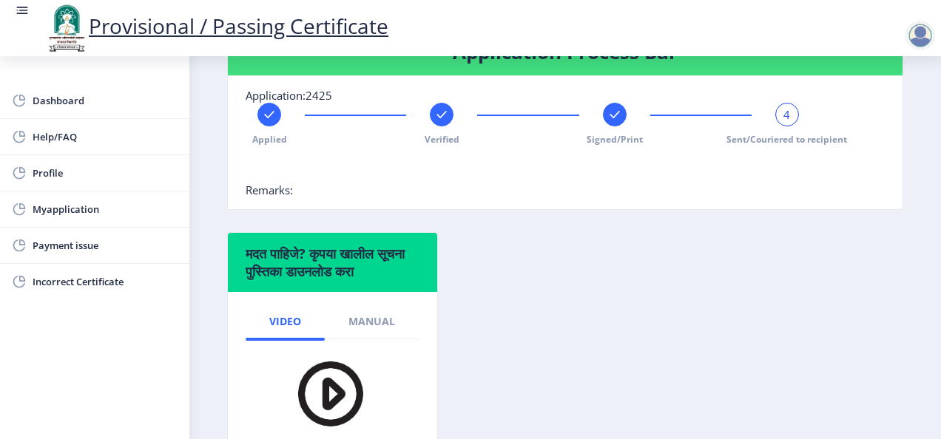
click at [775, 126] on div "4" at bounding box center [787, 115] width 24 height 24
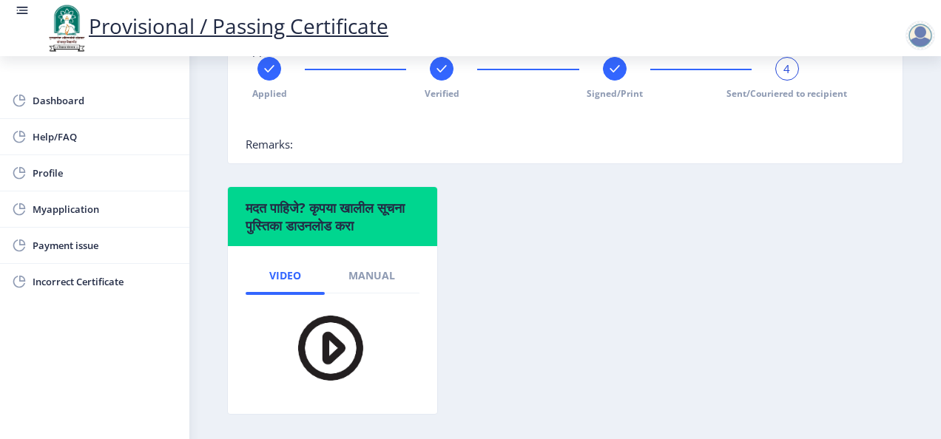
scroll to position [461, 0]
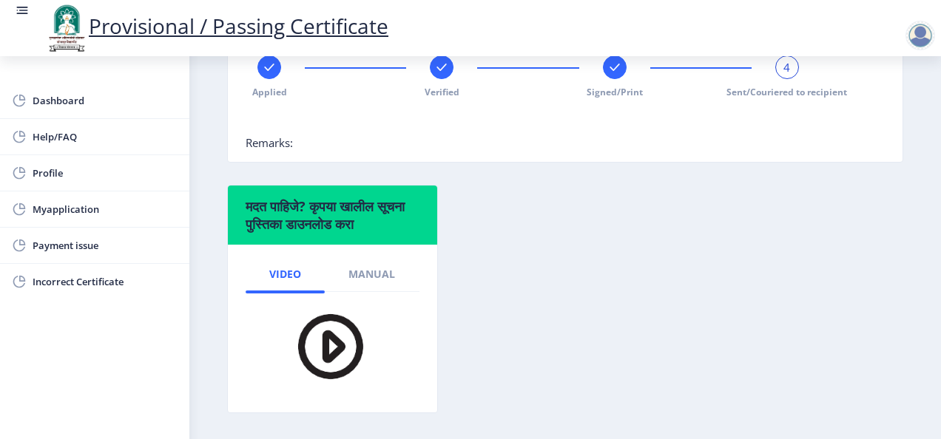
click at [333, 366] on img at bounding box center [321, 346] width 104 height 85
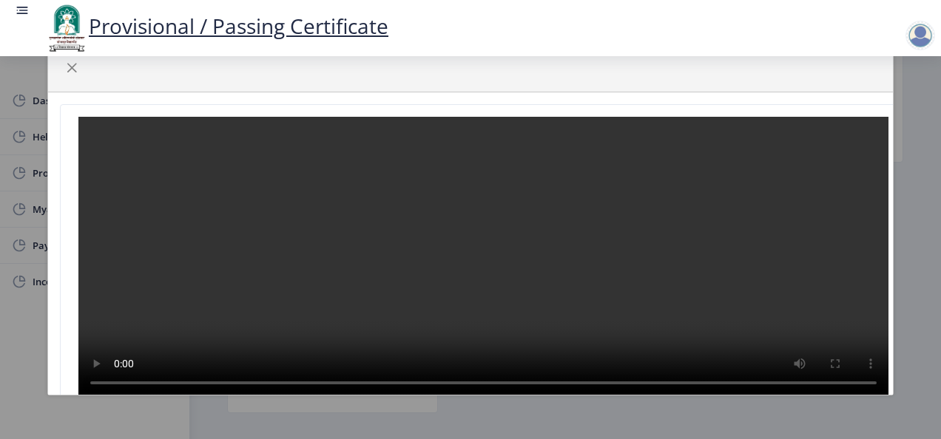
scroll to position [3, 0]
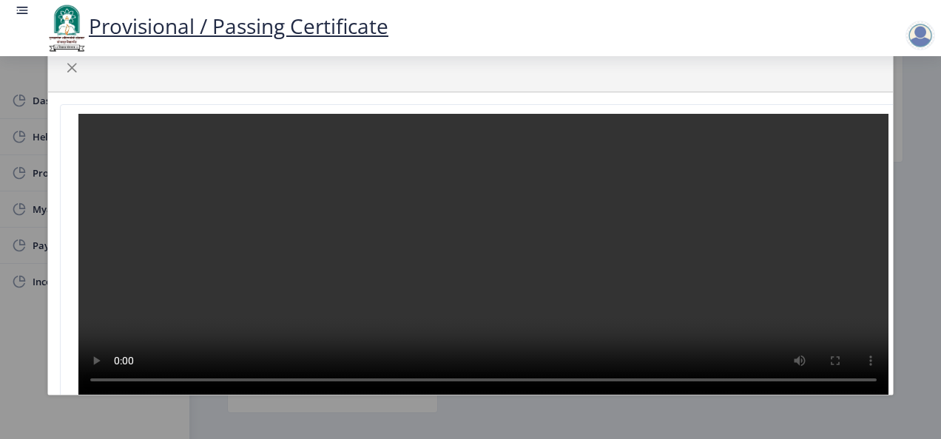
click at [913, 198] on div at bounding box center [470, 219] width 941 height 439
click at [68, 64] on span "button" at bounding box center [72, 68] width 12 height 12
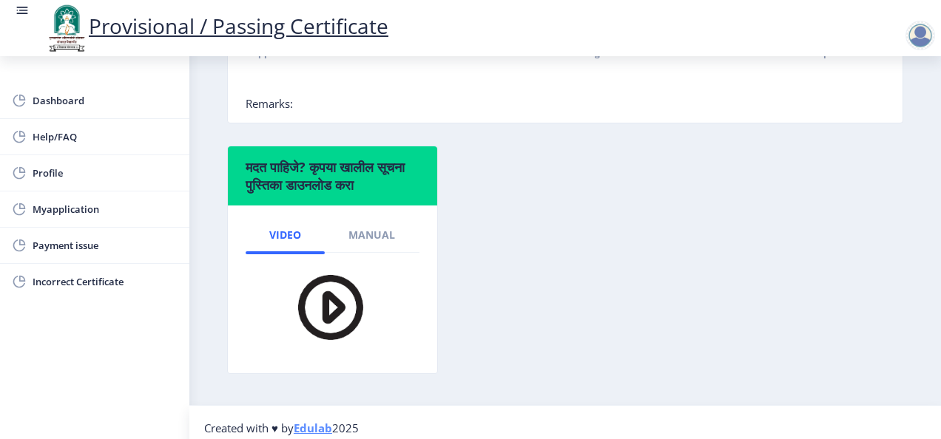
scroll to position [532, 0]
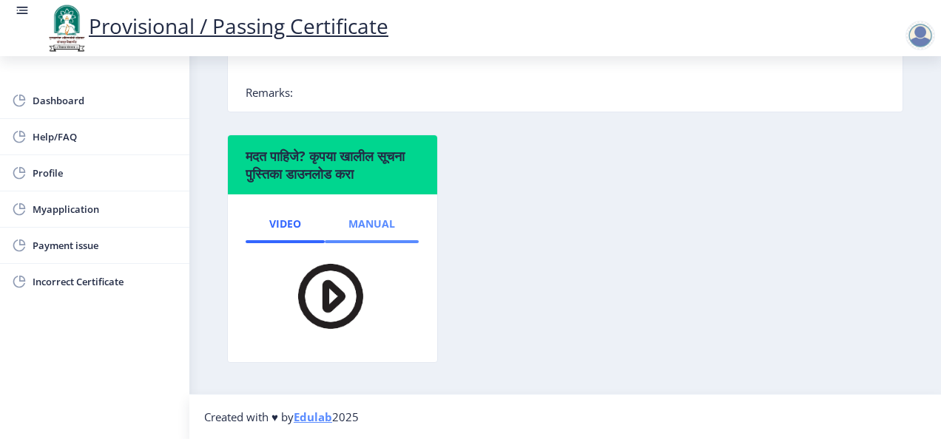
click at [379, 218] on span "Manual" at bounding box center [371, 224] width 47 height 12
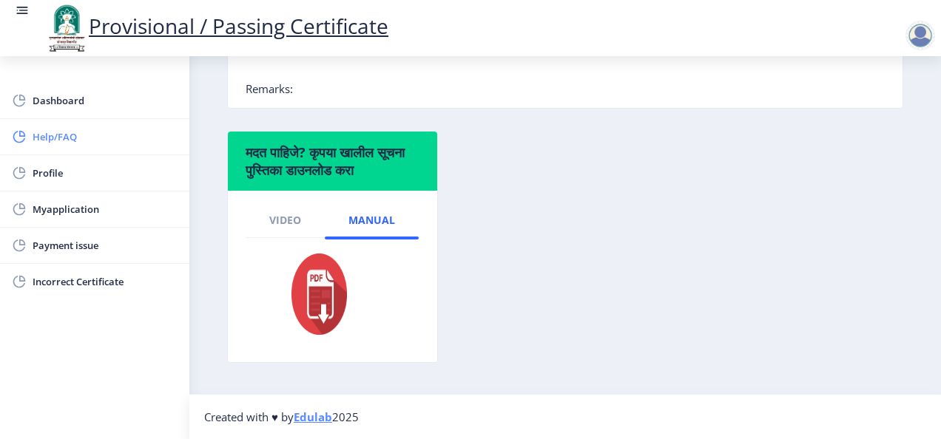
click at [82, 141] on span "Help/FAQ" at bounding box center [105, 137] width 145 height 18
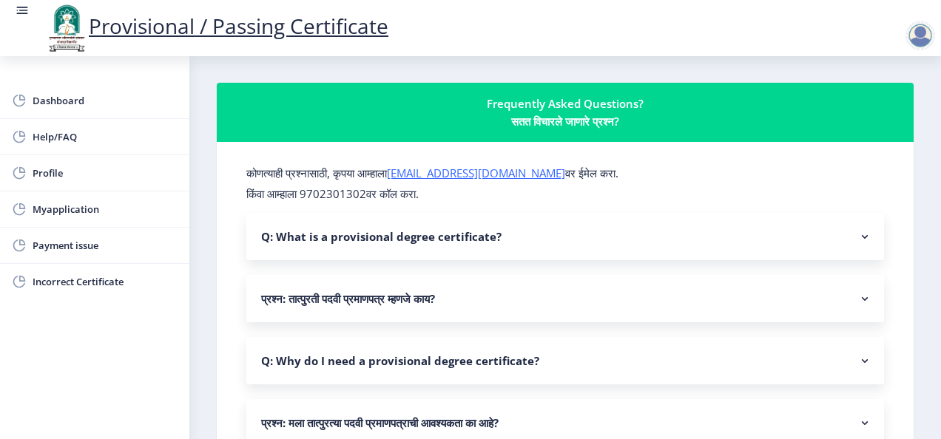
scroll to position [5, 0]
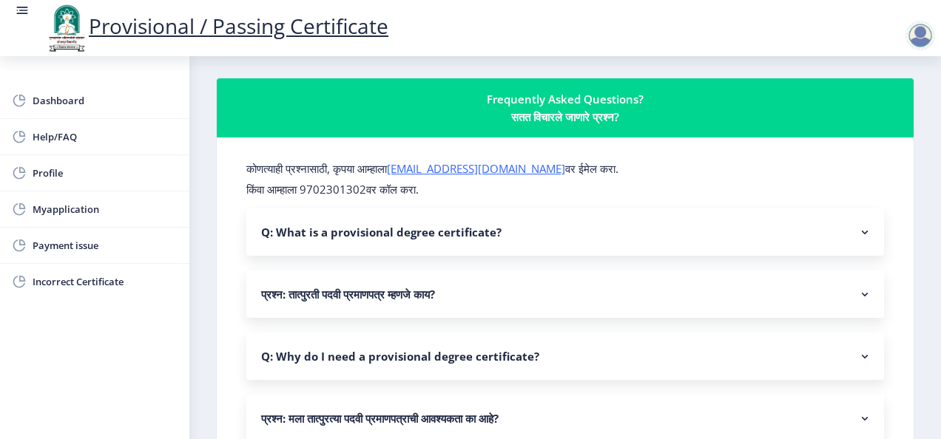
click at [857, 234] on rect at bounding box center [864, 232] width 15 height 15
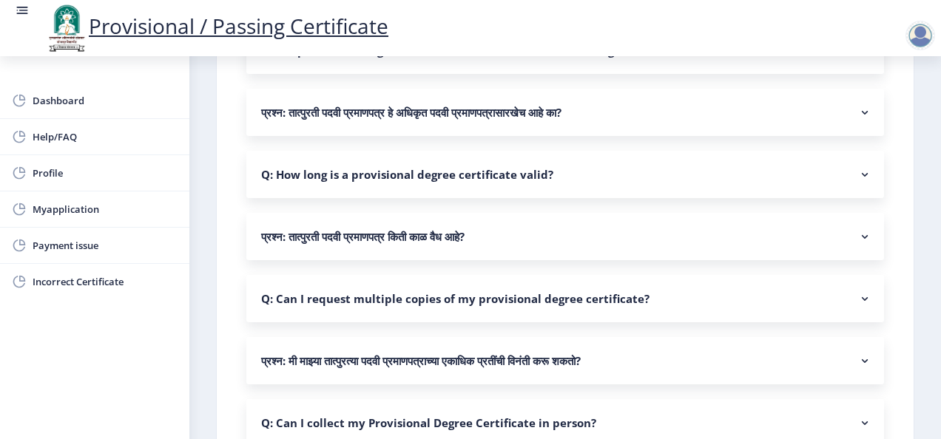
scroll to position [752, 0]
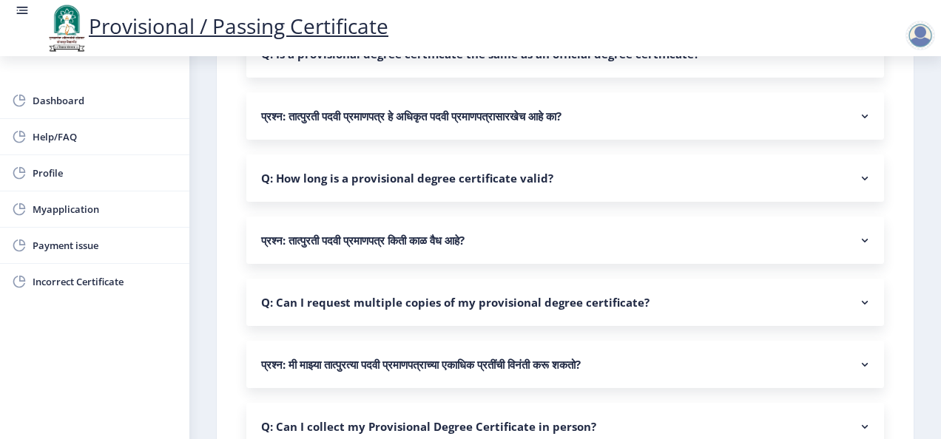
click at [859, 186] on rect at bounding box center [864, 178] width 15 height 15
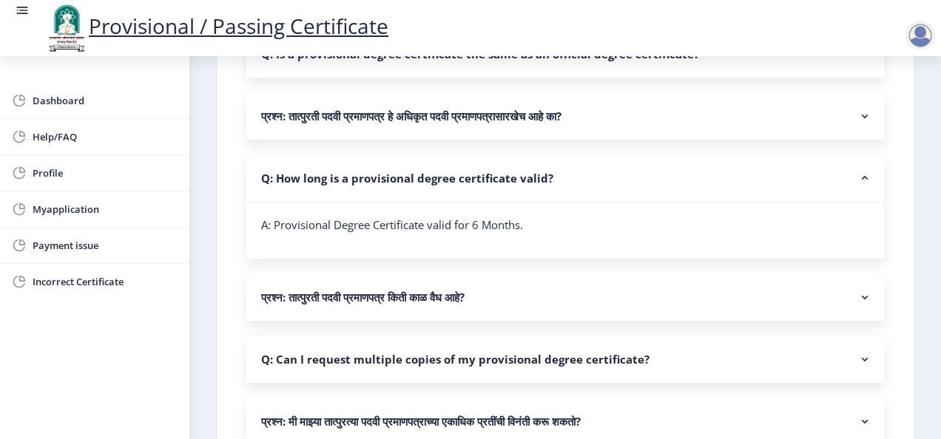
click at [858, 186] on rect at bounding box center [864, 178] width 15 height 15
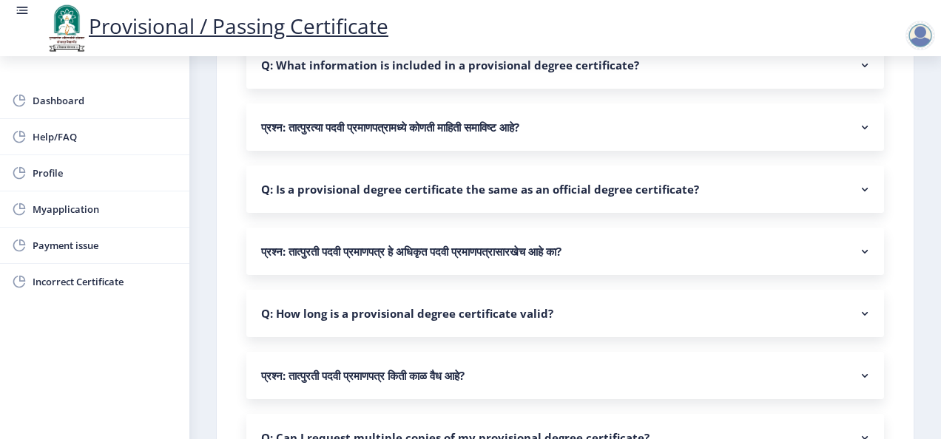
scroll to position [616, 0]
click at [858, 197] on rect at bounding box center [864, 190] width 15 height 15
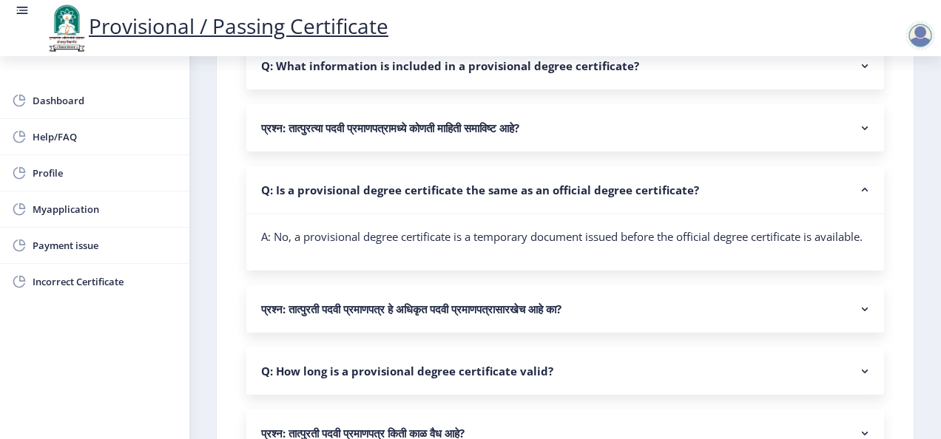
click at [864, 197] on rect at bounding box center [864, 190] width 15 height 15
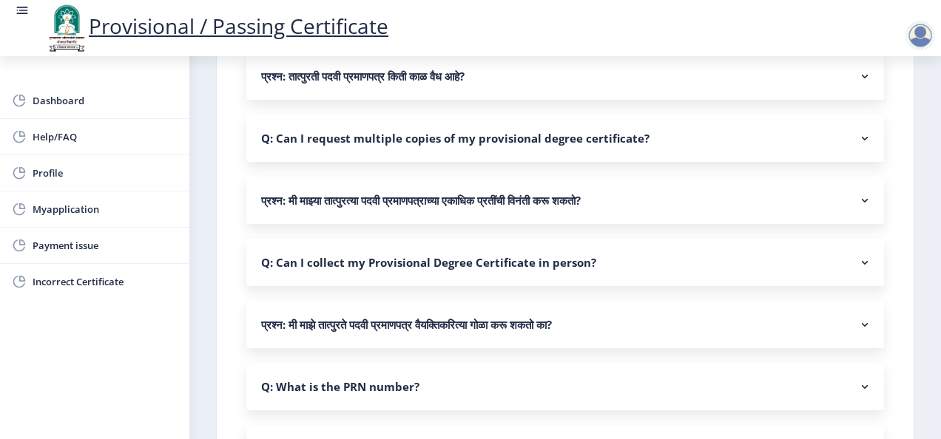
scroll to position [917, 0]
click at [857, 269] on rect at bounding box center [864, 261] width 15 height 15
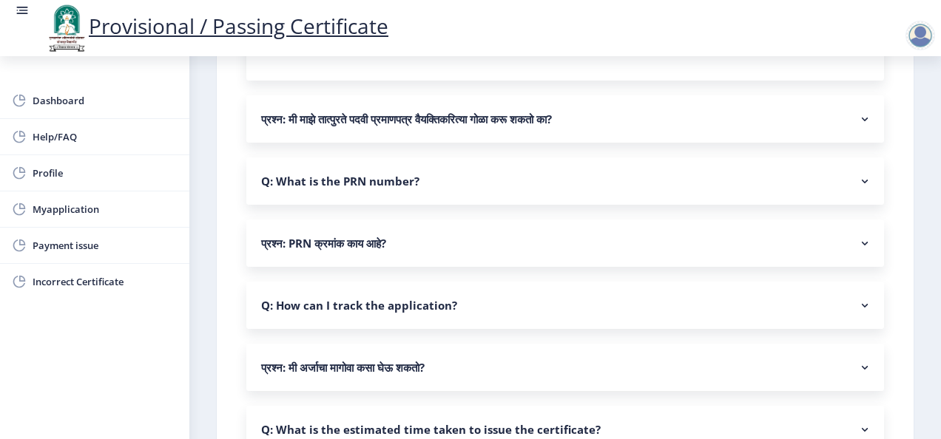
scroll to position [1197, 0]
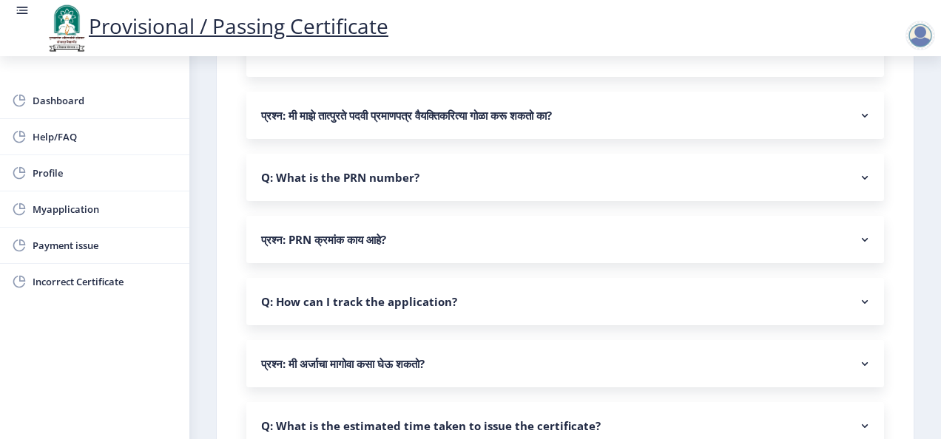
click at [857, 309] on rect at bounding box center [864, 301] width 15 height 15
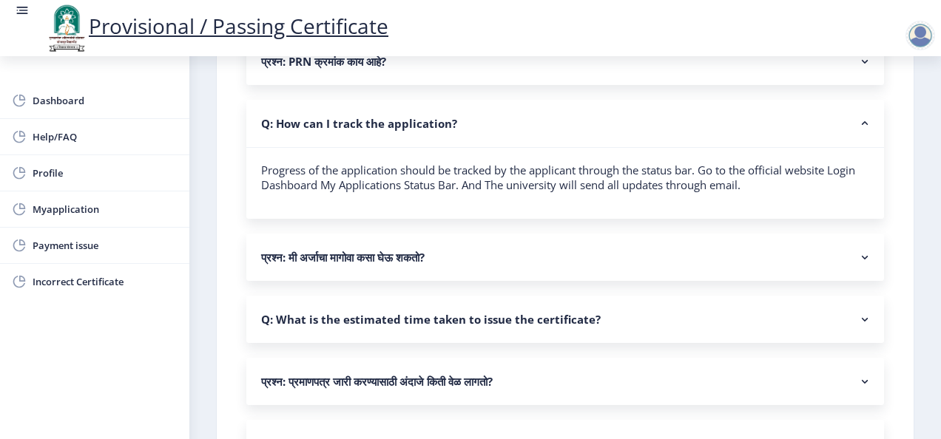
scroll to position [1375, 0]
click at [864, 328] on rect at bounding box center [864, 320] width 15 height 15
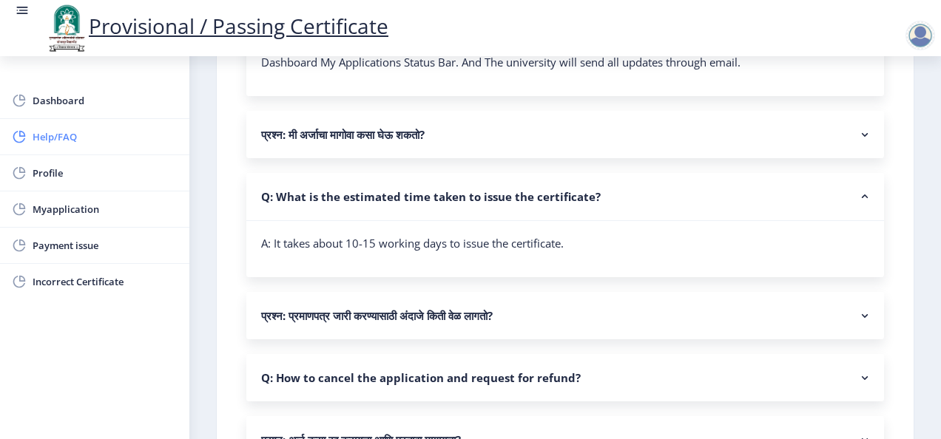
scroll to position [1498, 0]
click at [81, 106] on span "Dashboard" at bounding box center [105, 101] width 145 height 18
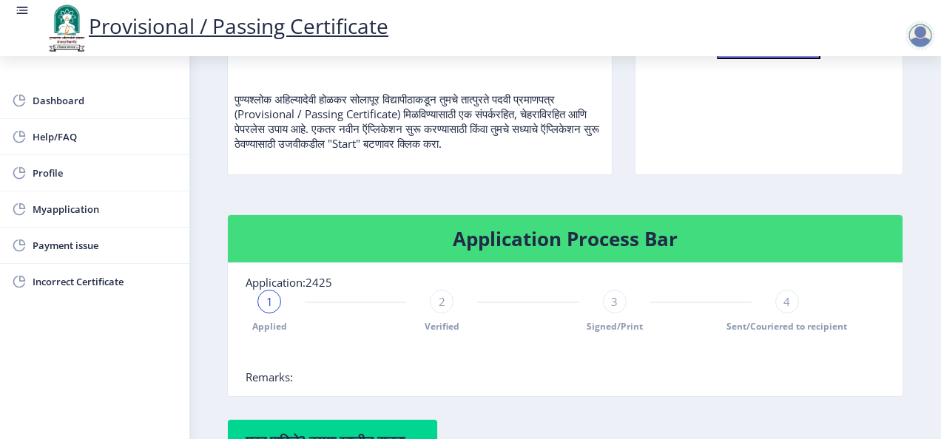
scroll to position [218, 0]
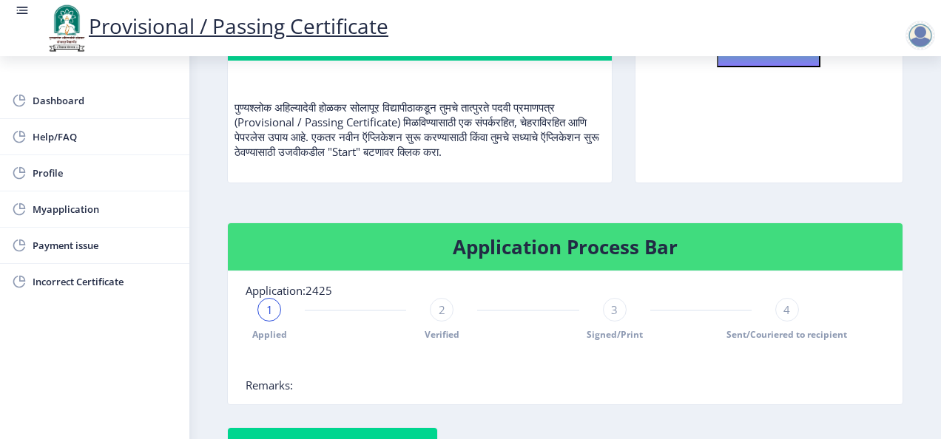
click at [920, 38] on div at bounding box center [920, 36] width 30 height 30
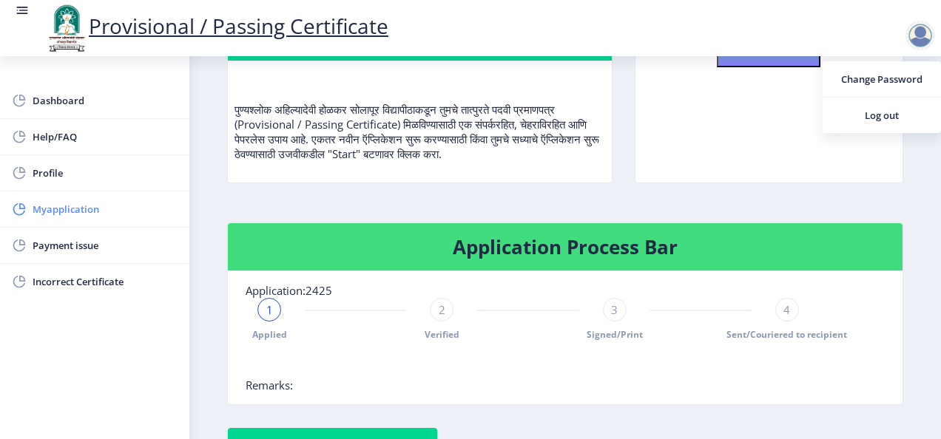
click at [64, 205] on span "Myapplication" at bounding box center [105, 209] width 145 height 18
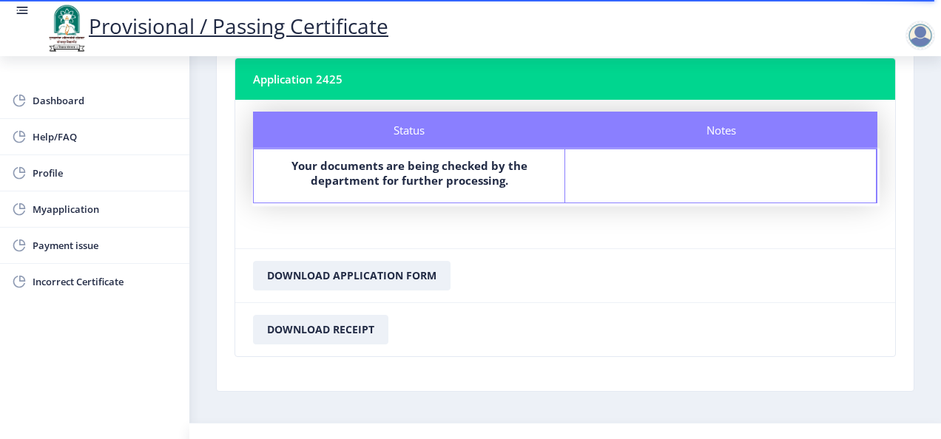
scroll to position [117, 0]
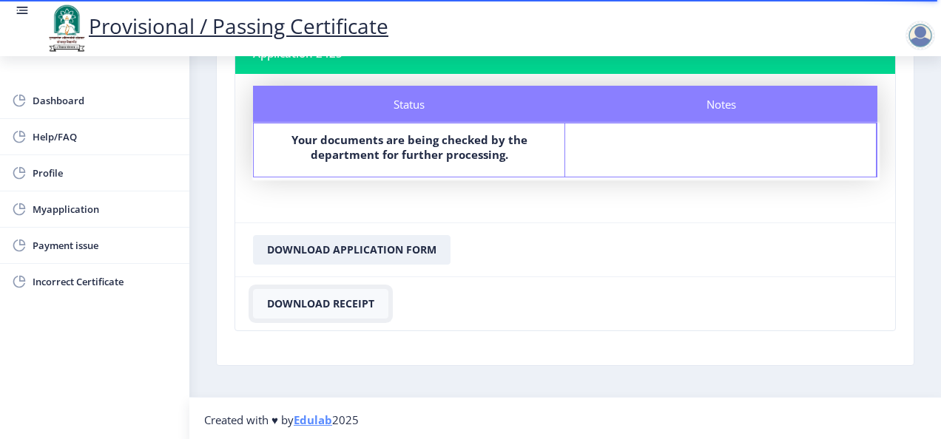
click at [335, 294] on button "Download Receipt" at bounding box center [320, 304] width 135 height 30
click at [356, 297] on button "Download Receipt" at bounding box center [320, 304] width 135 height 30
click at [919, 24] on div at bounding box center [920, 36] width 30 height 30
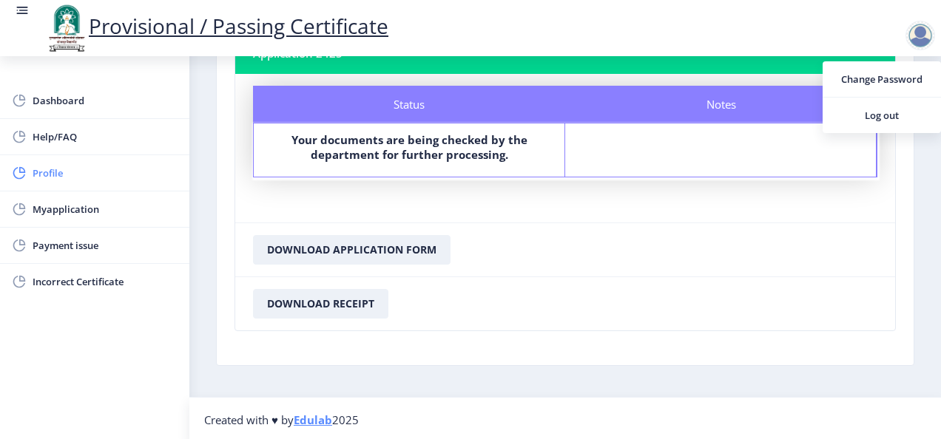
click at [63, 172] on span "Profile" at bounding box center [105, 173] width 145 height 18
select select
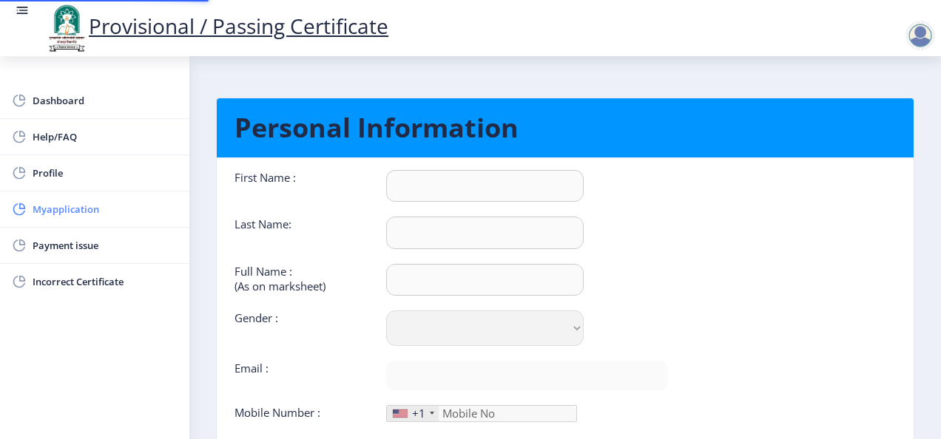
type input "[PERSON_NAME]"
type input "[PERSON_NAME] [PERSON_NAME]"
select select "[DEMOGRAPHIC_DATA]"
type input "[EMAIL_ADDRESS][DOMAIN_NAME]"
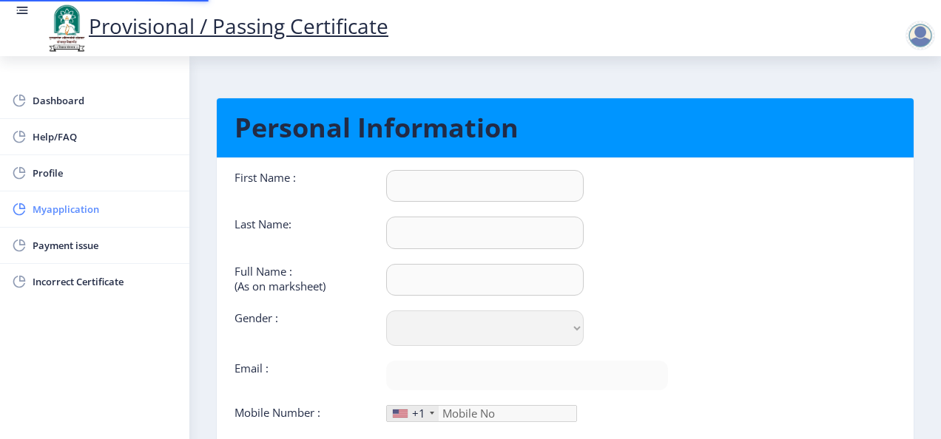
type input "8080620880"
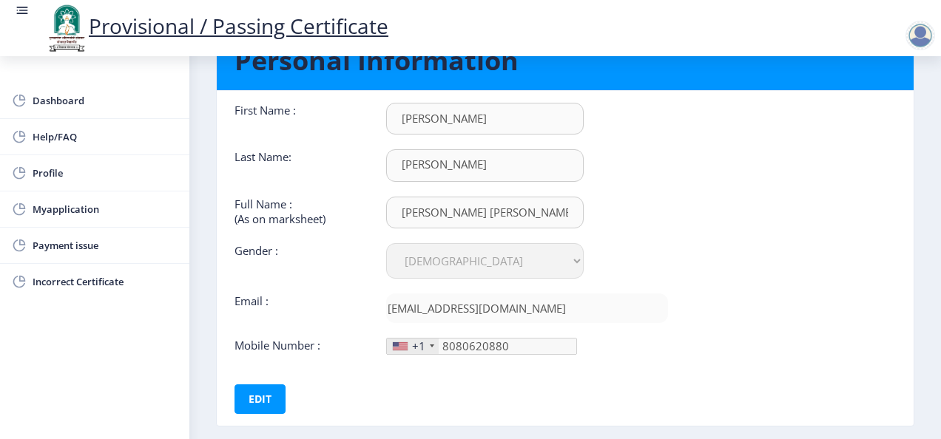
scroll to position [142, 0]
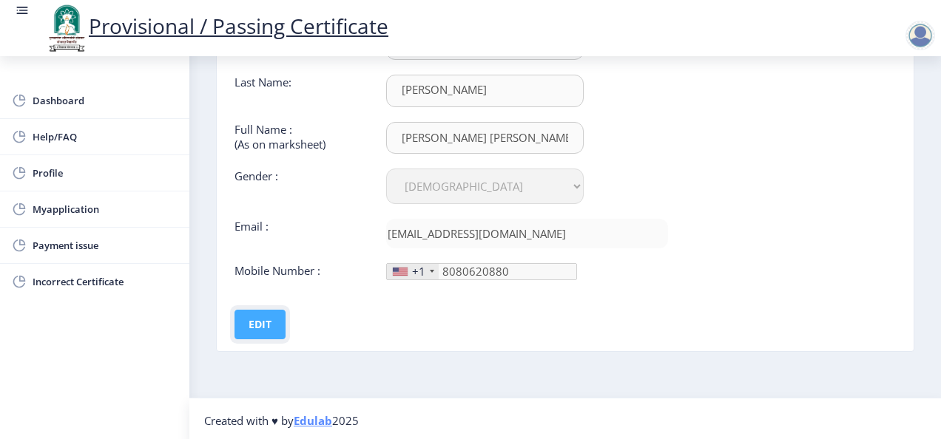
click at [275, 331] on button "Edit" at bounding box center [259, 325] width 51 height 30
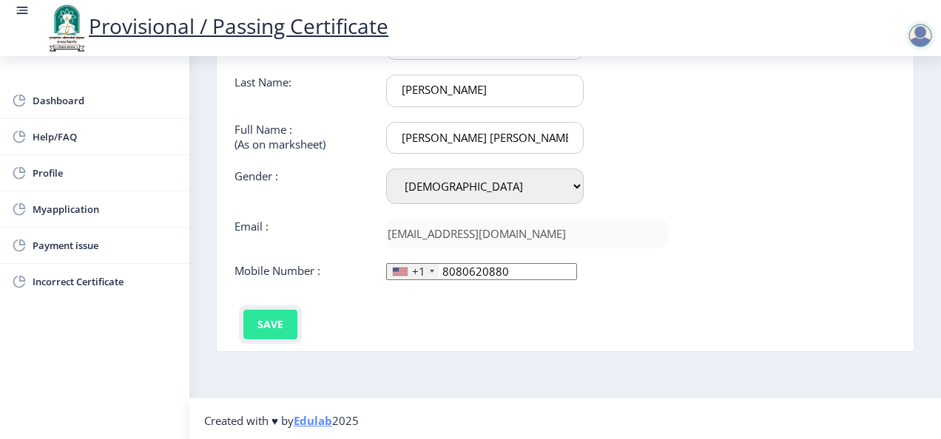
click at [277, 321] on button "Save" at bounding box center [270, 325] width 54 height 30
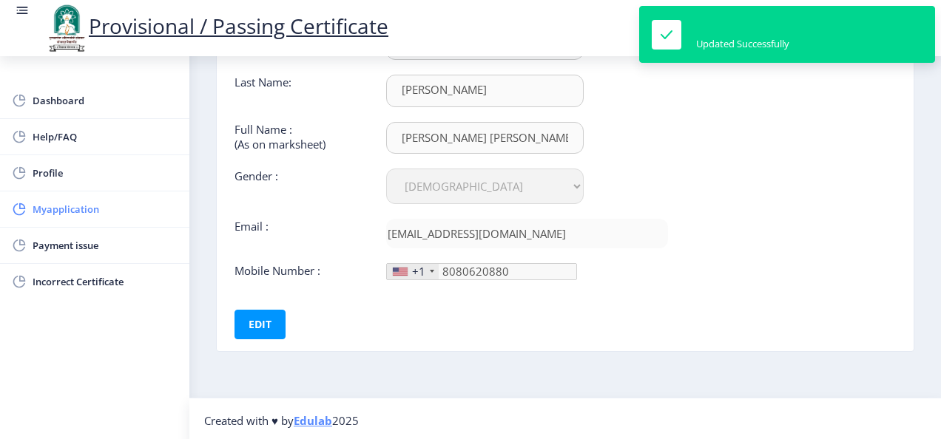
click at [87, 211] on span "Myapplication" at bounding box center [105, 209] width 145 height 18
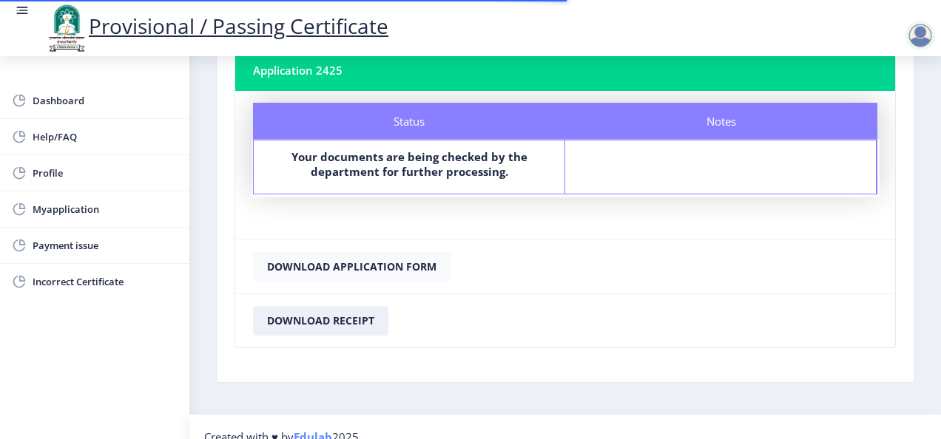
scroll to position [117, 0]
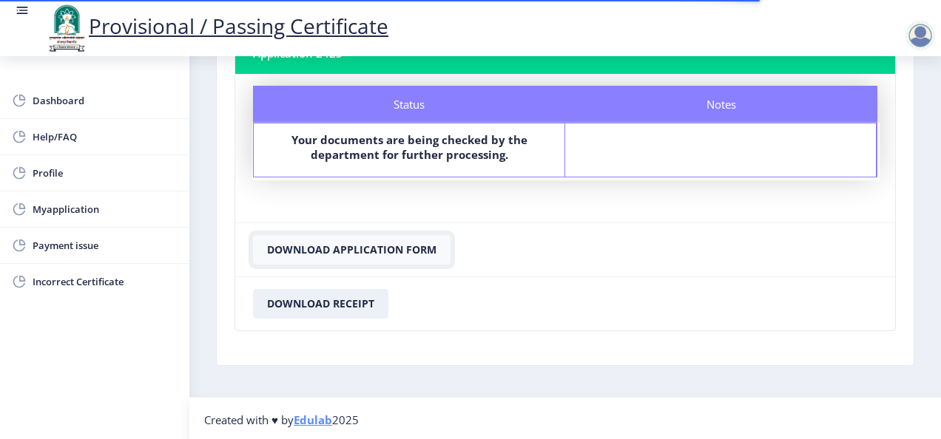
click at [400, 243] on button "Download Application Form" at bounding box center [351, 250] width 197 height 30
click at [401, 260] on button "Download Application Form" at bounding box center [351, 250] width 197 height 30
click at [380, 243] on button "Download Application Form" at bounding box center [351, 250] width 197 height 30
click at [83, 240] on span "Payment issue" at bounding box center [105, 246] width 145 height 18
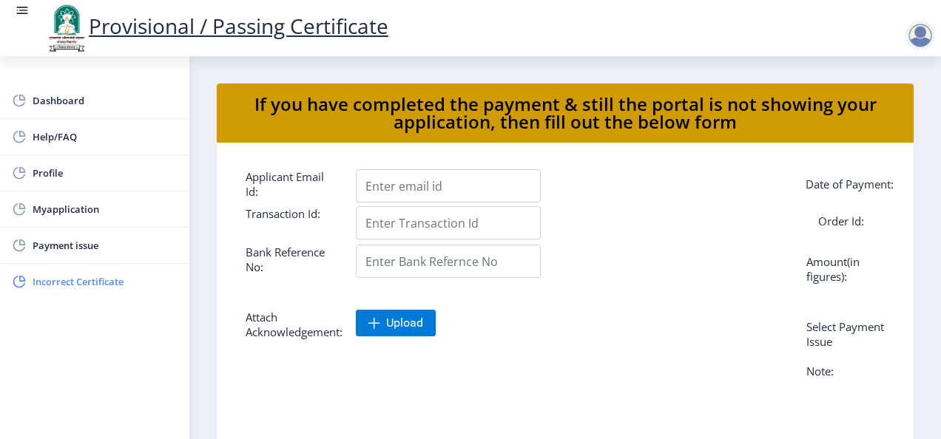
click at [112, 282] on span "Incorrect Certificate" at bounding box center [105, 282] width 145 height 18
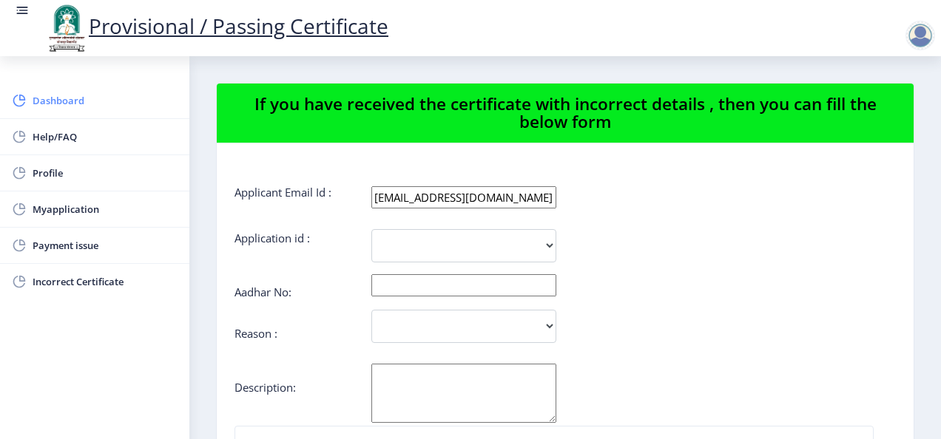
click at [94, 112] on link "Dashboard" at bounding box center [94, 100] width 189 height 35
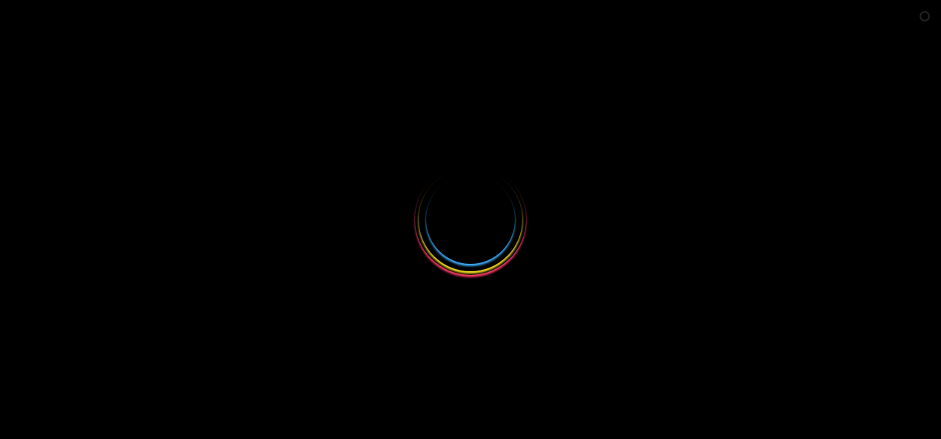
select select
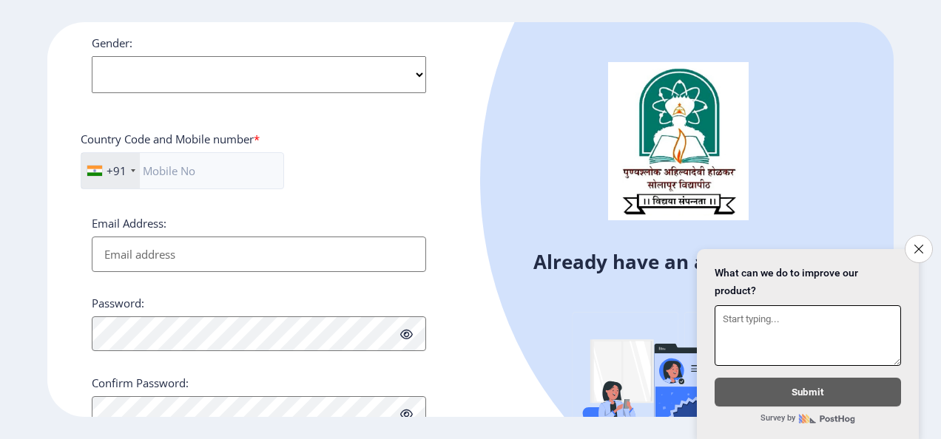
scroll to position [630, 0]
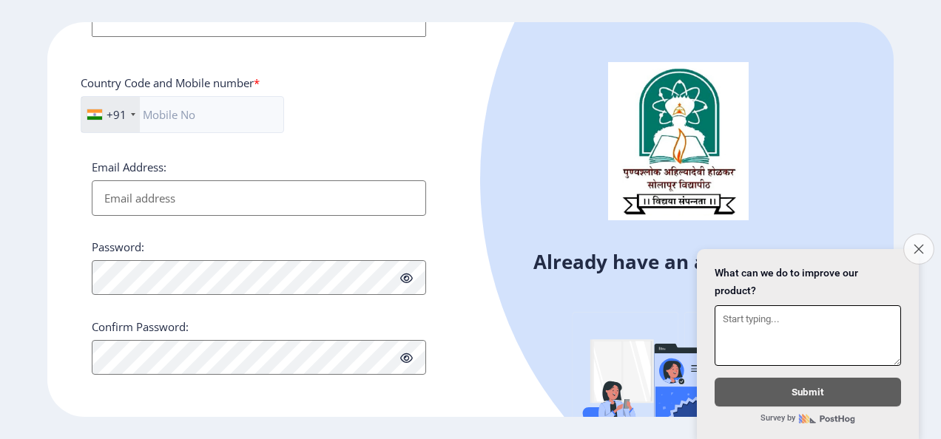
click at [918, 244] on icon "Close survey" at bounding box center [918, 249] width 10 height 10
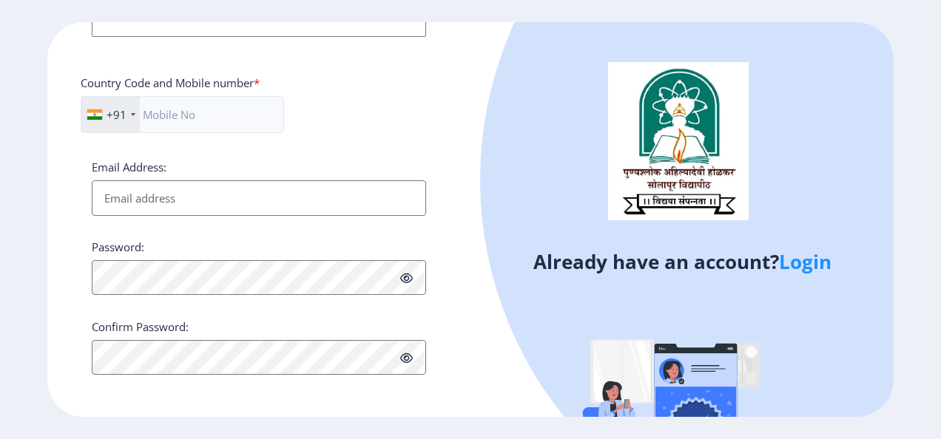
click at [801, 271] on link "Login" at bounding box center [805, 261] width 53 height 27
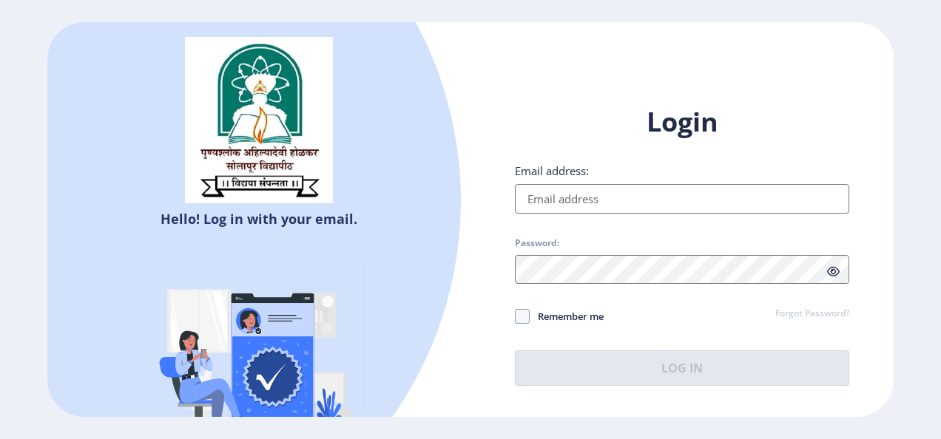
click at [626, 200] on input "Email address:" at bounding box center [682, 199] width 334 height 30
type input "[EMAIL_ADDRESS][DOMAIN_NAME]"
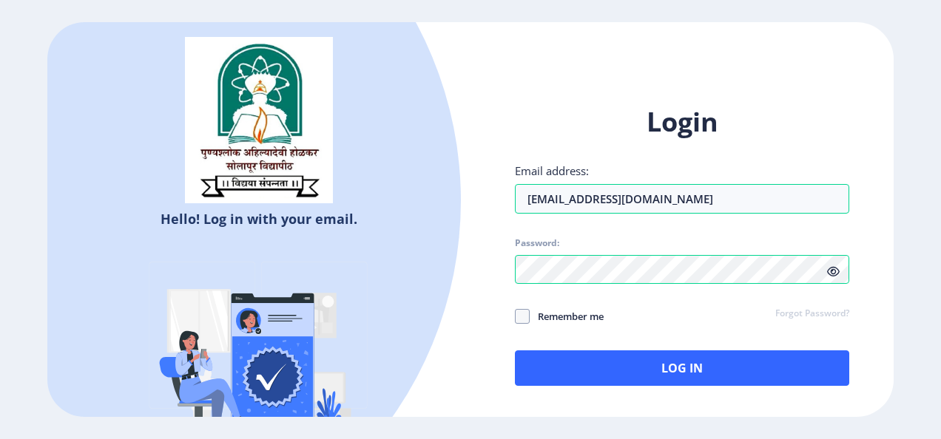
click at [839, 272] on icon at bounding box center [833, 271] width 13 height 11
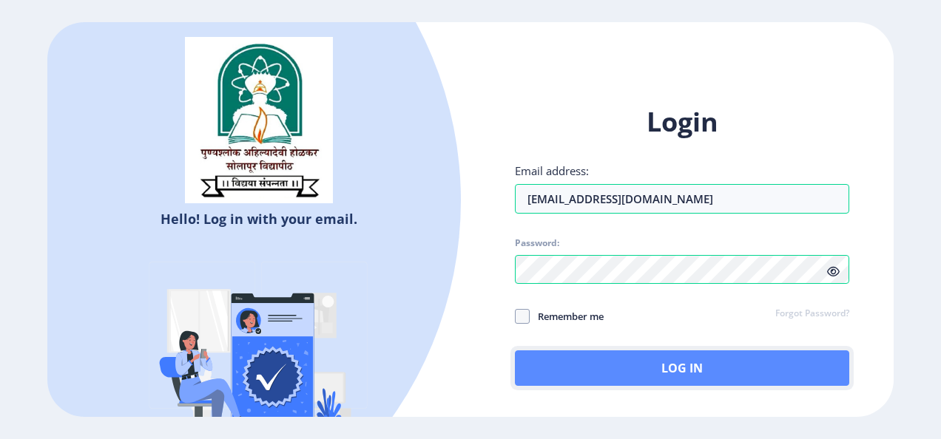
click at [811, 371] on button "Log In" at bounding box center [682, 368] width 334 height 35
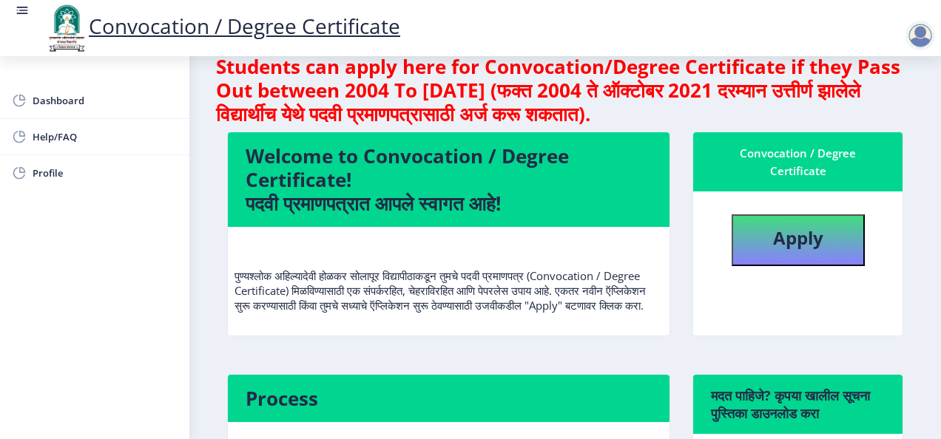
scroll to position [24, 0]
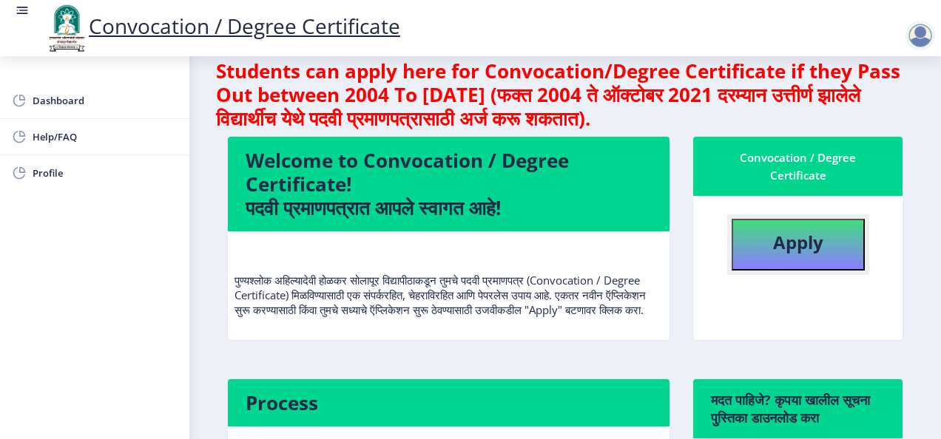
click at [839, 256] on button "Apply" at bounding box center [797, 245] width 133 height 52
select select
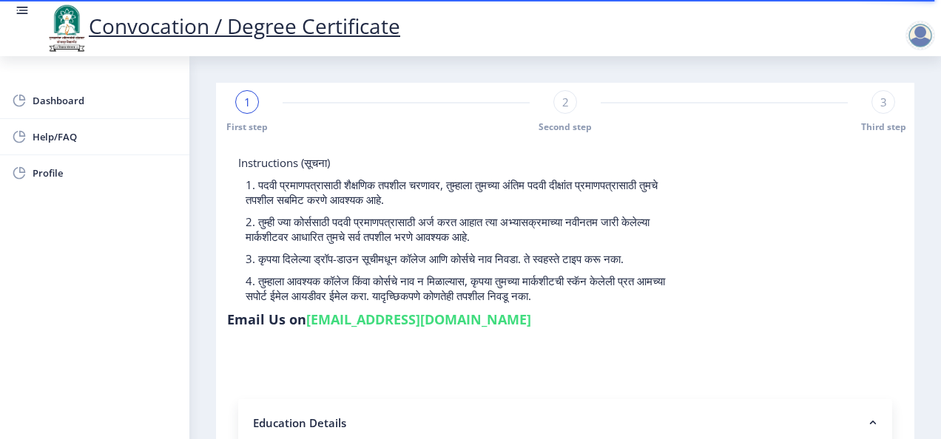
click at [564, 96] on span "2" at bounding box center [565, 102] width 7 height 15
select select
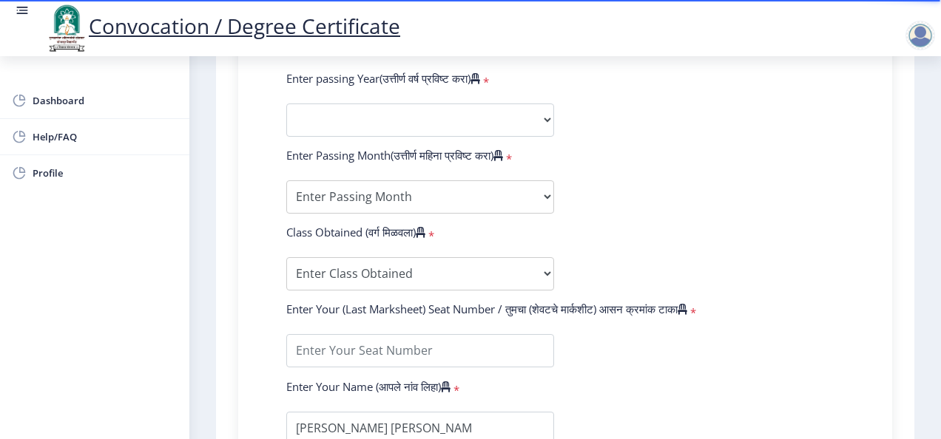
scroll to position [723, 0]
click at [541, 274] on select "Enter Class Obtained FIRST CLASS WITH DISTINCTION FIRST CLASS HIGHER SECOND CLA…" at bounding box center [420, 273] width 268 height 33
select select "Grade A+"
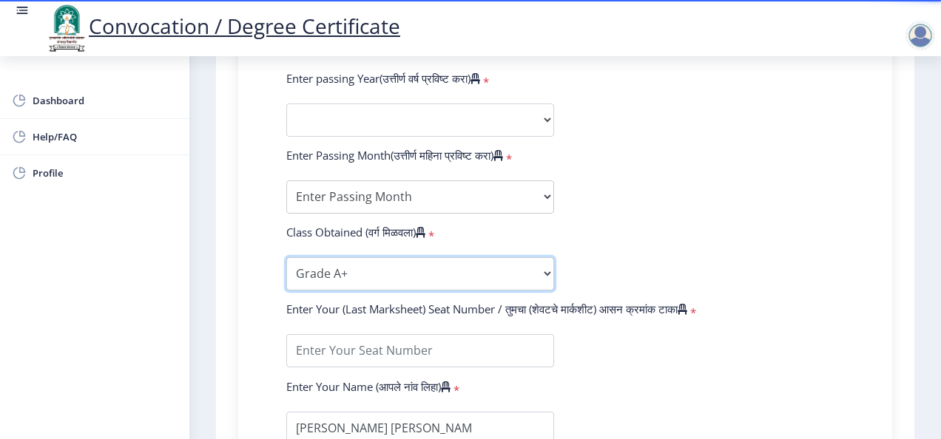
click at [286, 257] on select "Enter Class Obtained FIRST CLASS WITH DISTINCTION FIRST CLASS HIGHER SECOND CLA…" at bounding box center [420, 273] width 268 height 33
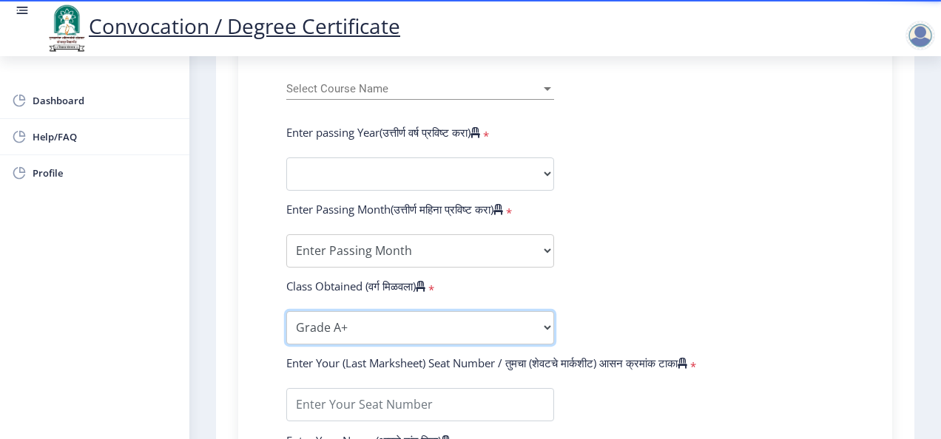
scroll to position [669, 0]
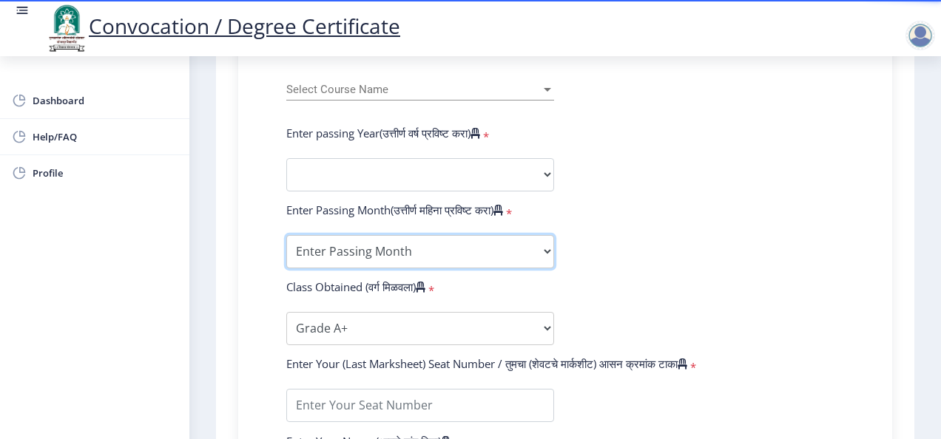
click at [538, 247] on select "Enter Passing Month March April May October November December" at bounding box center [420, 251] width 268 height 33
click at [286, 235] on select "Enter Passing Month March April May October November December" at bounding box center [420, 251] width 268 height 33
click at [549, 248] on select "Enter Passing Month March April May October November December" at bounding box center [420, 251] width 268 height 33
select select "May"
click at [286, 235] on select "Enter Passing Month March April May October November December" at bounding box center [420, 251] width 268 height 33
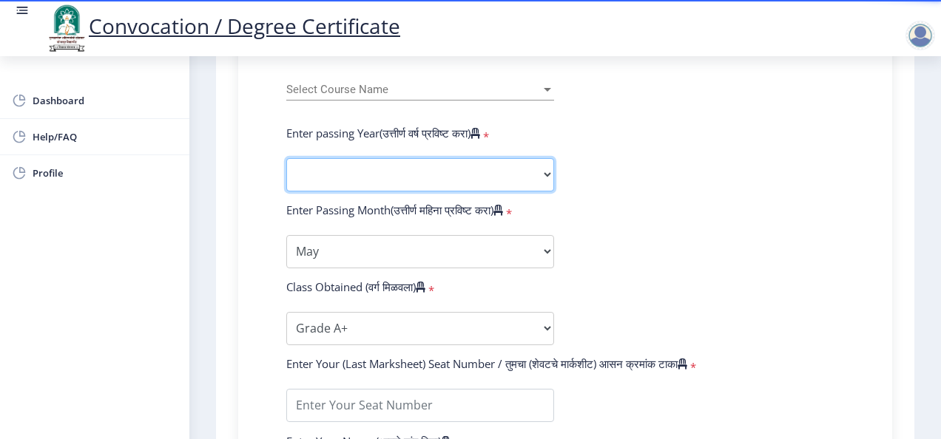
click at [489, 171] on select "2025 2024 2023 2022 2021 2020 2019 2018 2017 2016 2015 2014 2013 2012 2011 2010…" at bounding box center [420, 174] width 268 height 33
click at [306, 187] on select "2025 2024 2023 2022 2021 2020 2019 2018 2017 2016 2015 2014 2013 2012 2011 2010…" at bounding box center [420, 174] width 268 height 33
click at [419, 169] on select "2025 2024 2023 2022 2021 2020 2019 2018 2017 2016 2015 2014 2013 2012 2011 2010…" at bounding box center [420, 174] width 268 height 33
select select "2025"
click at [286, 158] on select "2025 2024 2023 2022 2021 2020 2019 2018 2017 2016 2015 2014 2013 2012 2011 2010…" at bounding box center [420, 174] width 268 height 33
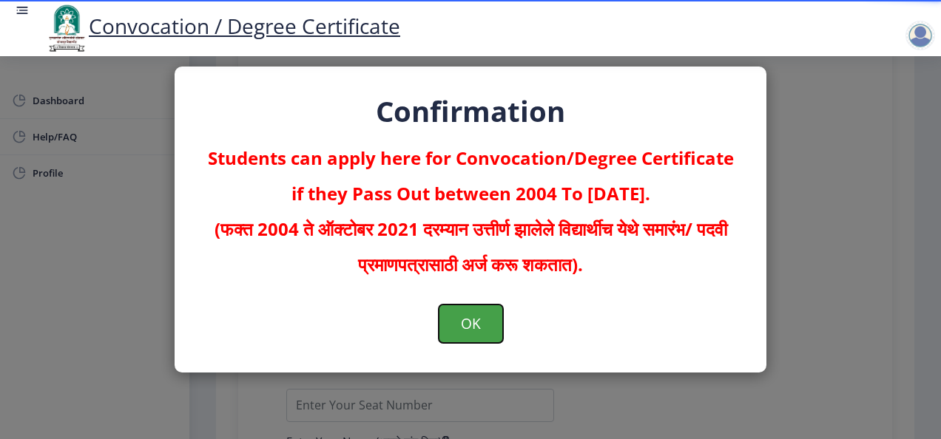
click at [455, 322] on button "OK" at bounding box center [471, 324] width 64 height 38
